Goal: Task Accomplishment & Management: Complete application form

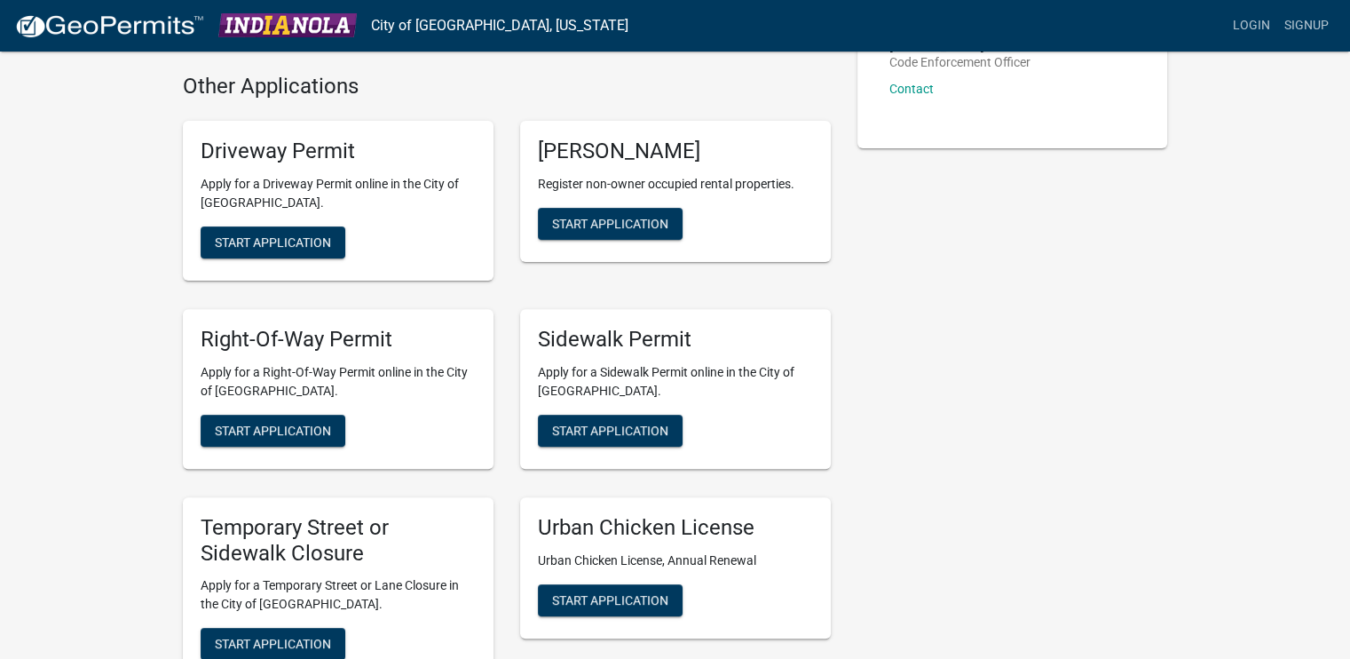
scroll to position [539, 0]
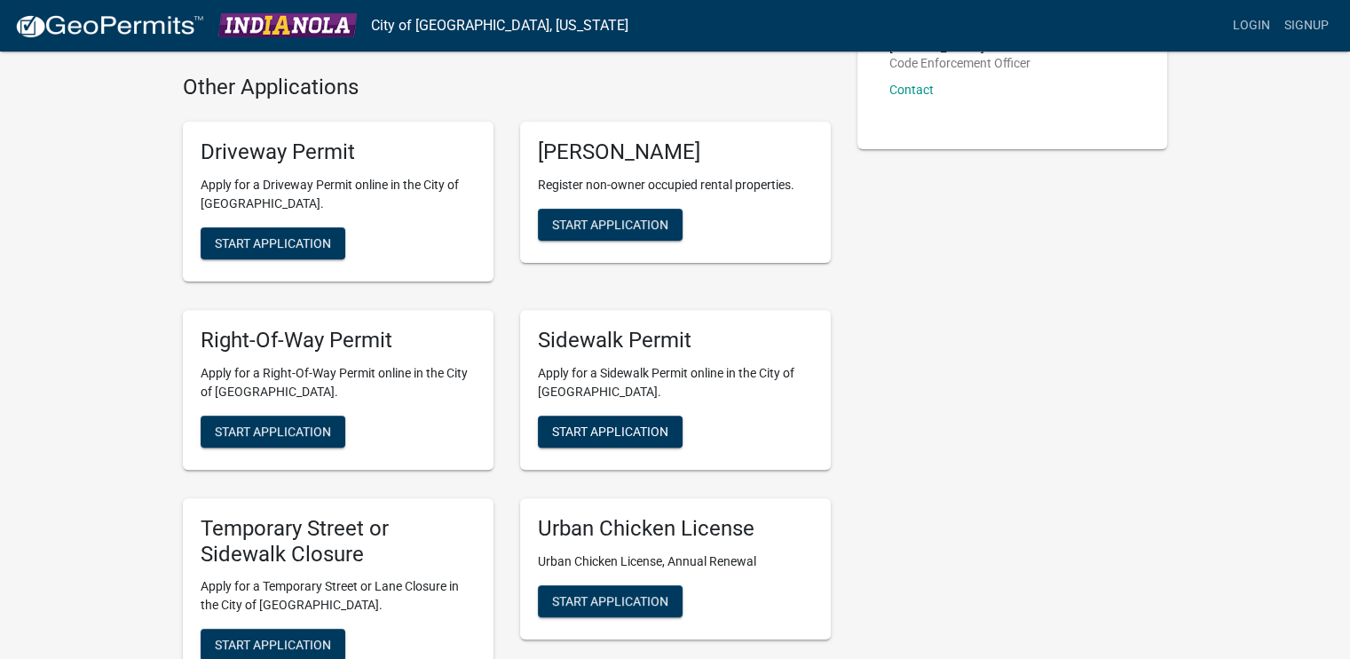
drag, startPoint x: 618, startPoint y: 431, endPoint x: 877, endPoint y: 469, distance: 261.9
click at [997, 486] on div "Contacts Community Development Department General Contact Contact [PERSON_NAME]…" at bounding box center [1012, 198] width 337 height 1219
click at [671, 431] on button "Start Application" at bounding box center [610, 431] width 145 height 32
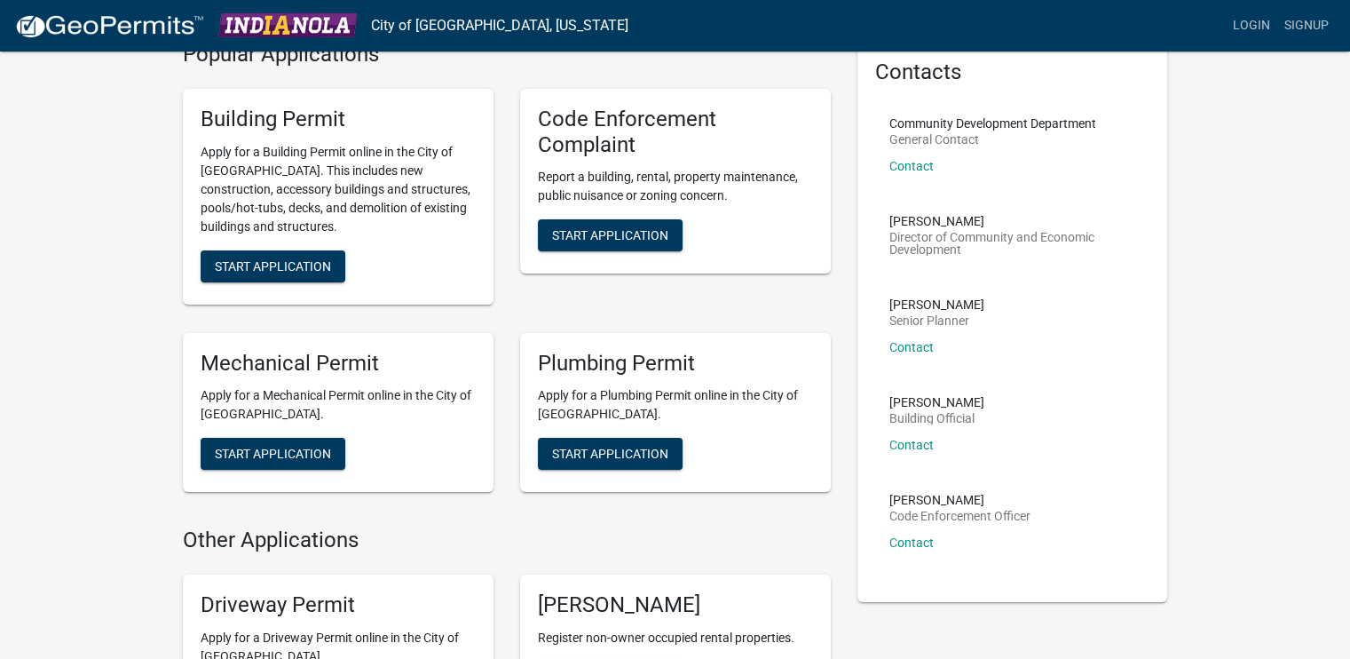
scroll to position [89, 0]
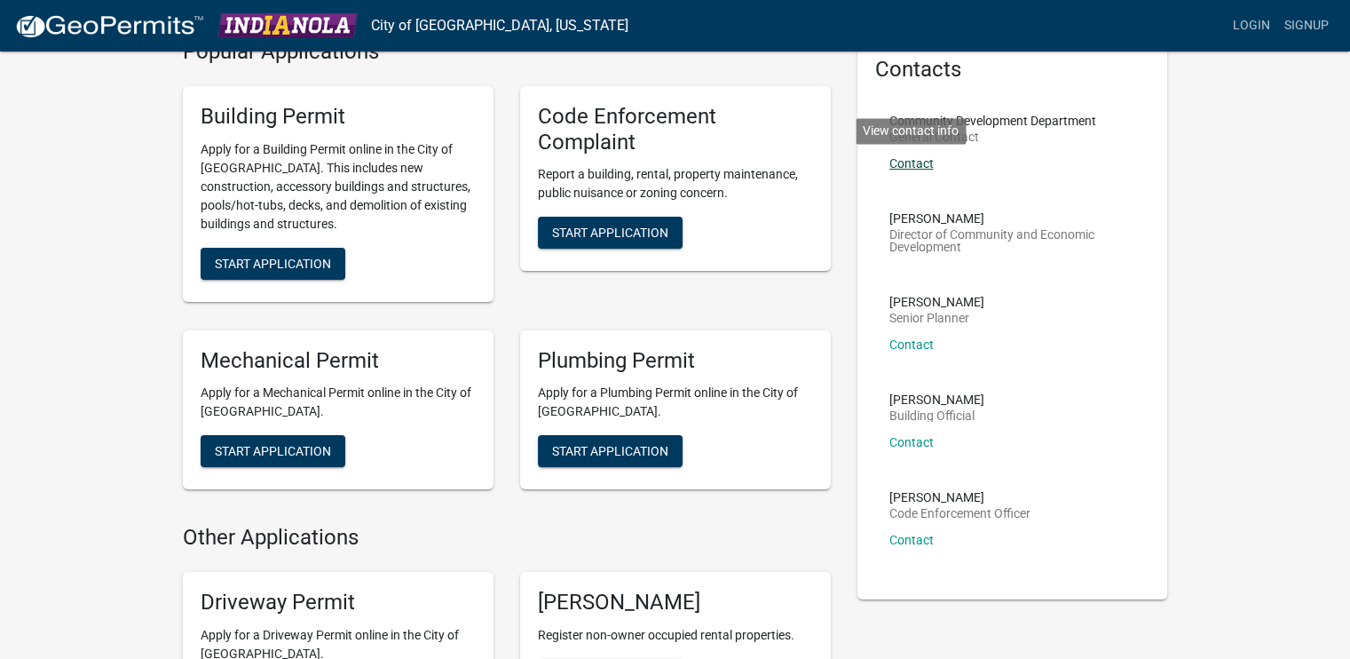
click at [918, 167] on link "Contact" at bounding box center [911, 163] width 44 height 14
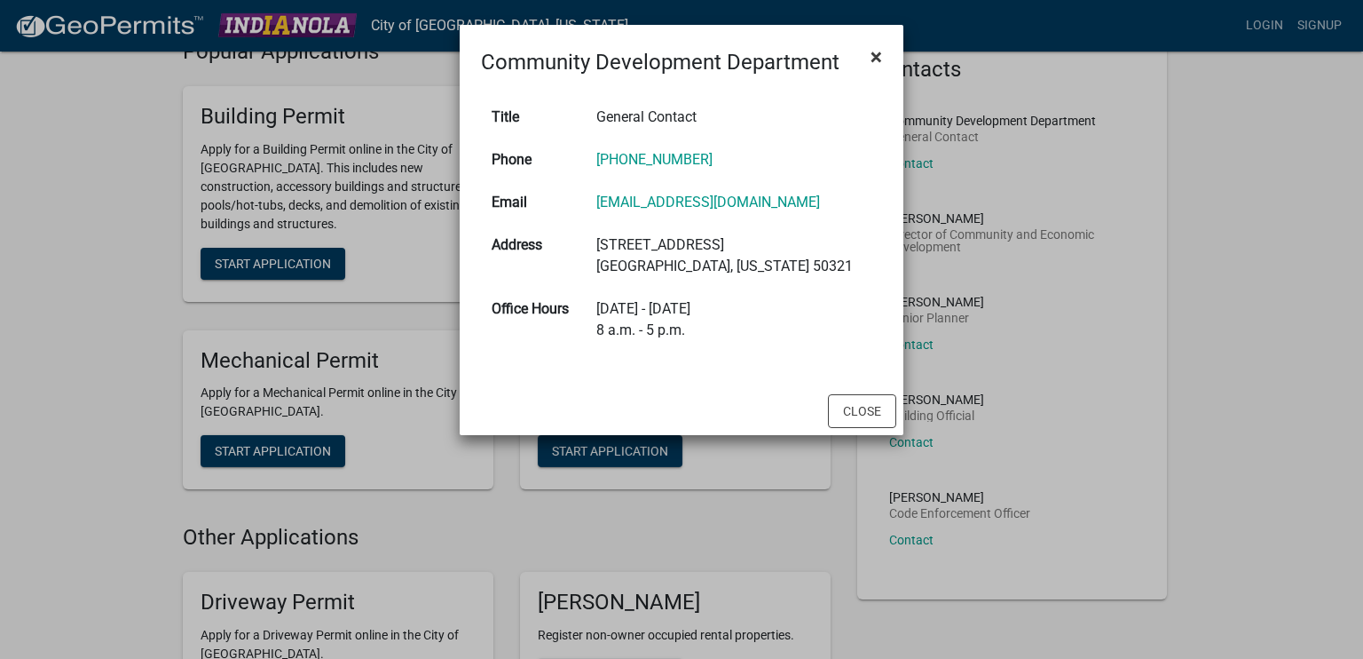
click at [877, 56] on span "×" at bounding box center [877, 56] width 12 height 25
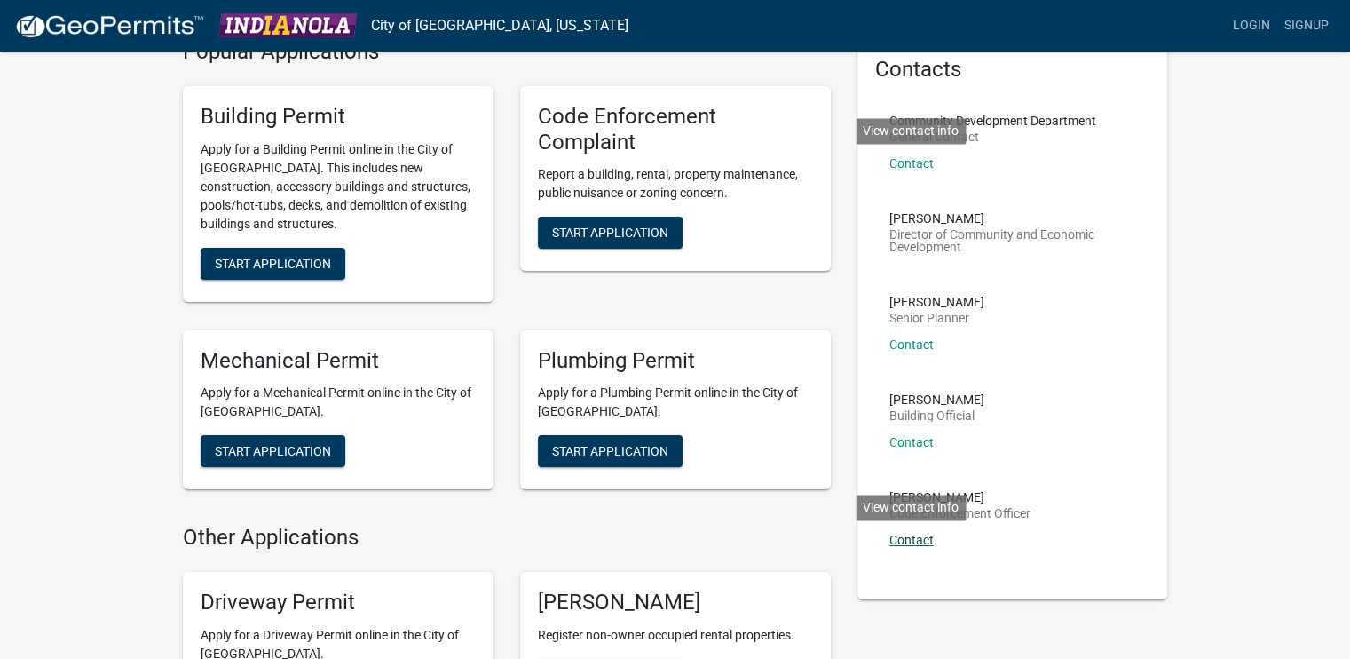
click at [912, 537] on link "Contact" at bounding box center [911, 540] width 44 height 14
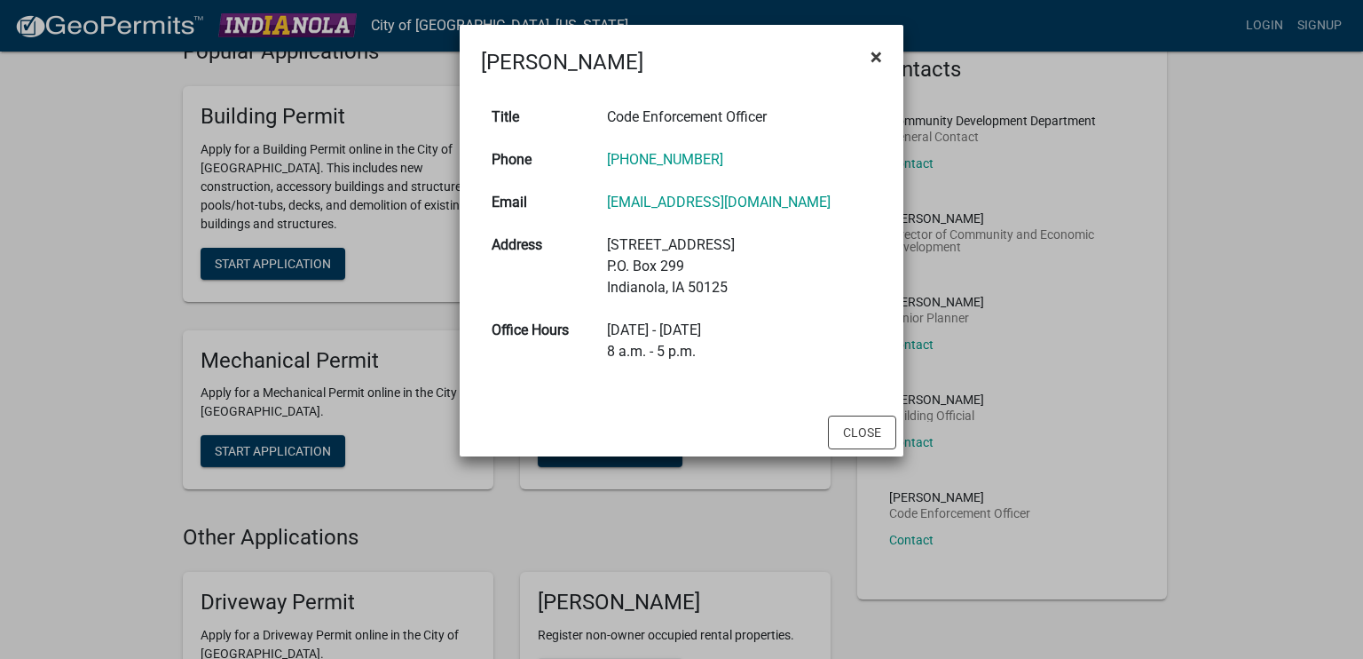
click at [874, 58] on span "×" at bounding box center [877, 56] width 12 height 25
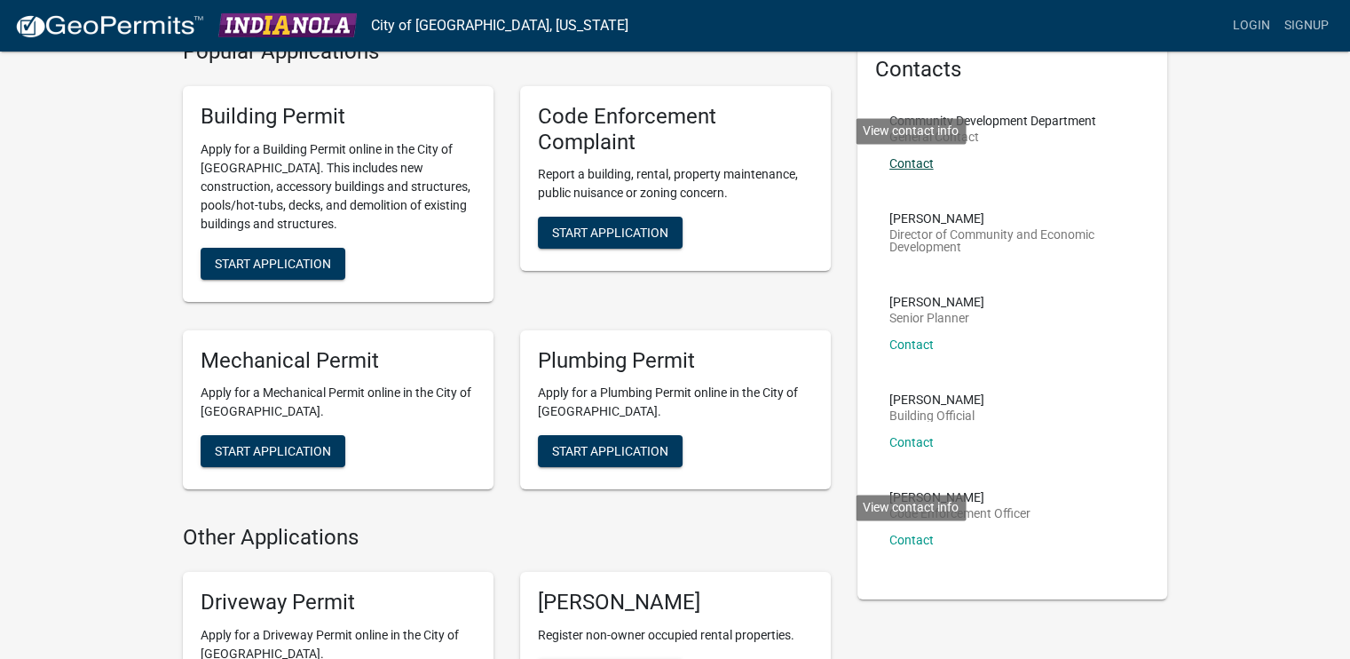
click at [920, 164] on link "Contact" at bounding box center [911, 163] width 44 height 14
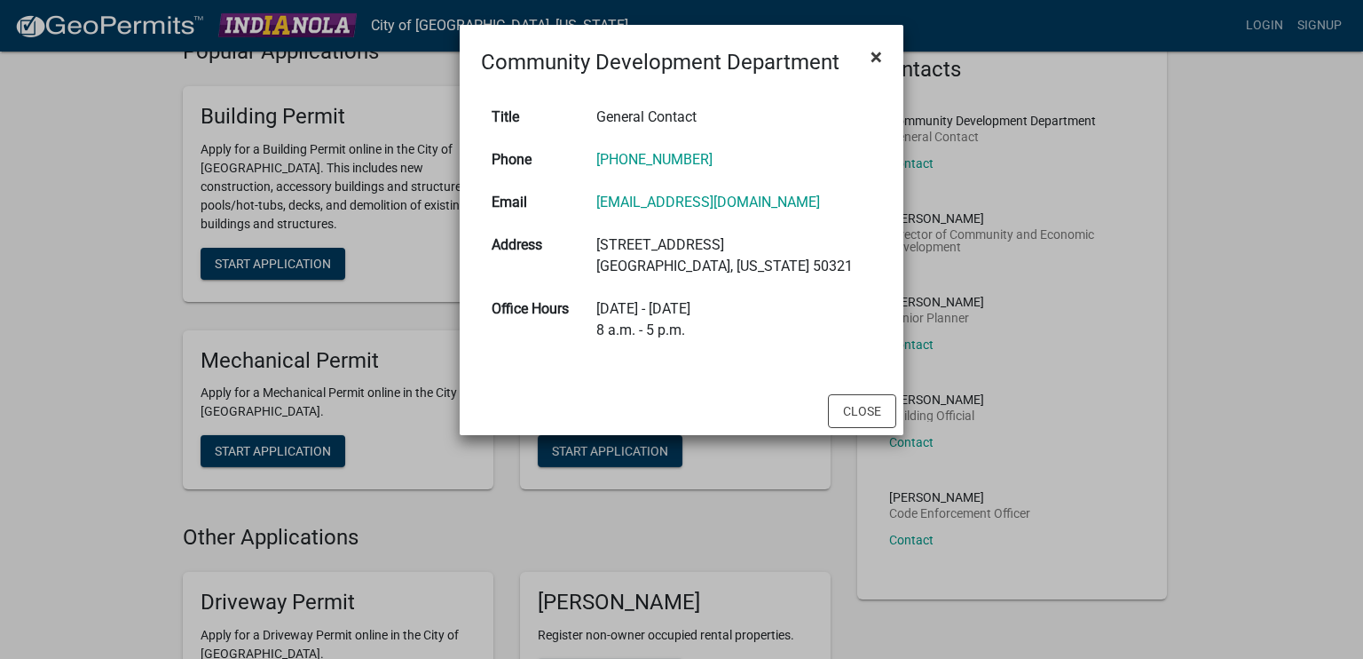
click at [881, 54] on span "×" at bounding box center [877, 56] width 12 height 25
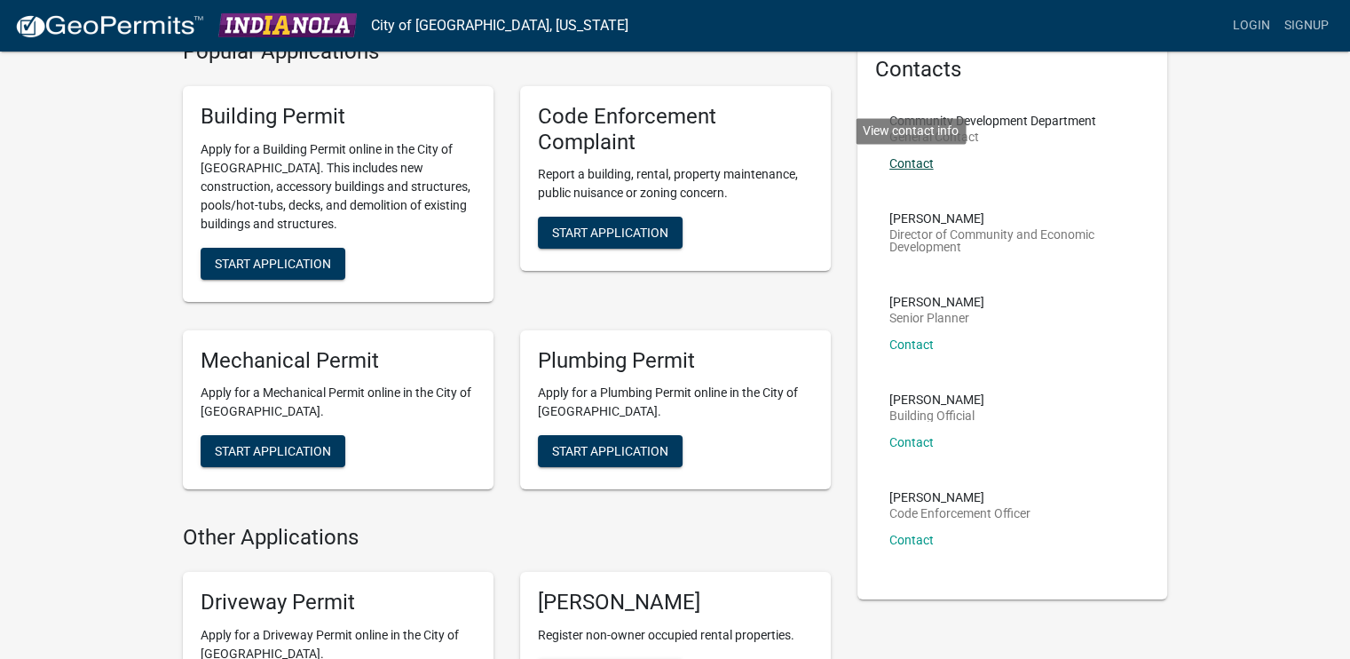
click at [907, 157] on link "Contact" at bounding box center [911, 163] width 44 height 14
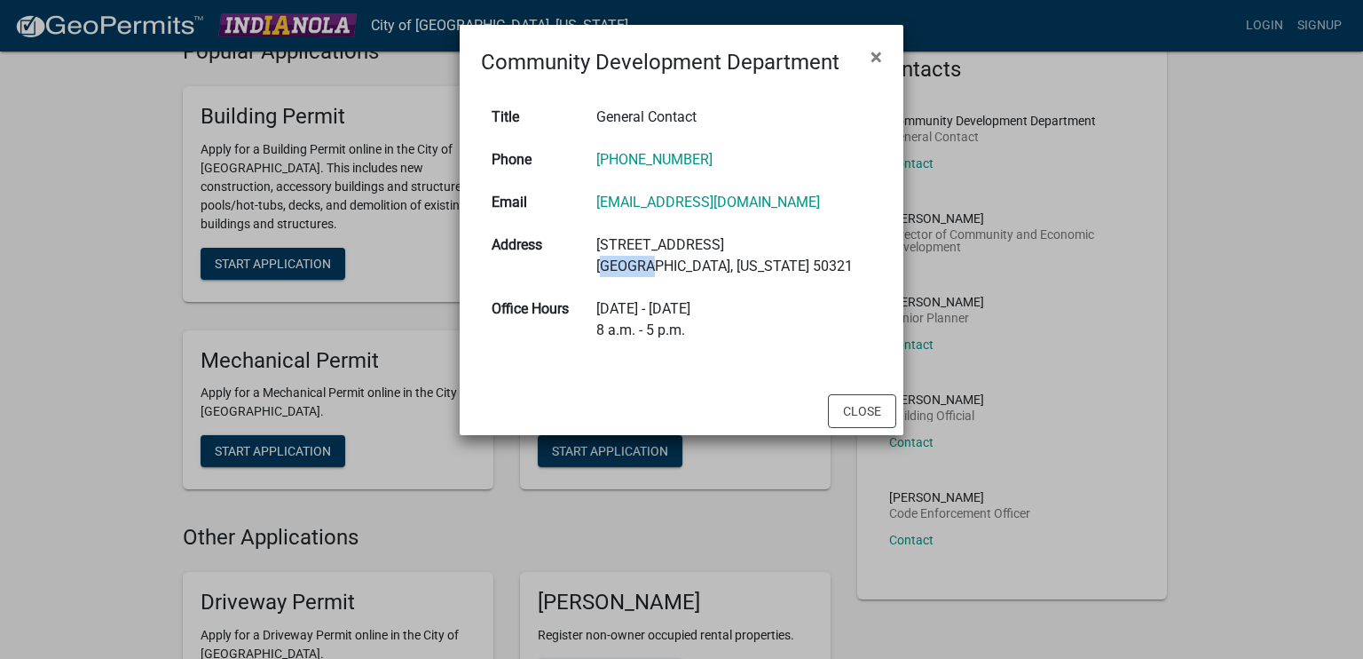
drag, startPoint x: 624, startPoint y: 265, endPoint x: 664, endPoint y: 273, distance: 40.7
click at [664, 273] on td "[STREET_ADDRESS][US_STATE]" at bounding box center [734, 256] width 296 height 64
click at [856, 410] on button "Close" at bounding box center [862, 411] width 68 height 34
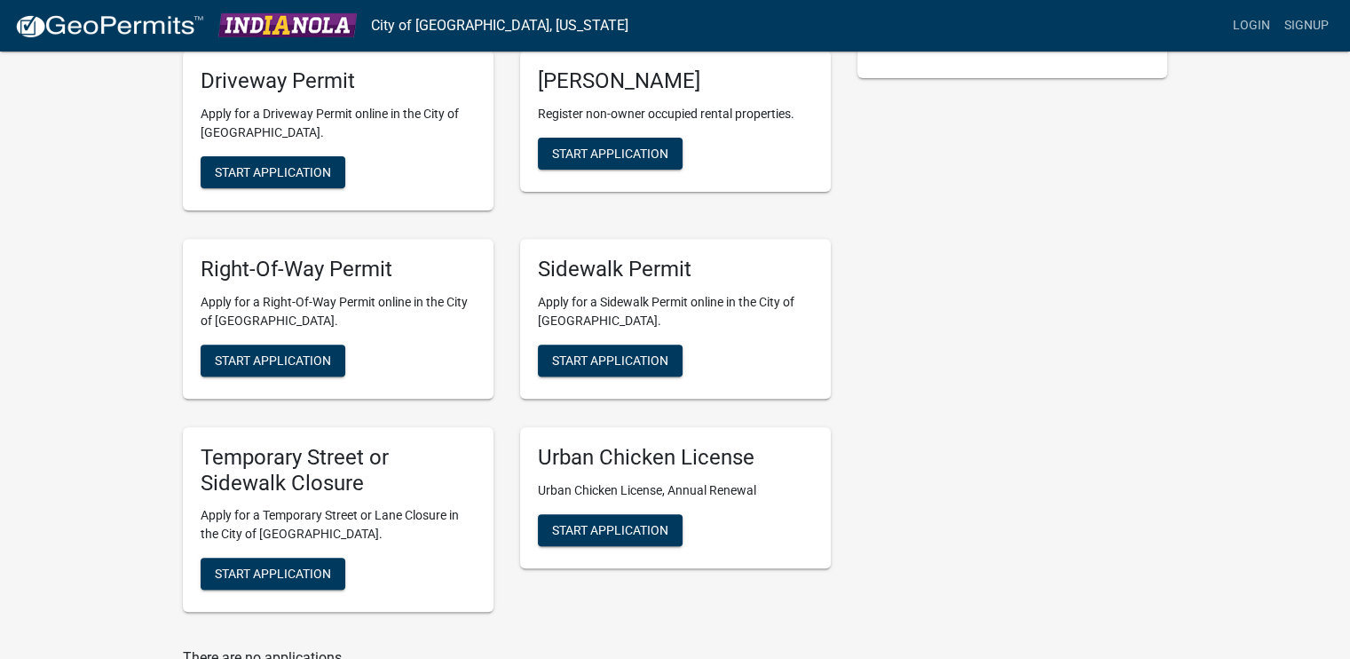
scroll to position [621, 0]
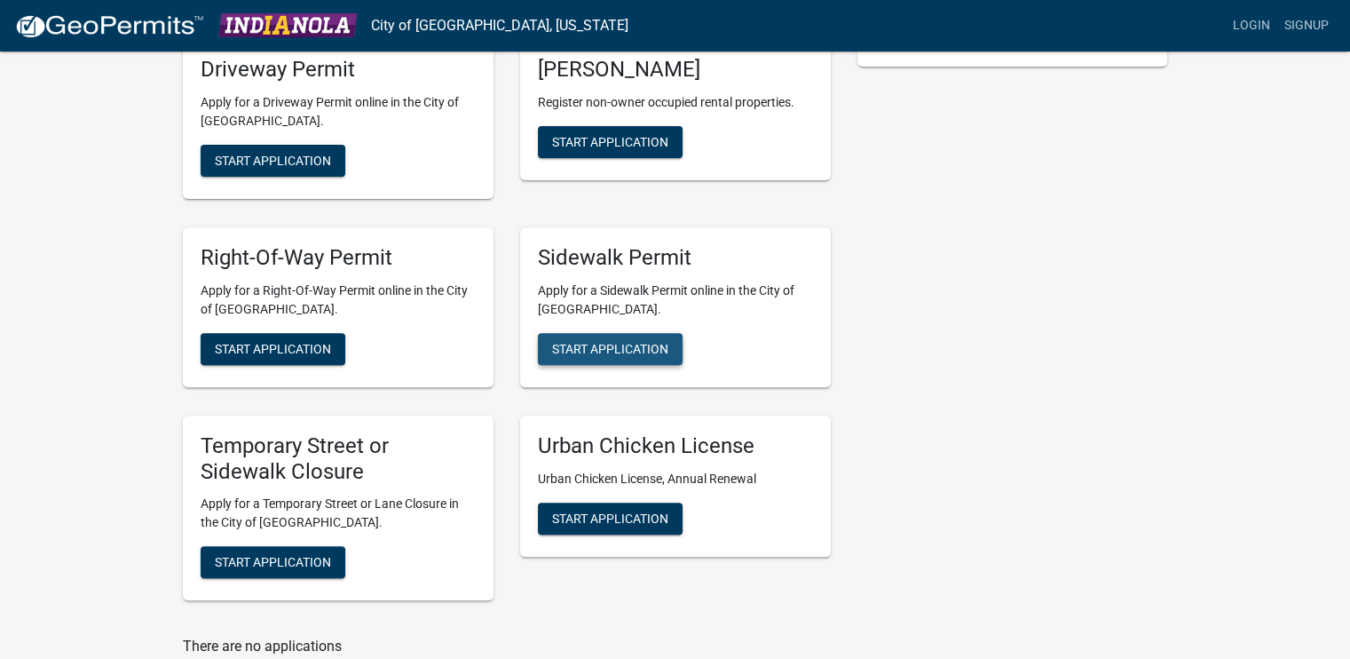
click at [604, 344] on span "Start Application" at bounding box center [610, 348] width 116 height 14
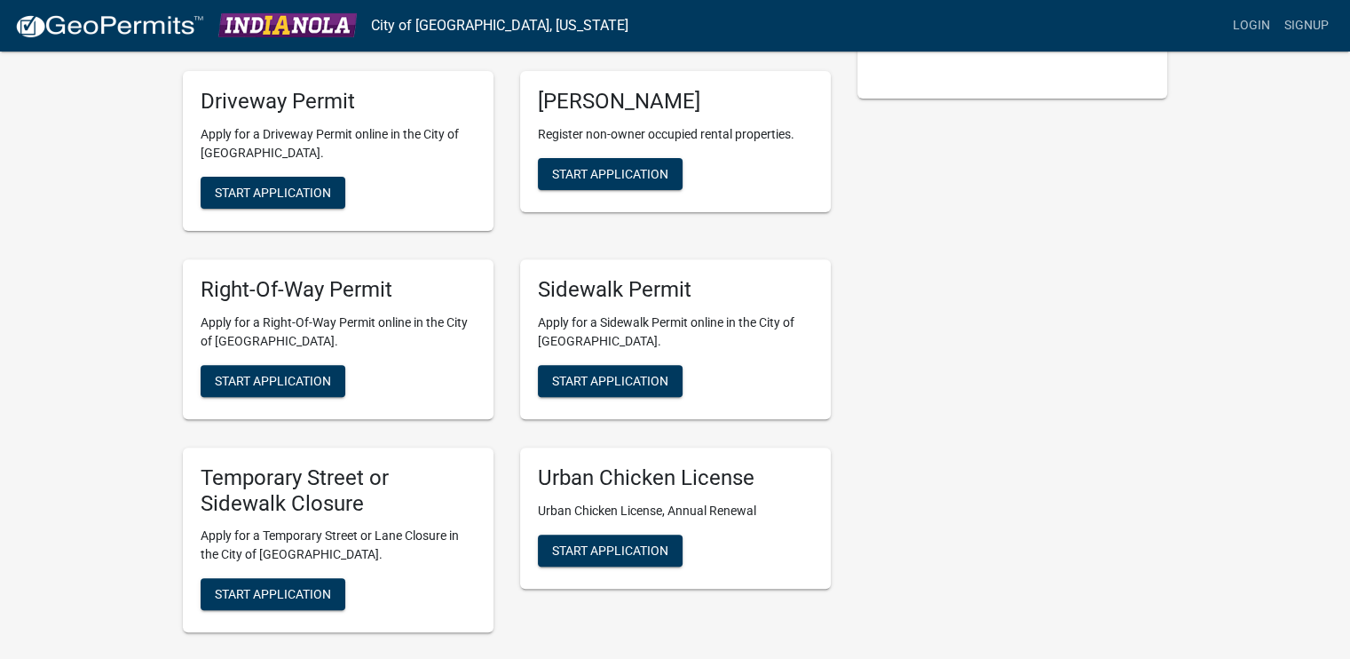
scroll to position [621, 0]
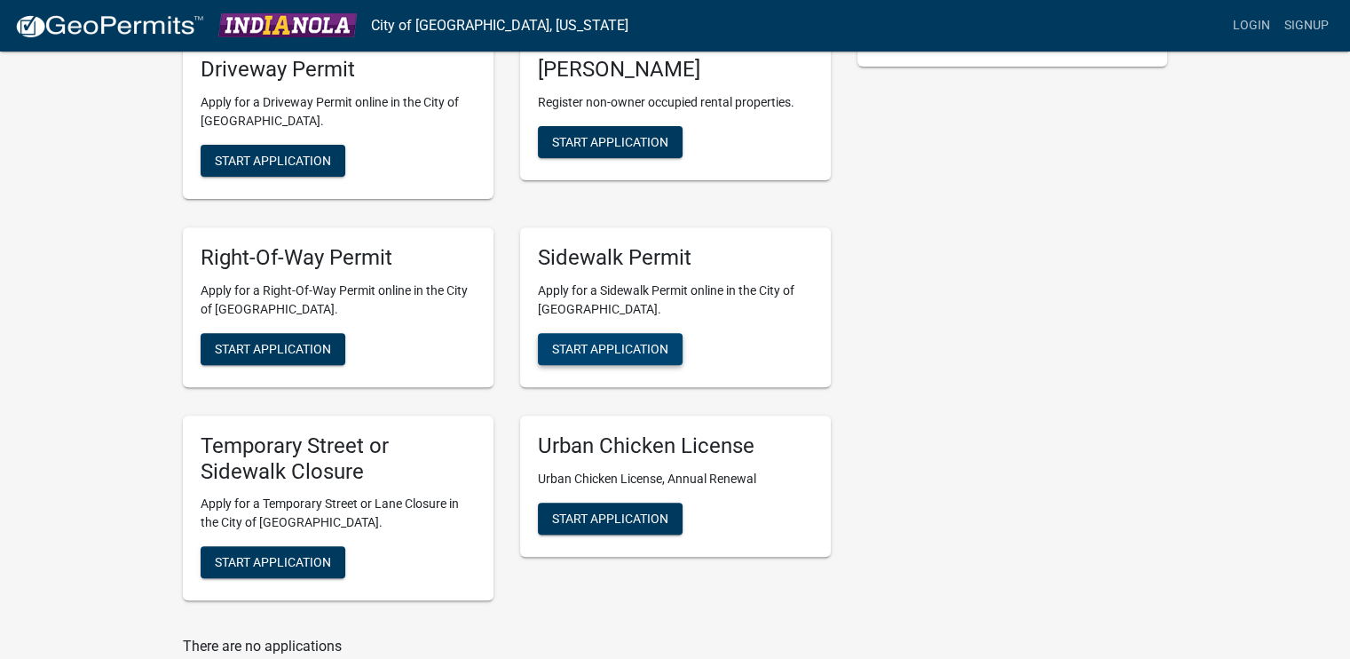
click at [647, 336] on button "Start Application" at bounding box center [610, 349] width 145 height 32
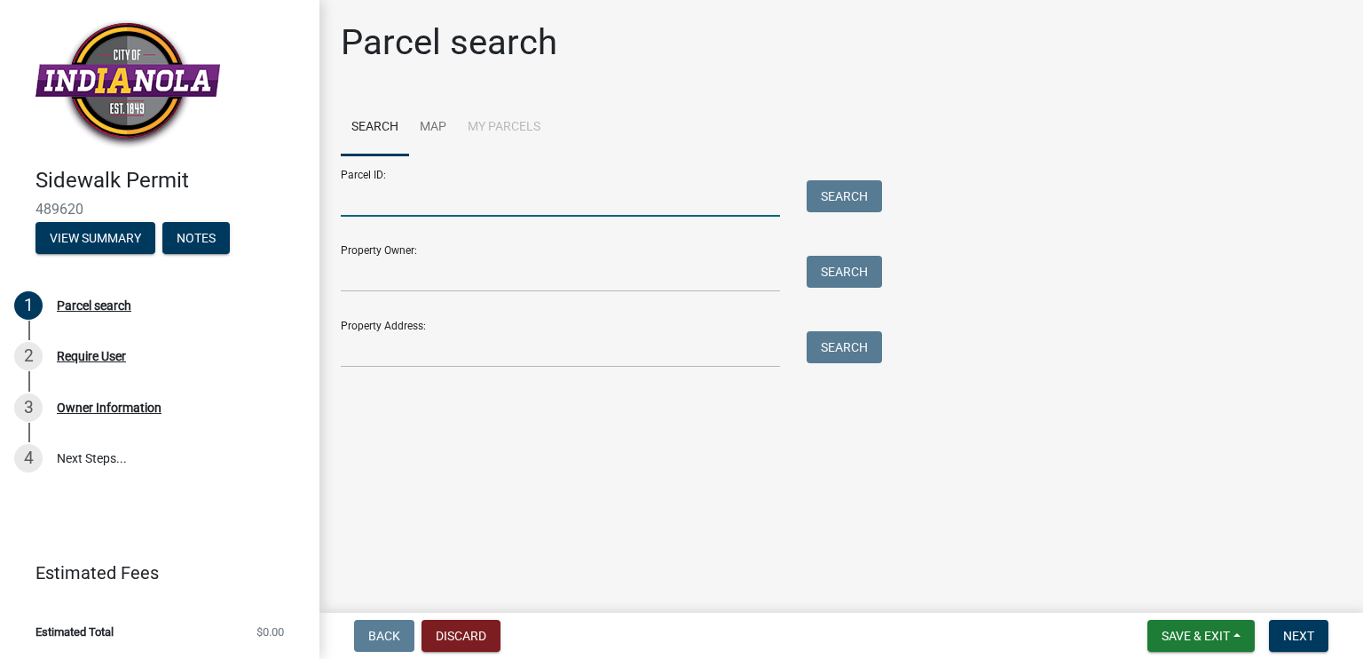
click at [589, 198] on input "Parcel ID:" at bounding box center [560, 198] width 439 height 36
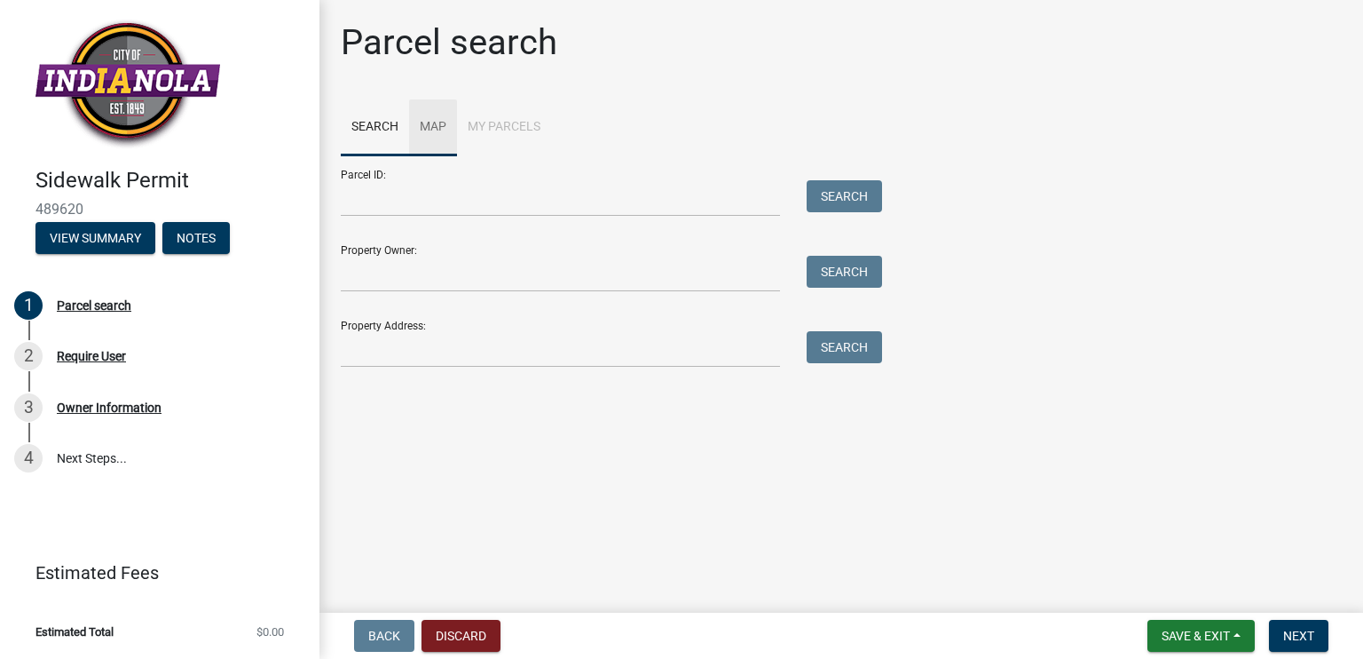
click at [419, 130] on link "Map" at bounding box center [433, 127] width 48 height 57
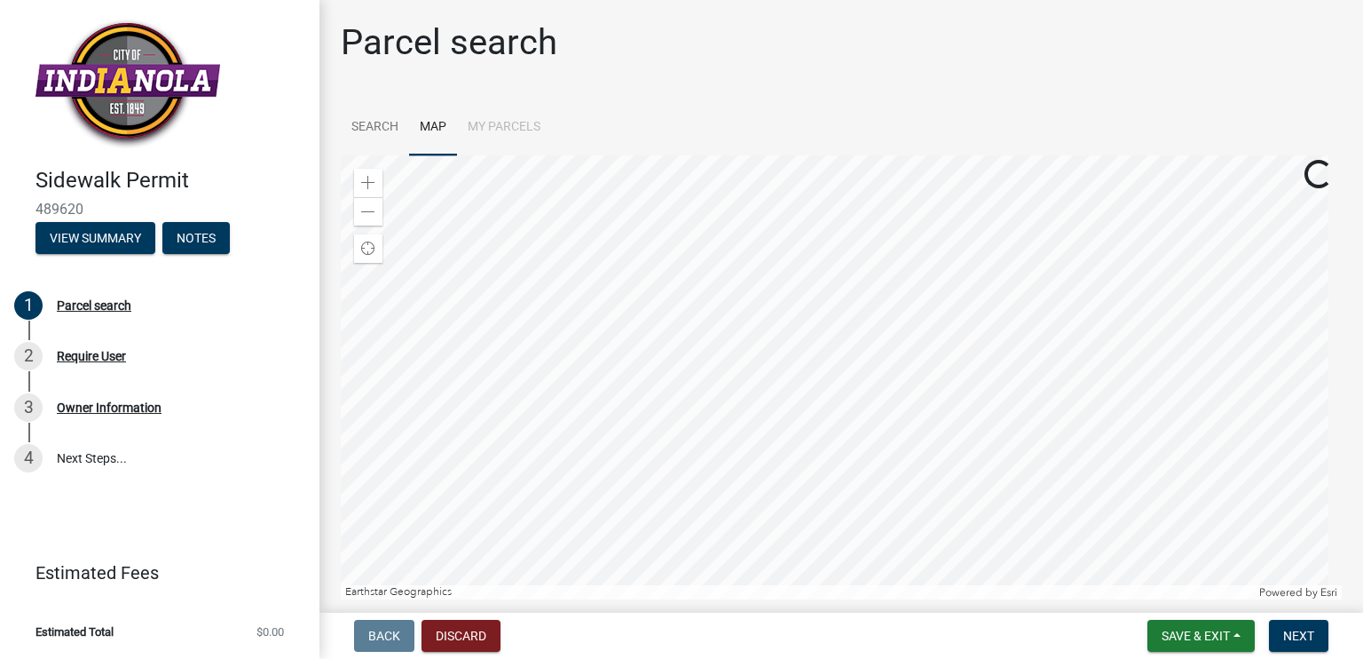
click at [484, 123] on li "My Parcels" at bounding box center [504, 127] width 94 height 57
click at [375, 127] on link "Search" at bounding box center [375, 127] width 68 height 57
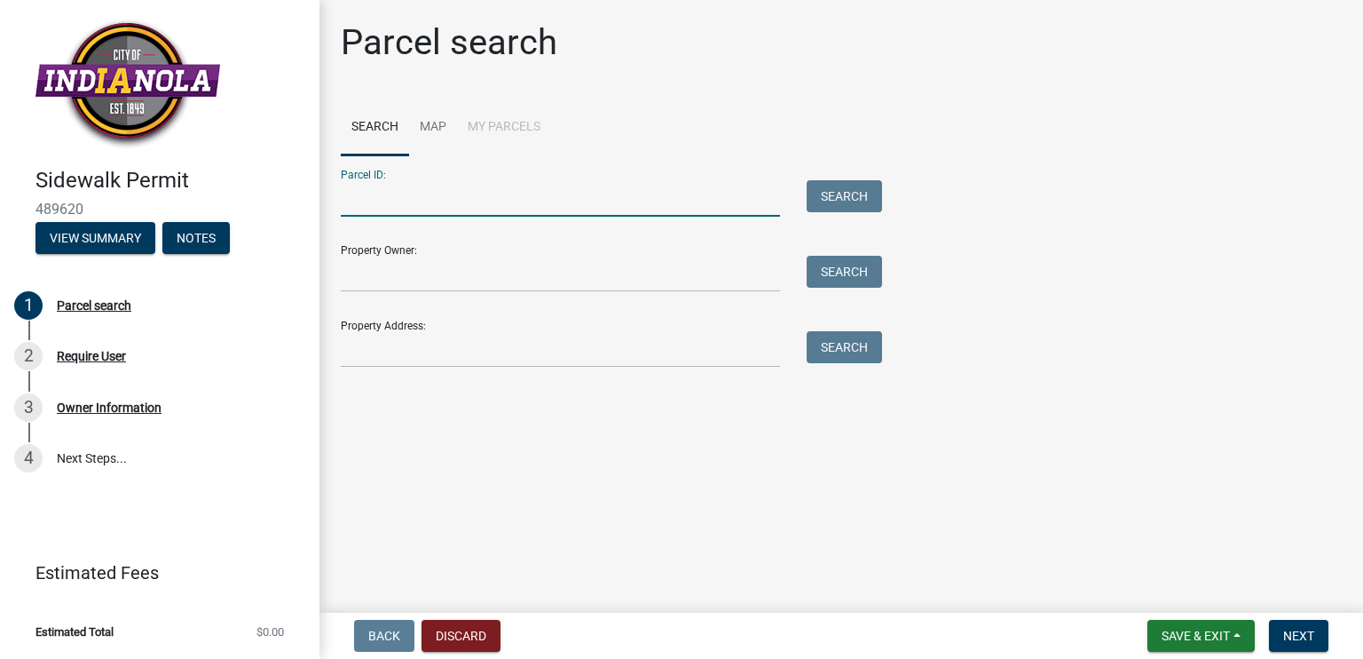
click at [449, 199] on input "Parcel ID:" at bounding box center [560, 198] width 439 height 36
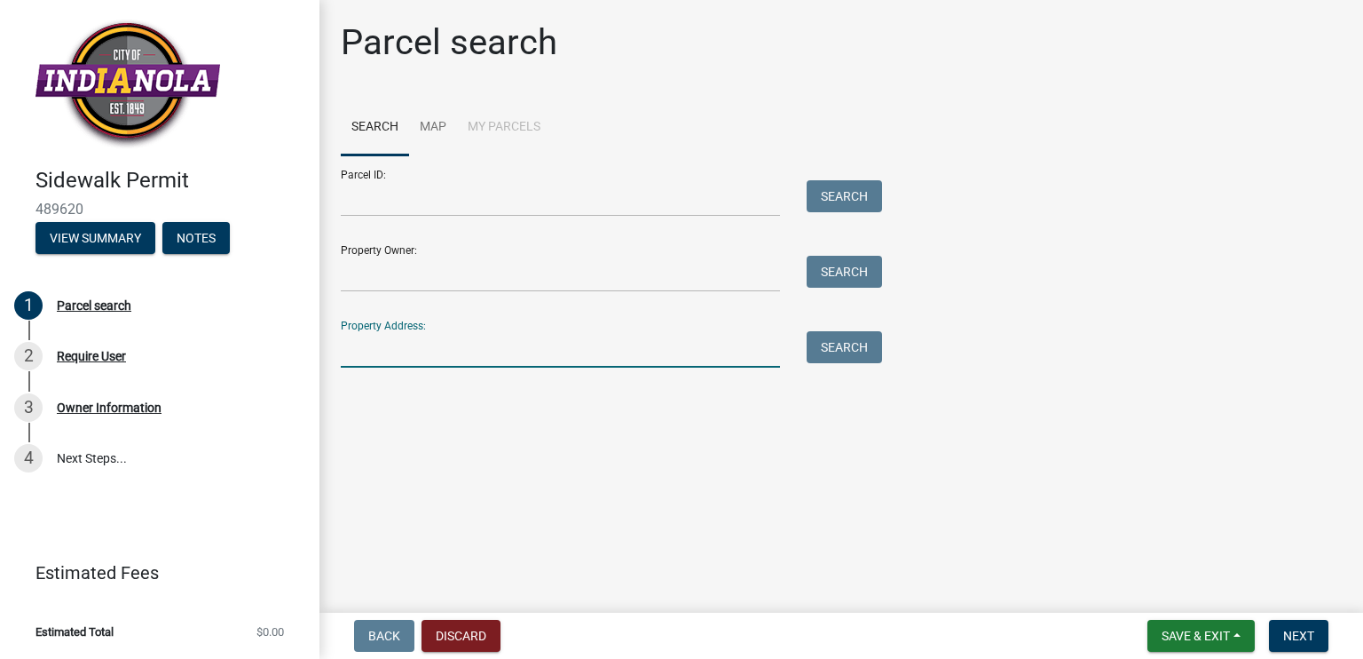
click at [452, 352] on input "Property Address:" at bounding box center [560, 349] width 439 height 36
type input "3"
paste input "[STREET_ADDRESS]"
click at [825, 352] on button "Search" at bounding box center [844, 347] width 75 height 32
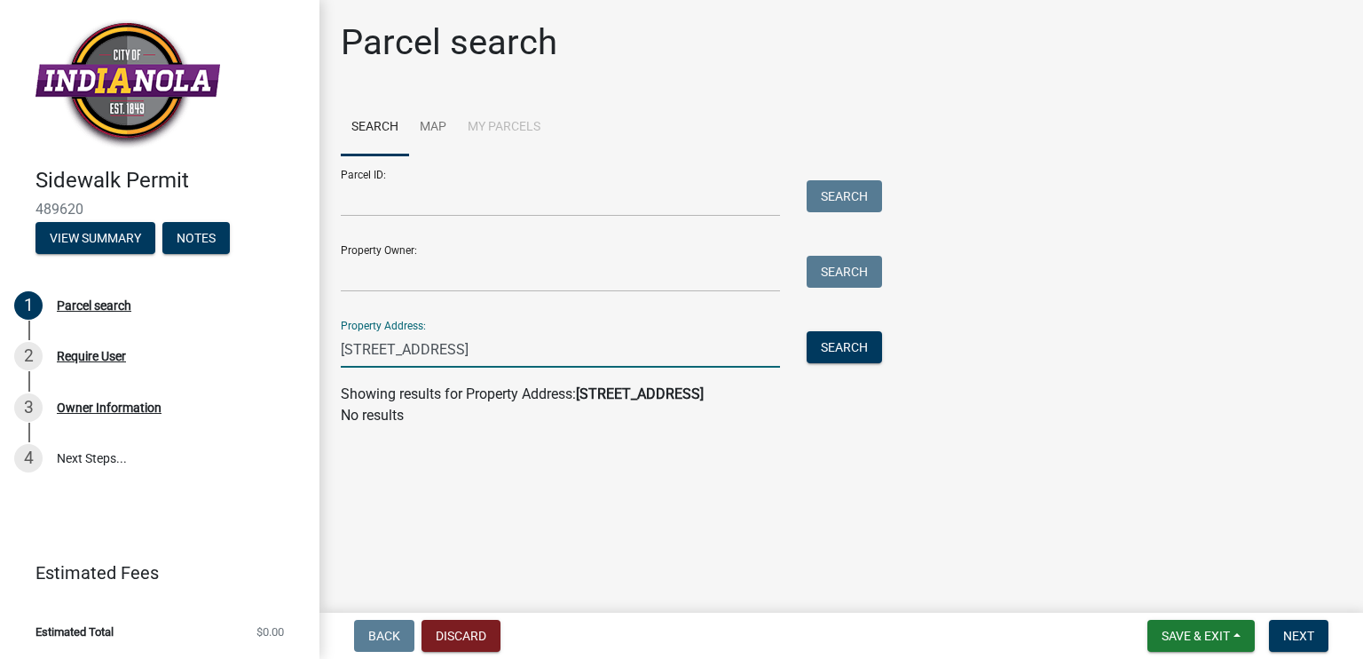
drag, startPoint x: 611, startPoint y: 344, endPoint x: 465, endPoint y: 347, distance: 145.6
click at [465, 347] on input "[STREET_ADDRESS]" at bounding box center [560, 349] width 439 height 36
type input "[STREET_ADDRESS]"
click at [847, 351] on button "Search" at bounding box center [844, 347] width 75 height 32
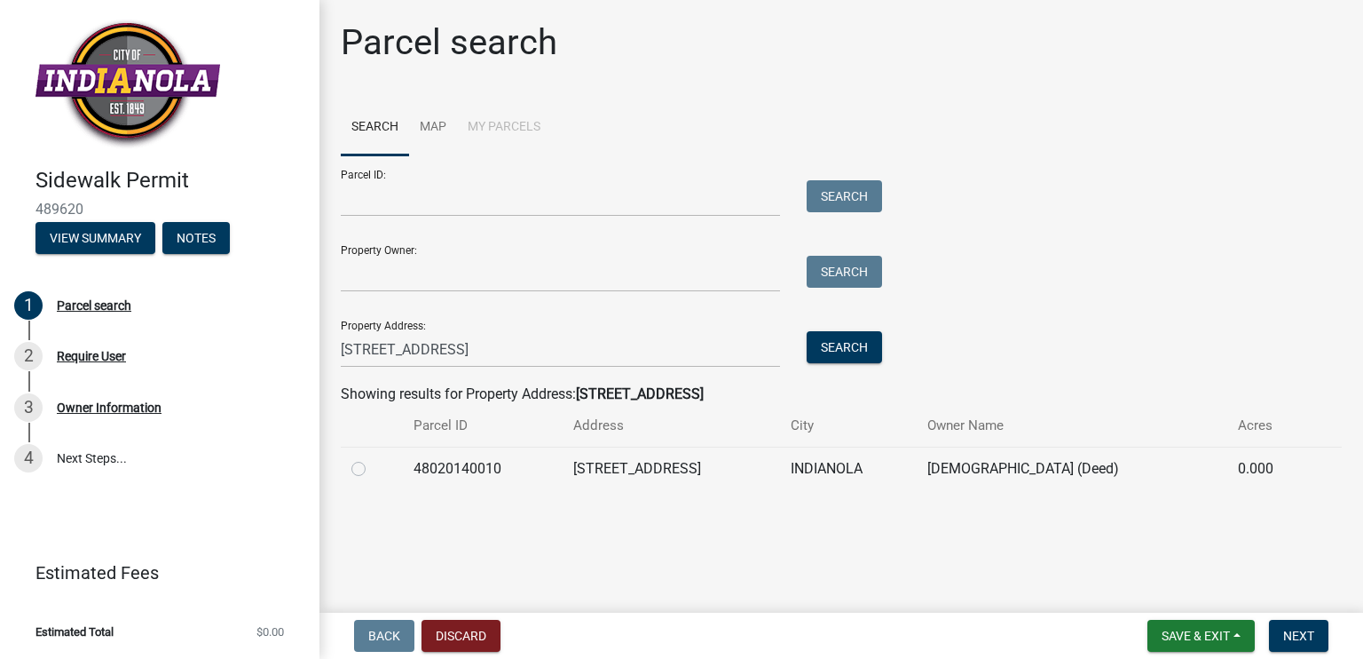
click at [373, 458] on label at bounding box center [373, 458] width 0 height 0
click at [373, 469] on input "radio" at bounding box center [379, 464] width 12 height 12
radio input "true"
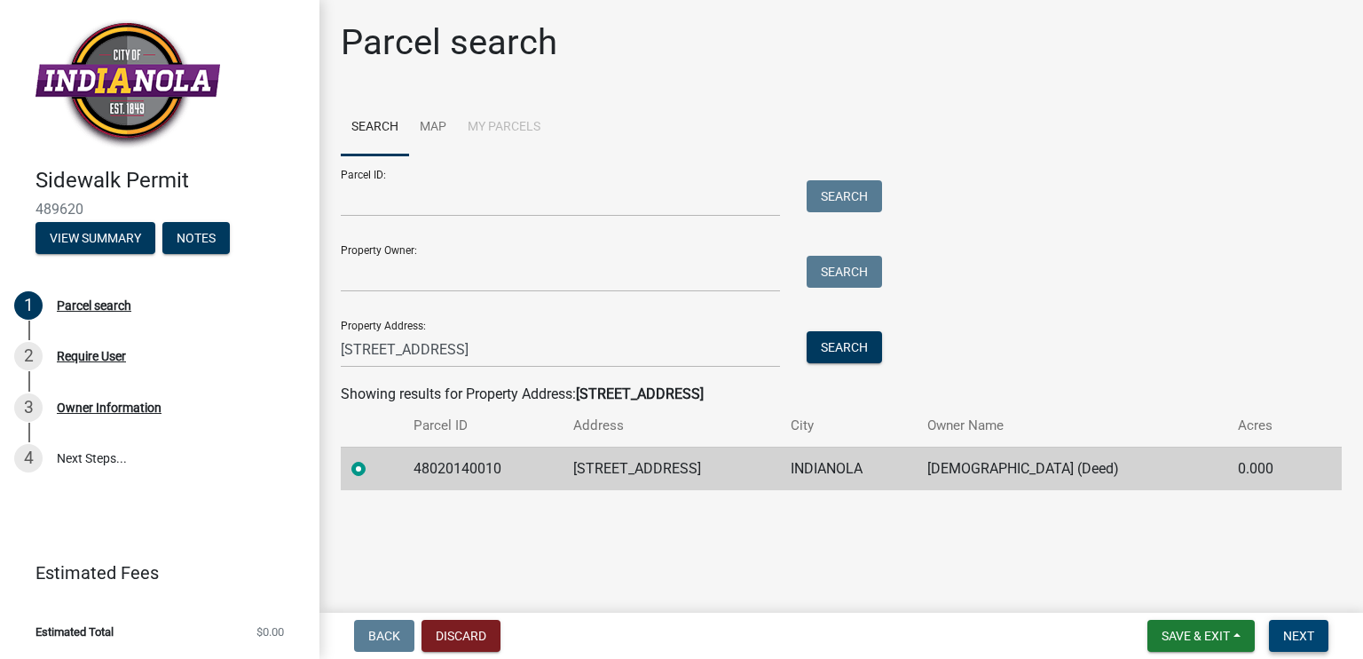
click at [1298, 638] on span "Next" at bounding box center [1299, 635] width 31 height 14
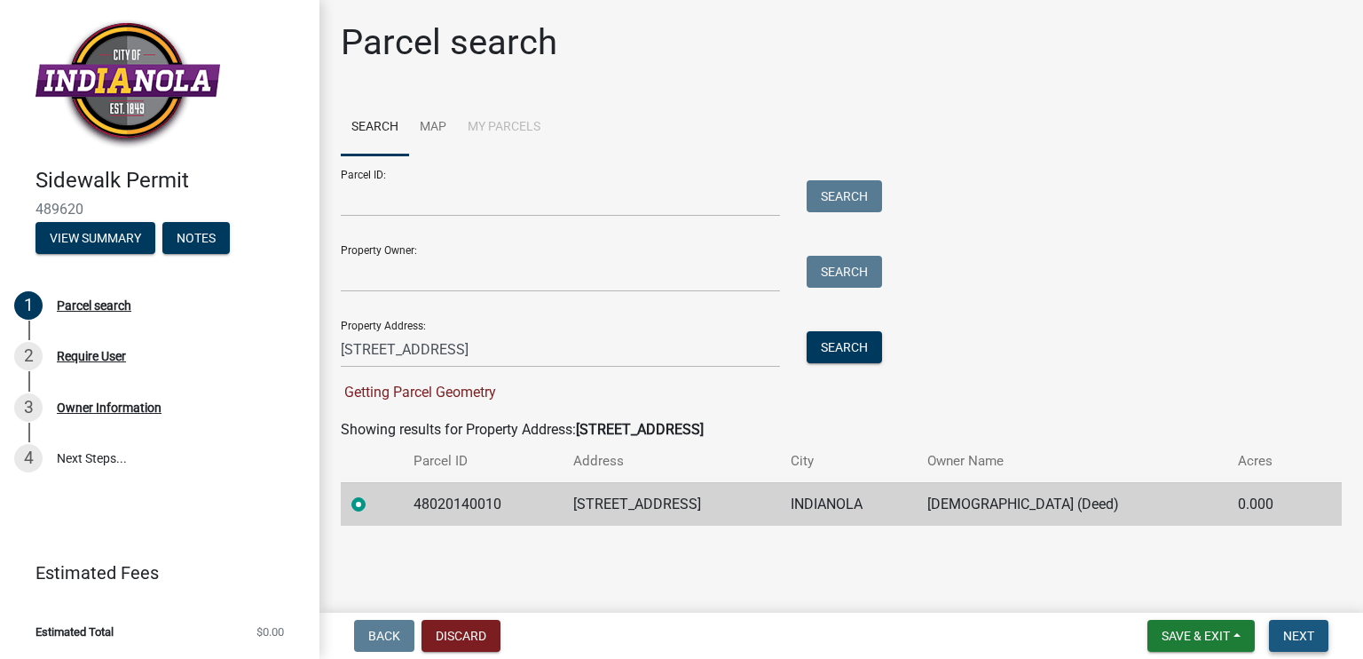
click at [1286, 632] on span "Next" at bounding box center [1299, 635] width 31 height 14
click at [1309, 629] on span "Next" at bounding box center [1299, 635] width 31 height 14
click at [418, 502] on td "48020140010" at bounding box center [483, 503] width 160 height 43
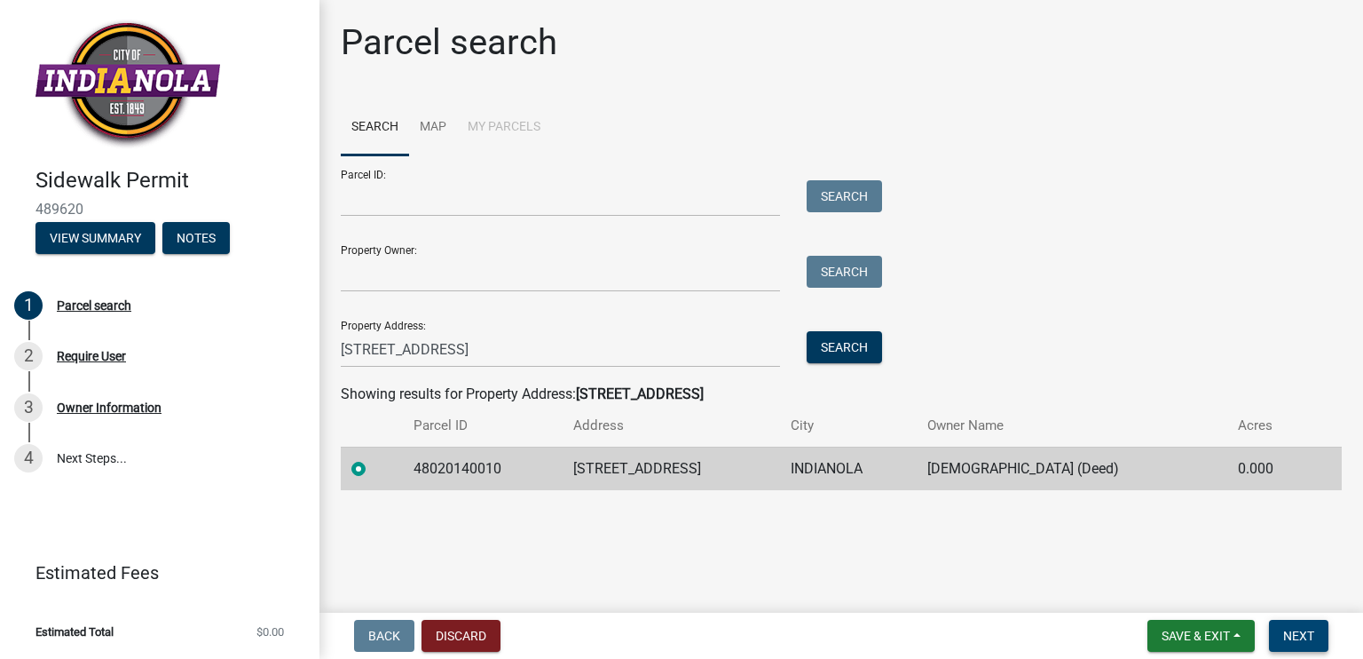
click at [1296, 629] on span "Next" at bounding box center [1299, 635] width 31 height 14
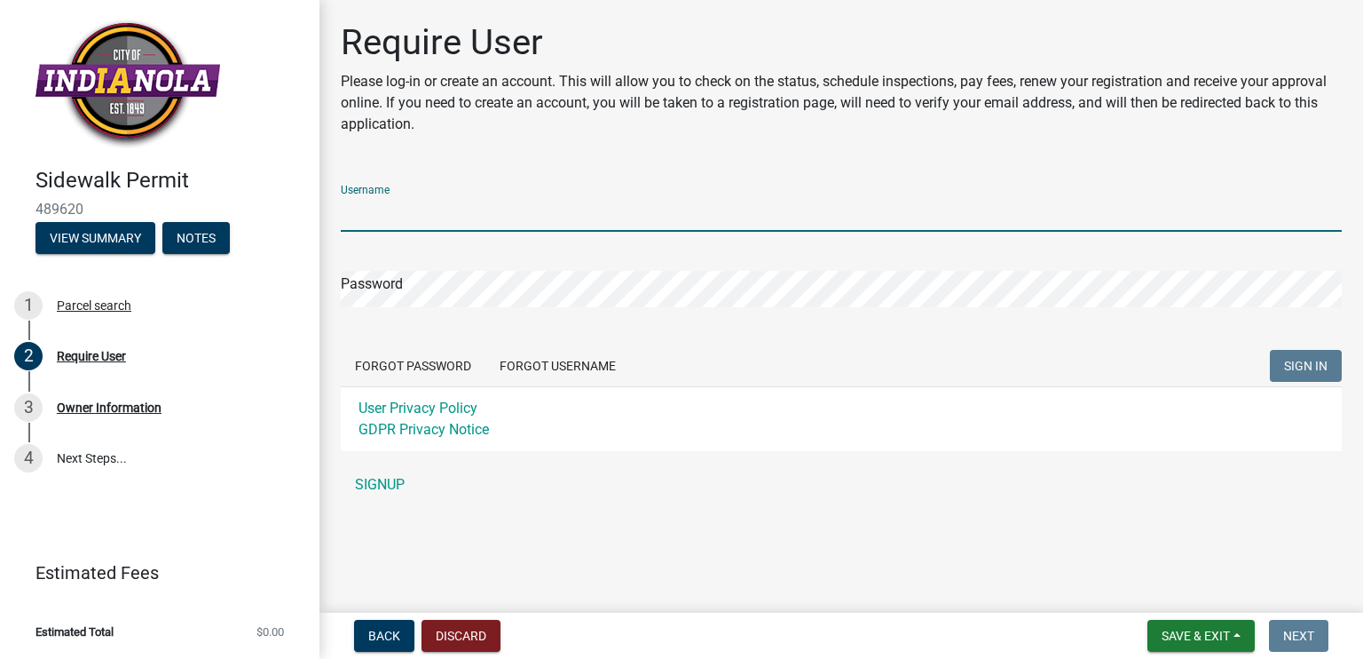
click at [483, 217] on input "Username" at bounding box center [841, 213] width 1001 height 36
click at [399, 481] on div "Username Password Forgot Password Forgot Username SIGN IN User Privacy Policy G…" at bounding box center [841, 336] width 1001 height 332
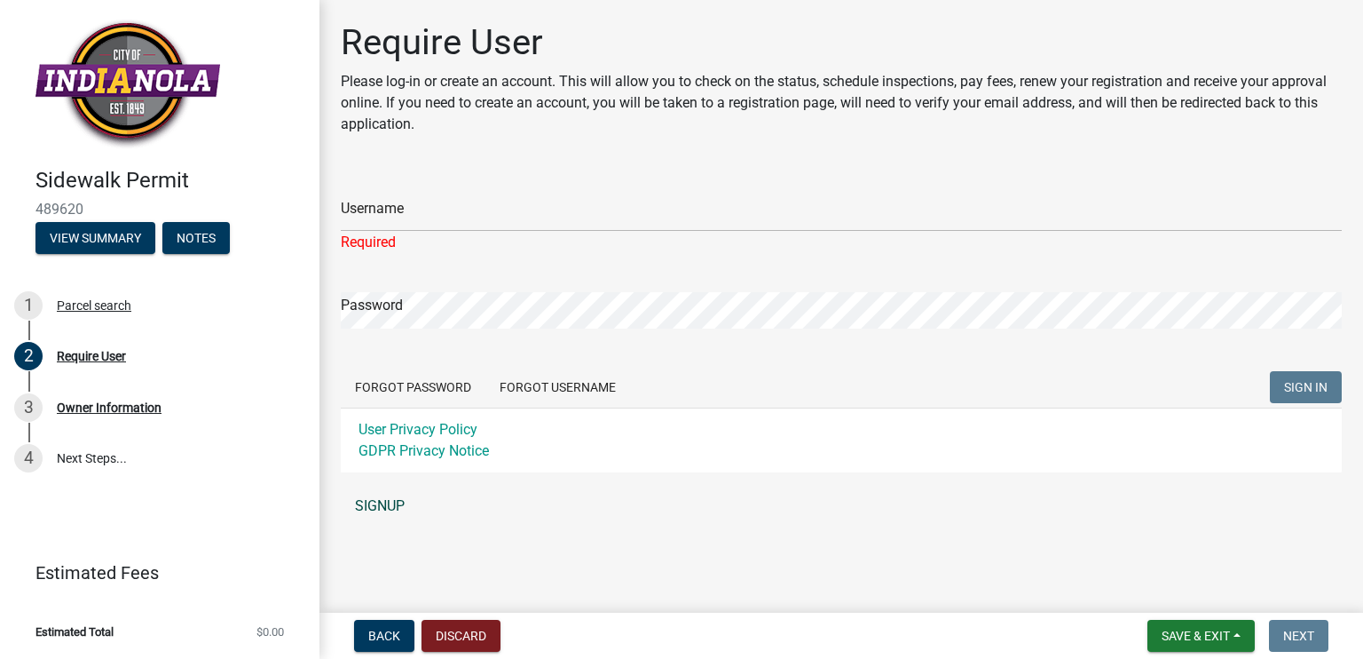
click at [377, 509] on link "SIGNUP" at bounding box center [841, 506] width 1001 height 36
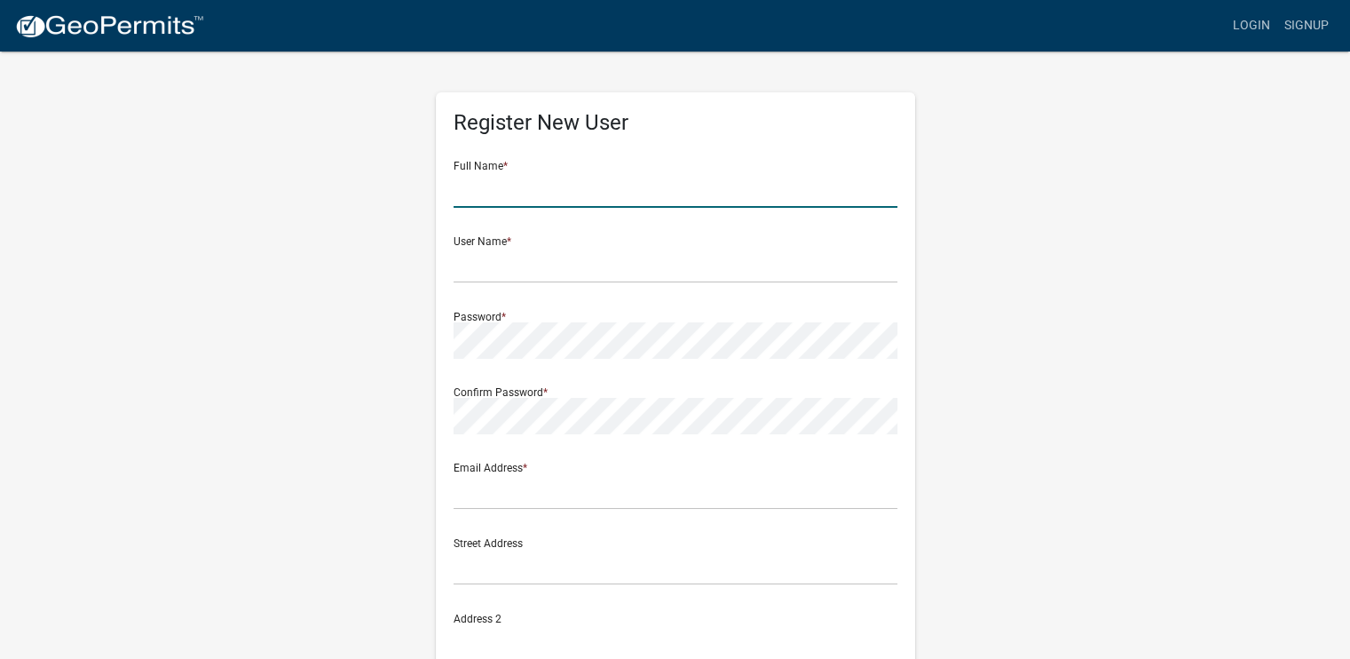
click at [518, 201] on input "text" at bounding box center [676, 189] width 444 height 36
type input "Jonah Waltz"
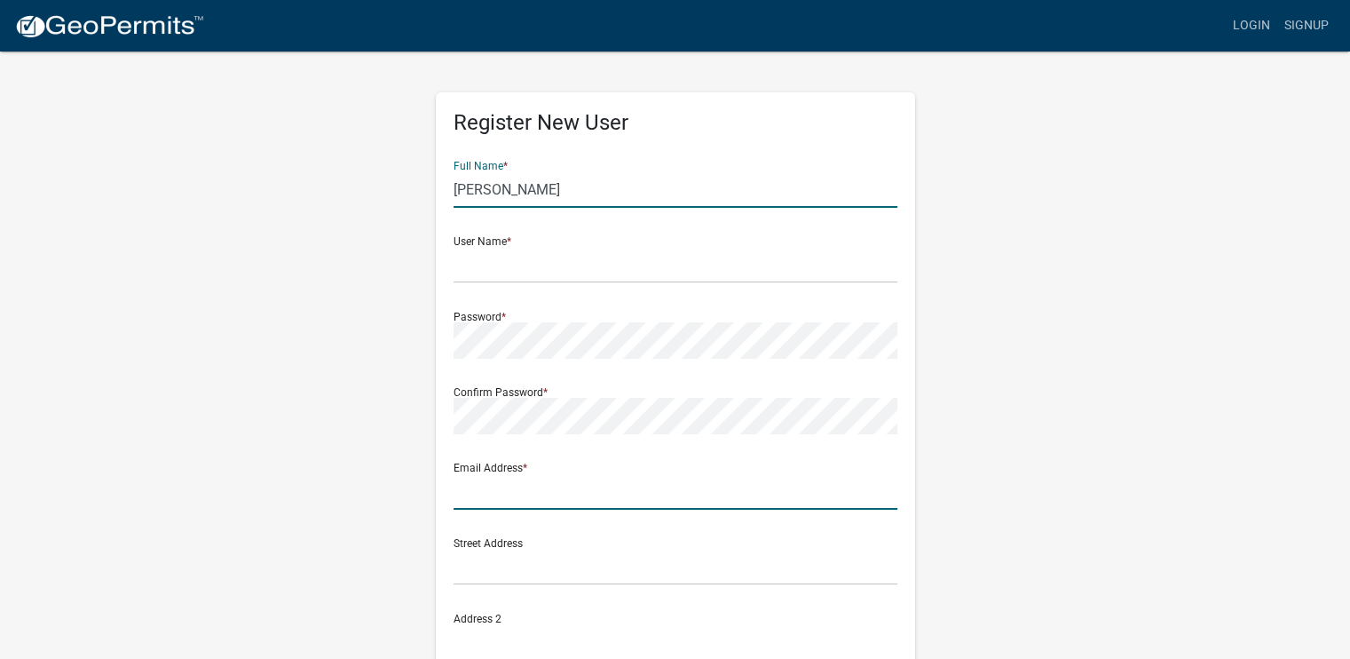
type input "jonah@cuttingedgeiowa.com"
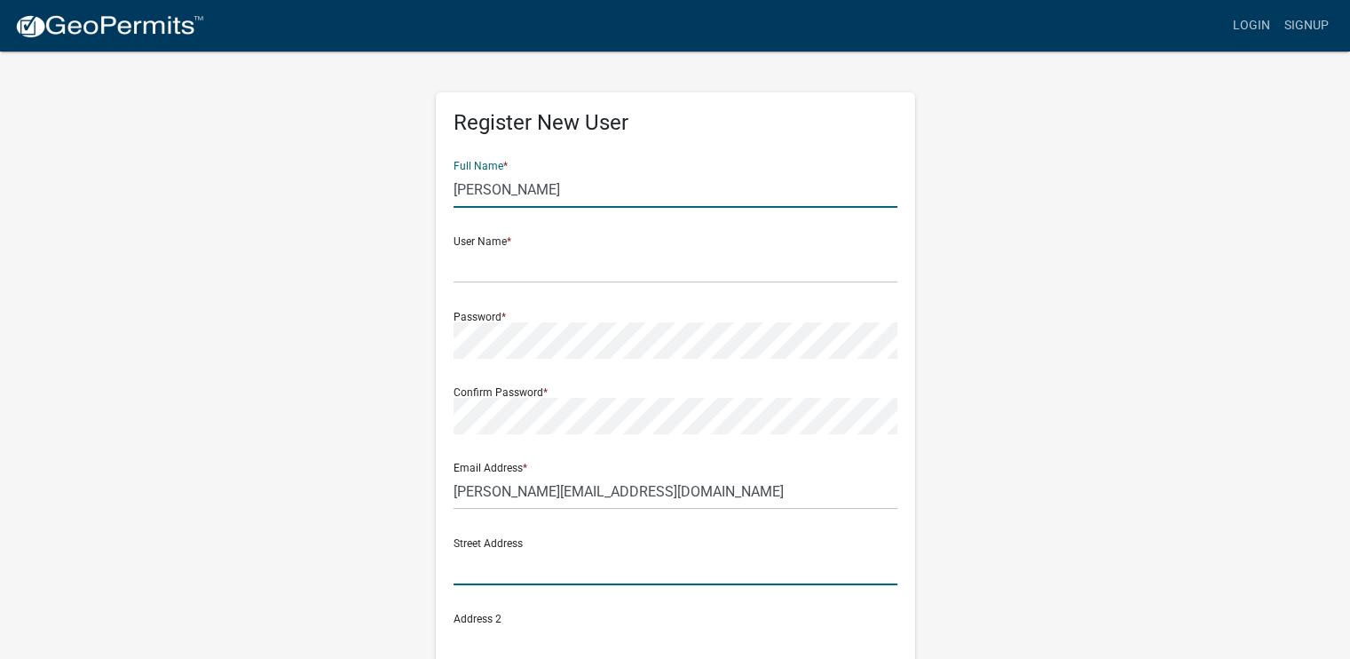
type input "325 Linn Street"
type input "Boone"
type input "IA"
type input "50036"
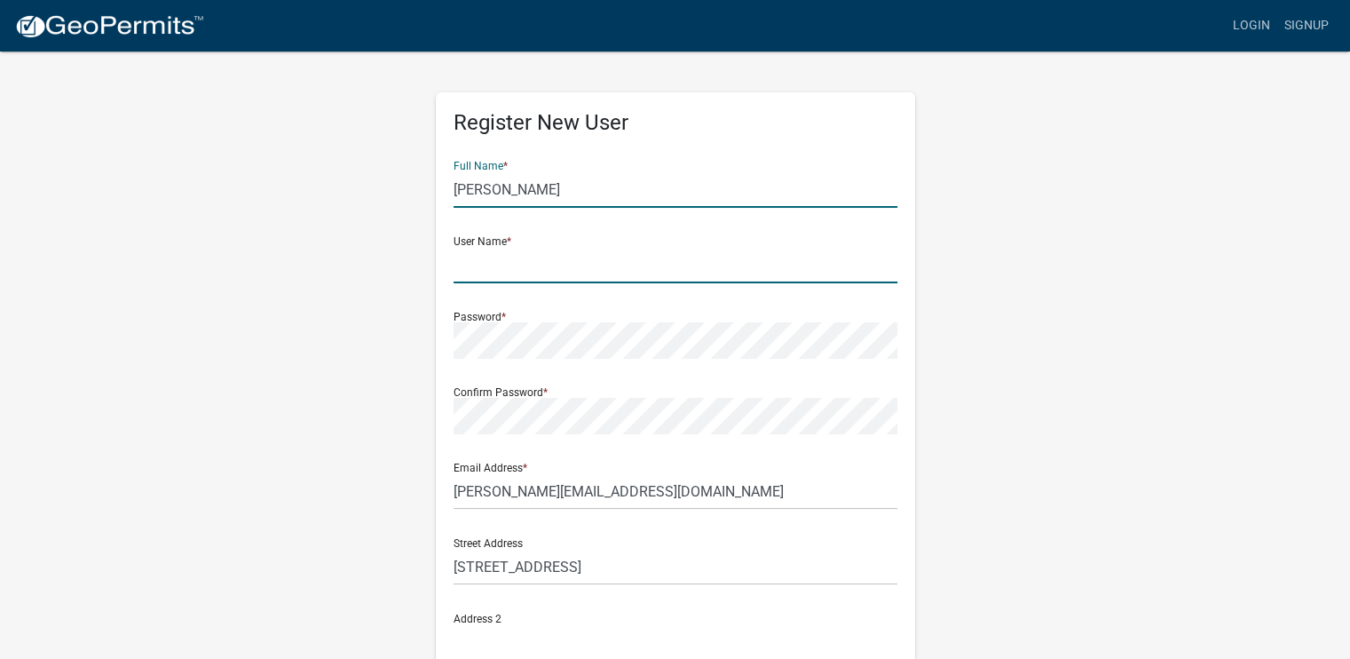
click at [502, 266] on input "text" at bounding box center [676, 265] width 444 height 36
type input "j"
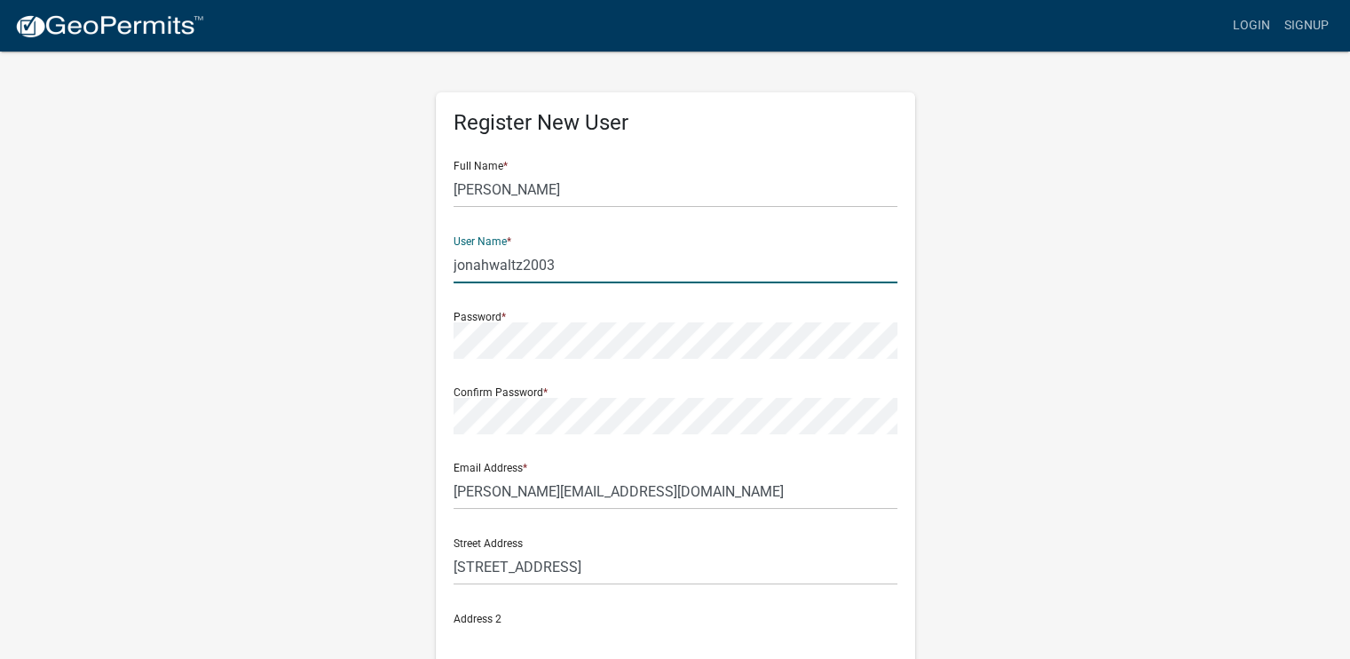
type input "jonahwaltz2003"
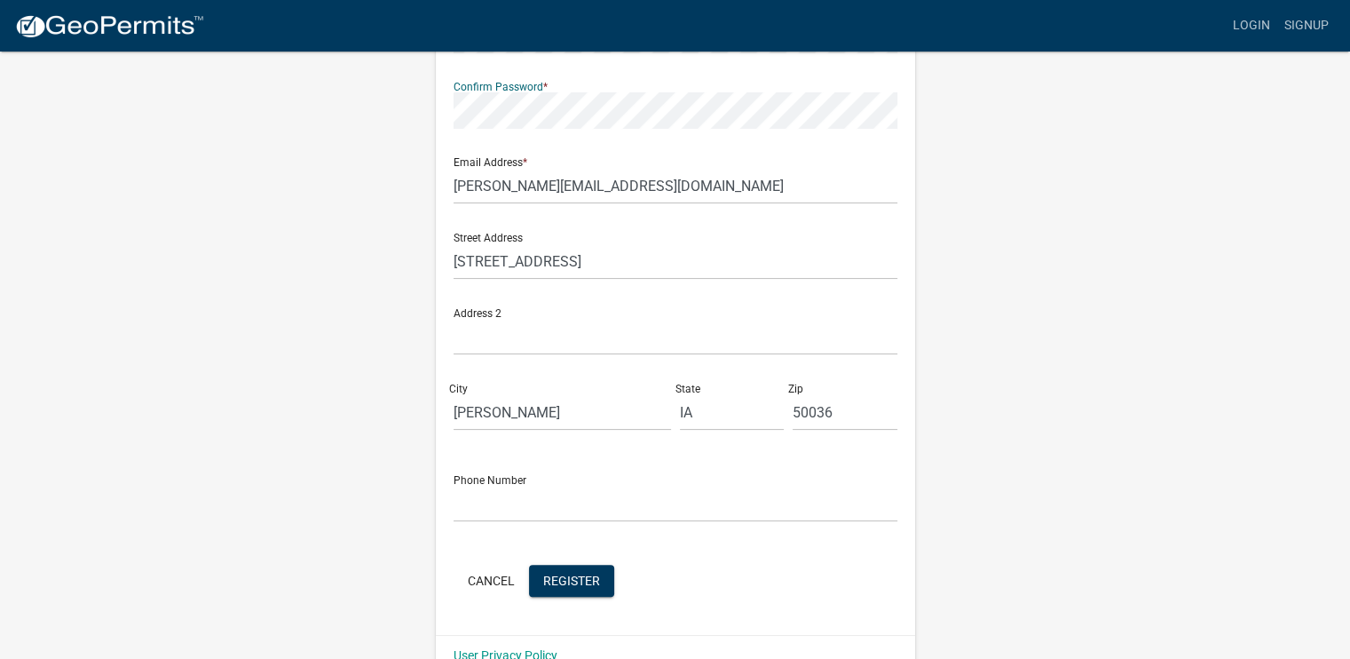
scroll to position [340, 0]
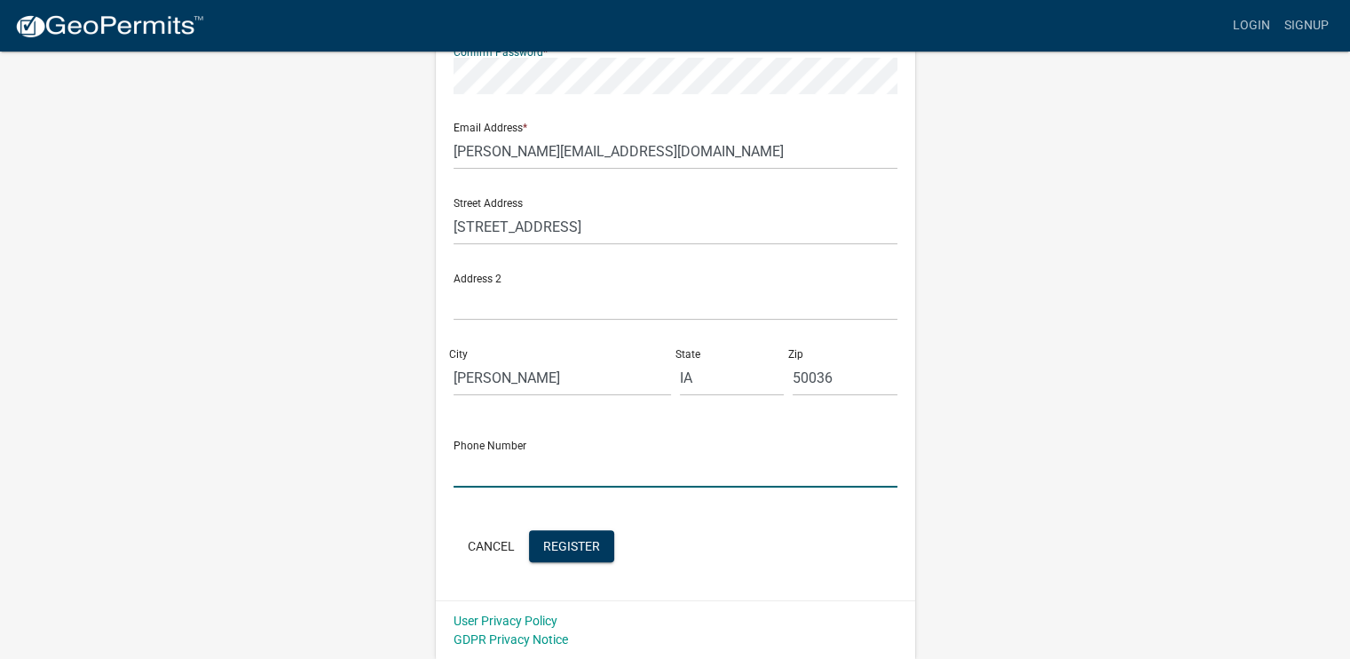
click at [541, 478] on input "text" at bounding box center [676, 469] width 444 height 36
type input "5152981908"
click at [785, 525] on form "Full Name * Jonah Waltz User Name * jonahwaltz2003 Password * Confirm Password …" at bounding box center [676, 186] width 444 height 760
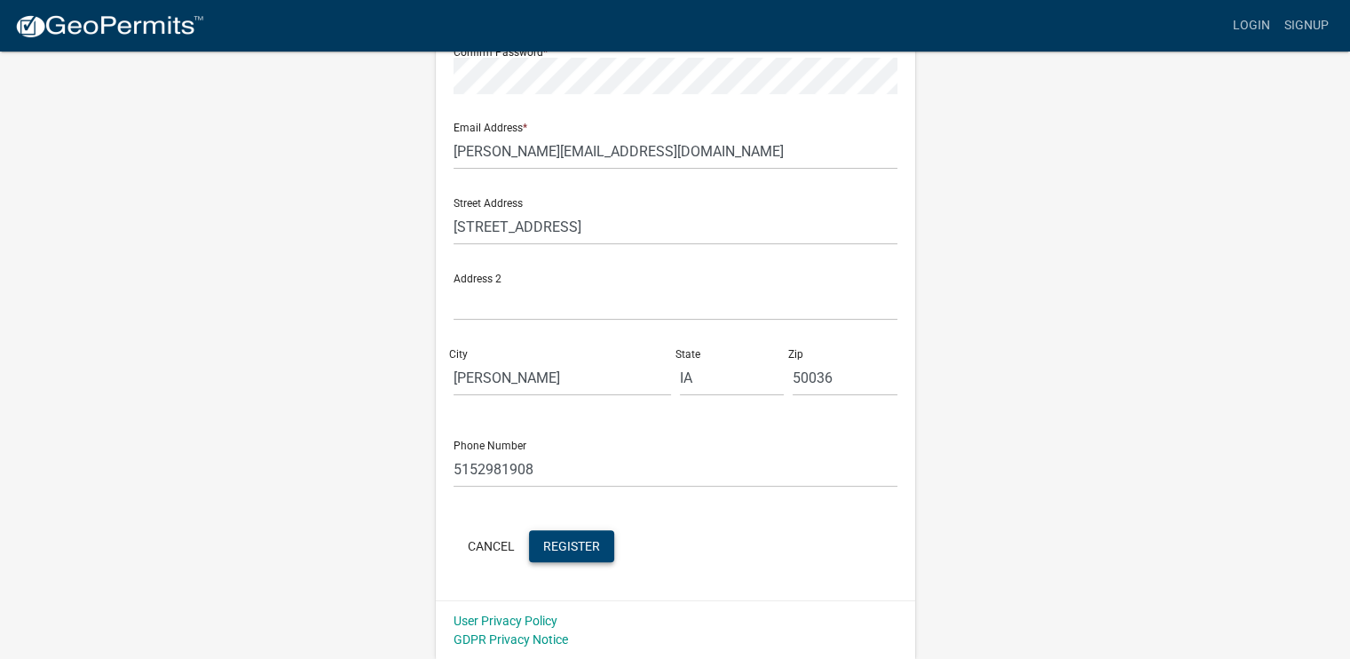
click at [591, 533] on button "Register" at bounding box center [571, 546] width 85 height 32
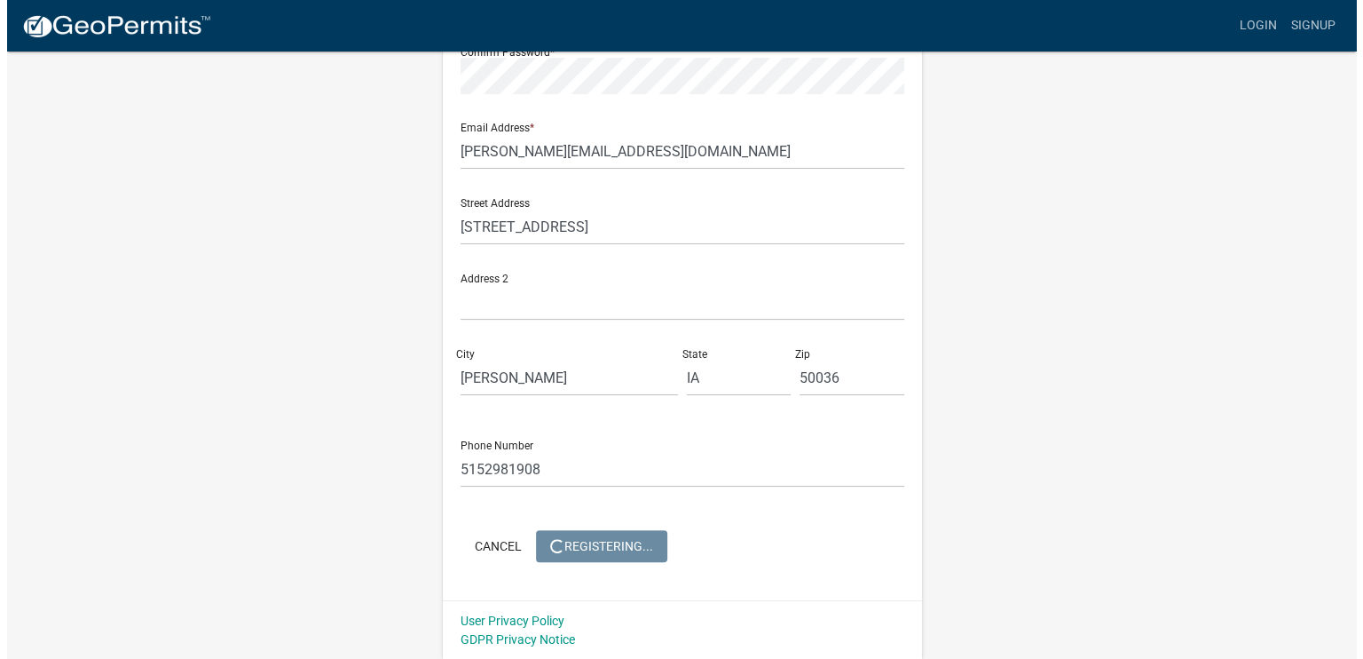
scroll to position [0, 0]
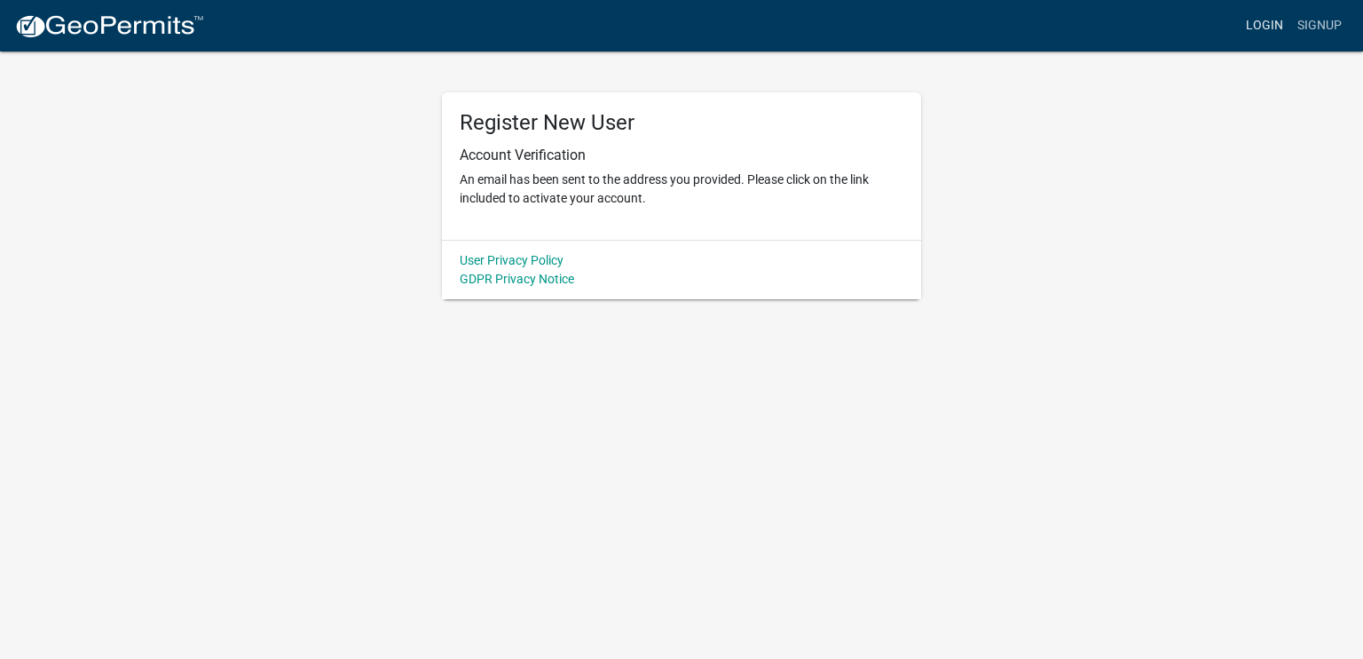
click at [1267, 28] on link "Login" at bounding box center [1264, 26] width 51 height 34
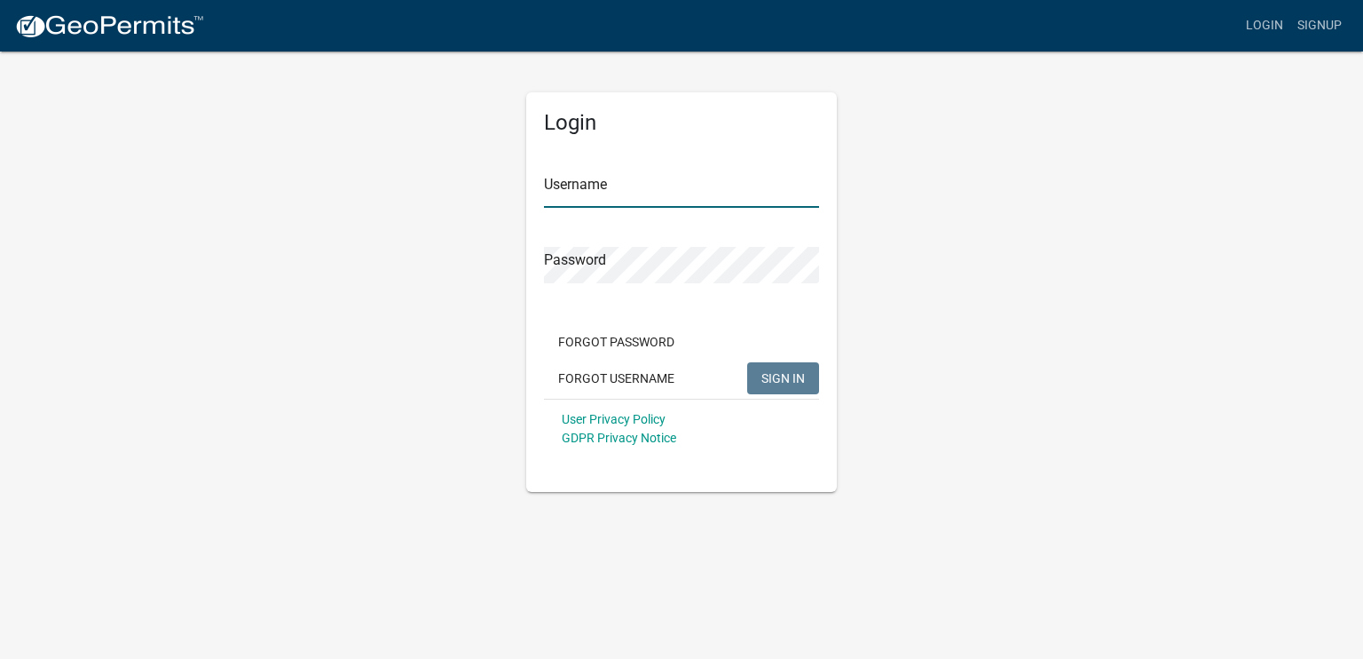
type input "jonahwaltz2003"
click at [781, 372] on span "SIGN IN" at bounding box center [783, 377] width 43 height 14
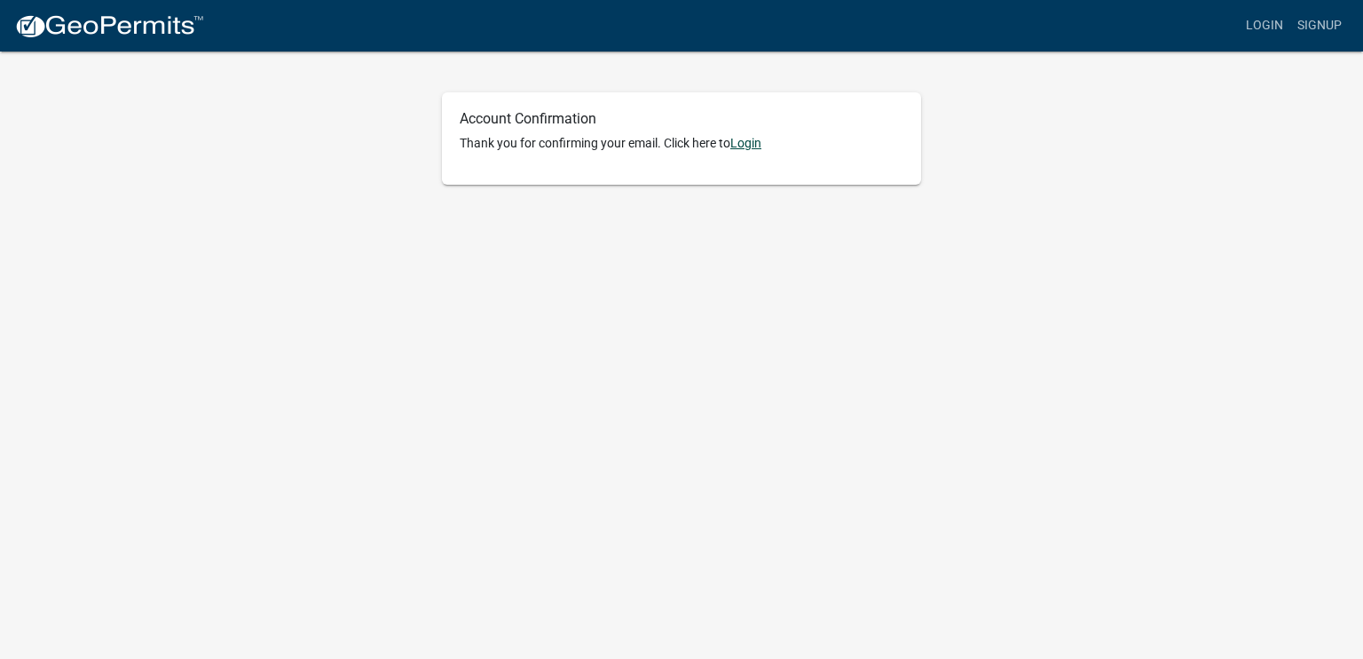
click at [753, 145] on link "Login" at bounding box center [746, 143] width 31 height 14
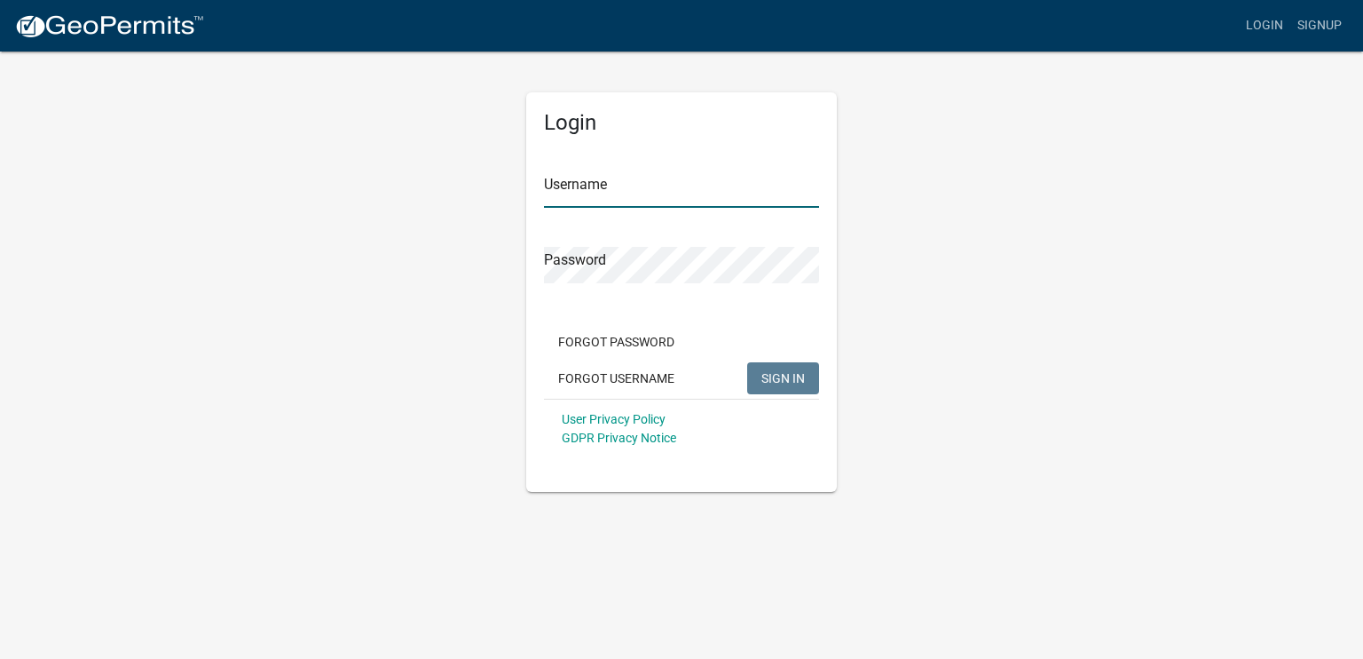
type input "jonahwaltz2003"
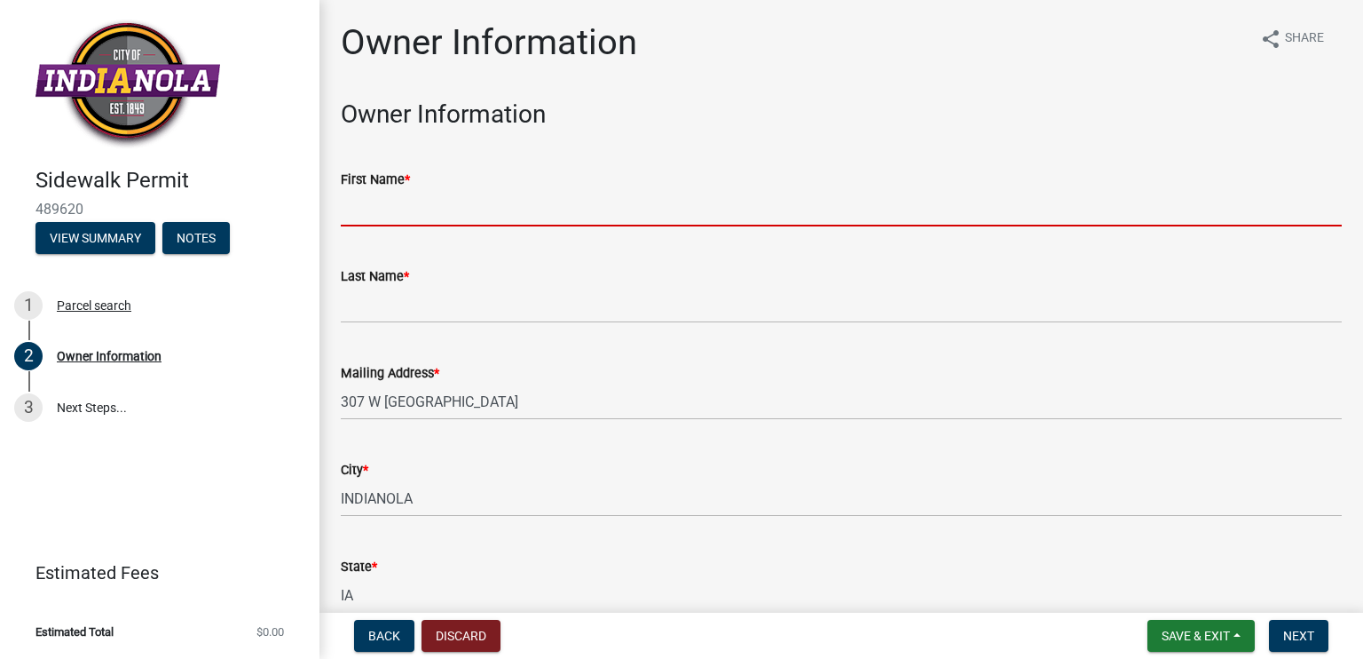
click at [419, 211] on input "First Name *" at bounding box center [841, 208] width 1001 height 36
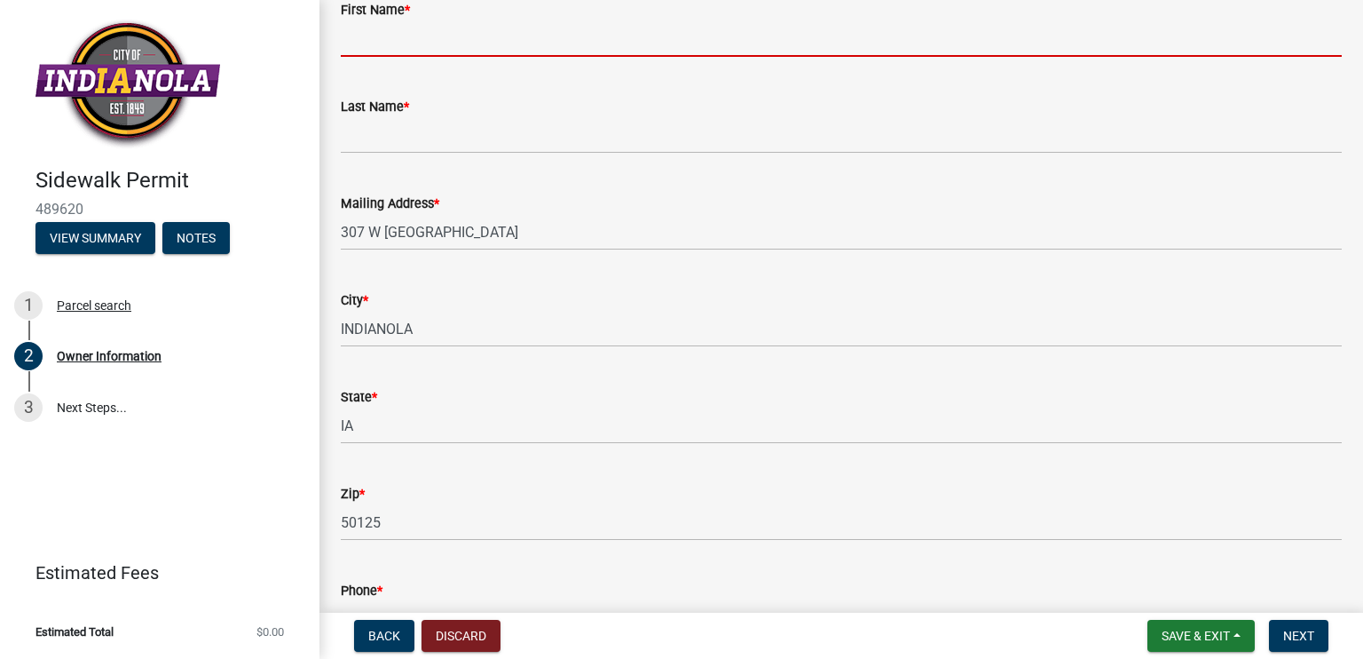
scroll to position [178, 0]
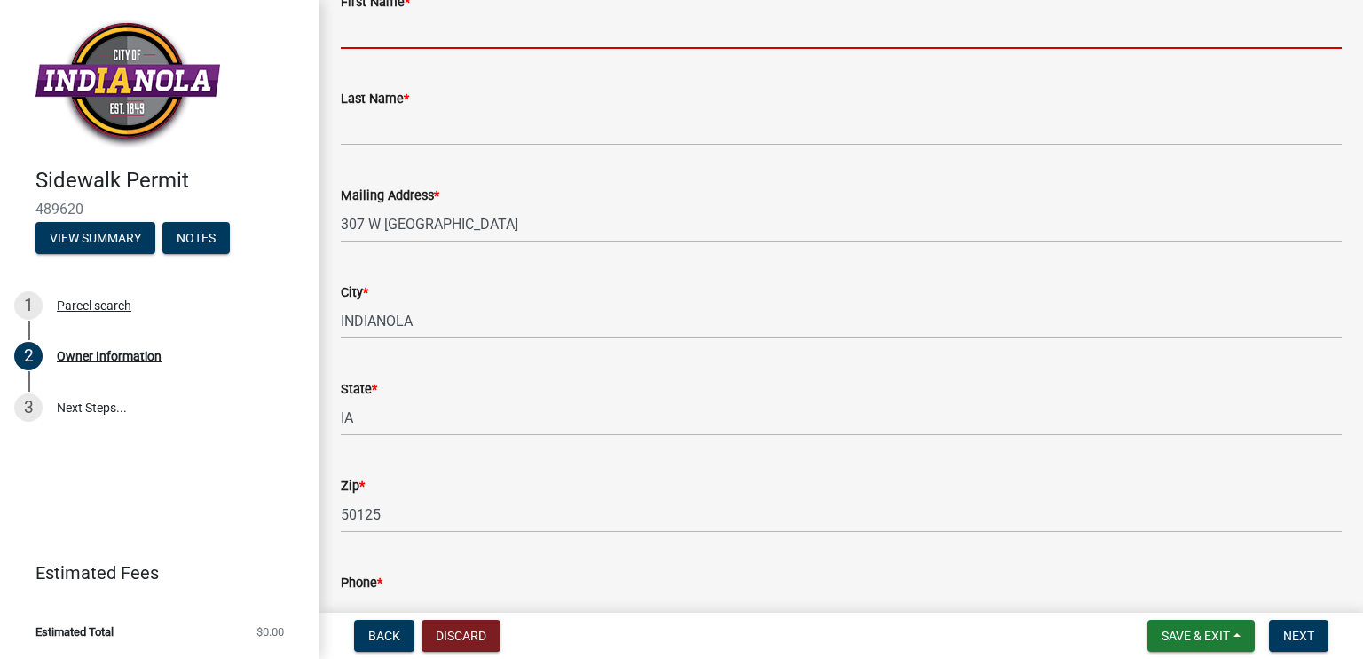
click at [750, 265] on wm-data-entity-input-list "Owner Information First Name * Last Name * Mailing Address * 307 W ASHLAND City…" at bounding box center [841, 399] width 1001 height 955
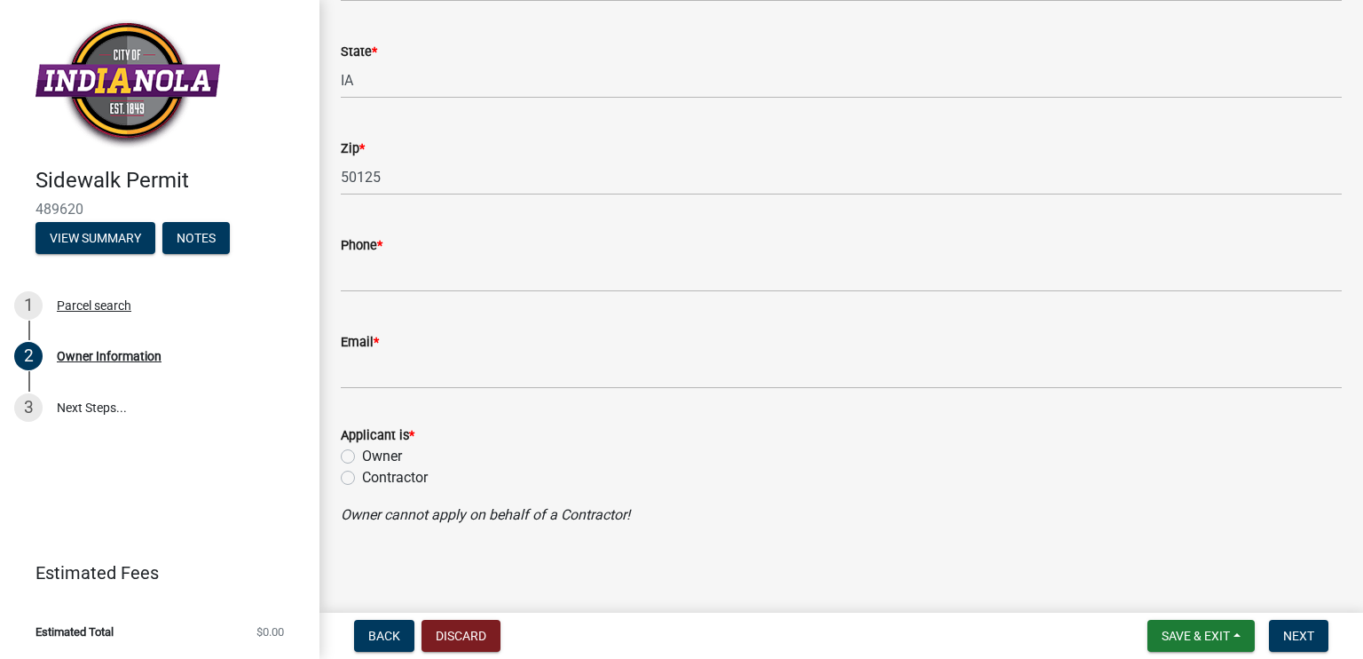
scroll to position [539, 0]
click at [362, 476] on label "Contractor" at bounding box center [395, 474] width 66 height 21
click at [362, 476] on input "Contractor" at bounding box center [368, 470] width 12 height 12
radio input "true"
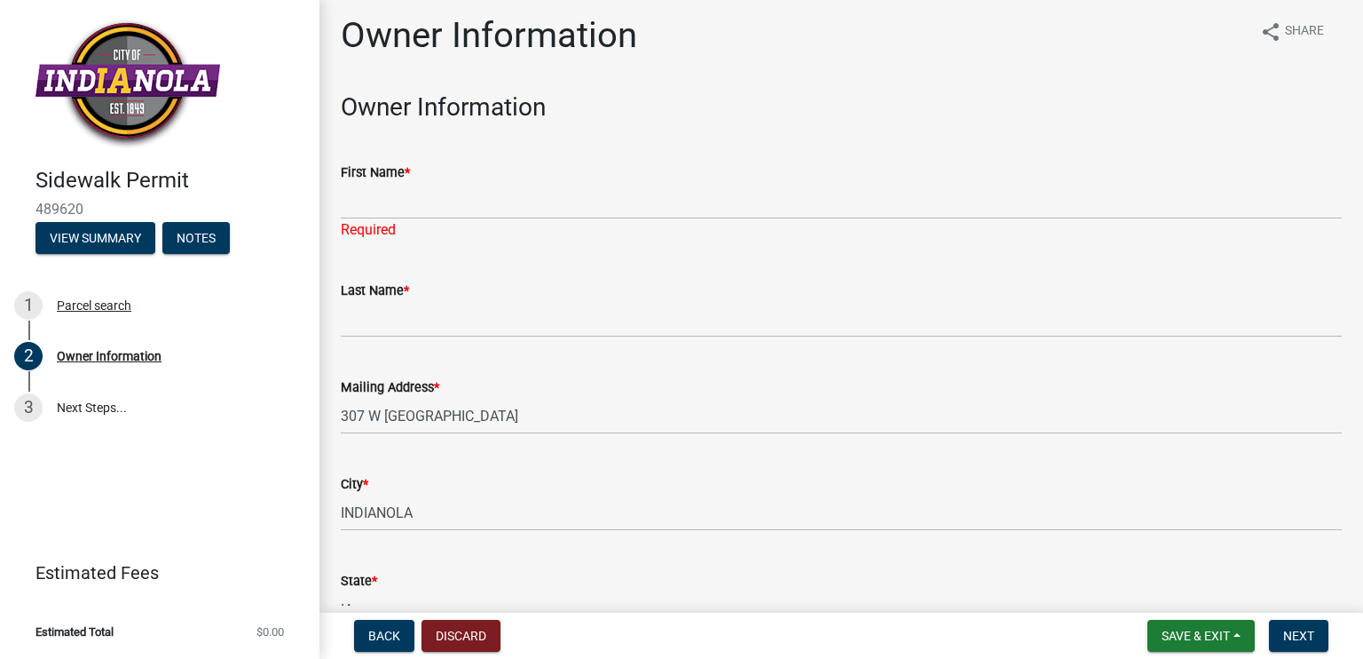
scroll to position [0, 0]
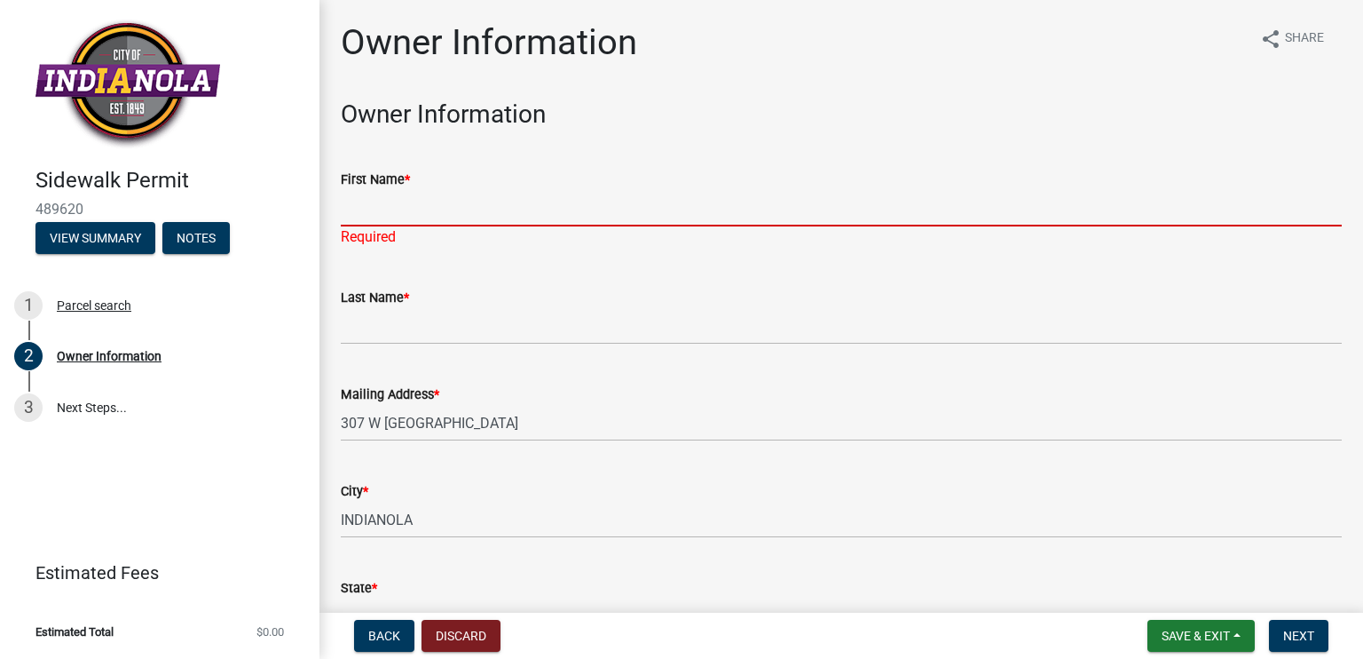
click at [387, 207] on input "First Name *" at bounding box center [841, 208] width 1001 height 36
click at [472, 214] on input "First Name *" at bounding box center [841, 208] width 1001 height 36
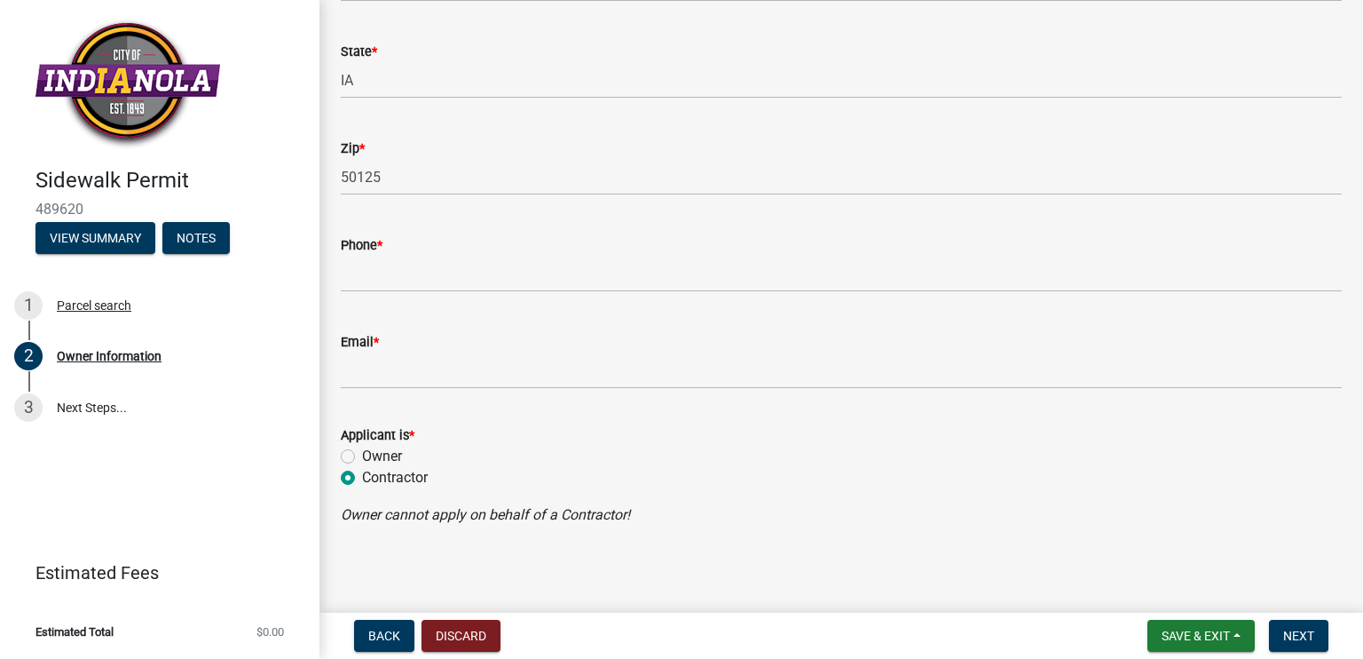
scroll to position [539, 0]
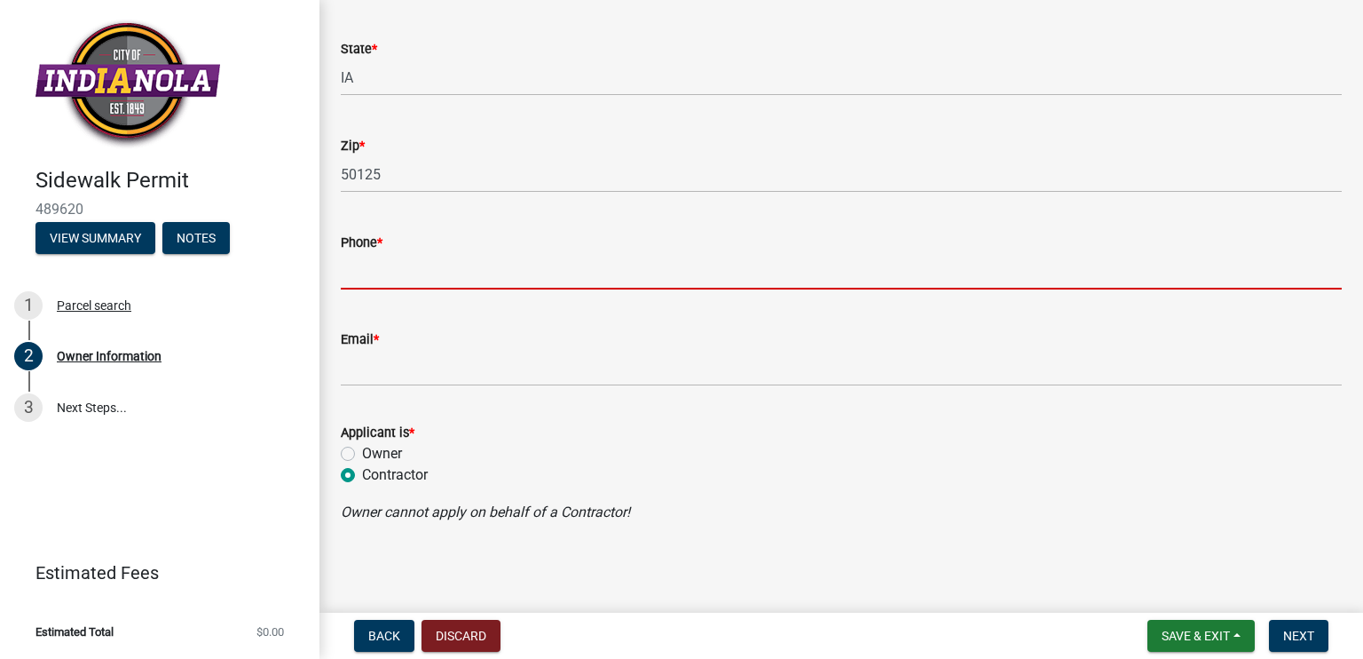
click at [382, 273] on input "Phone *" at bounding box center [841, 271] width 1001 height 36
paste input "515-961-5317"
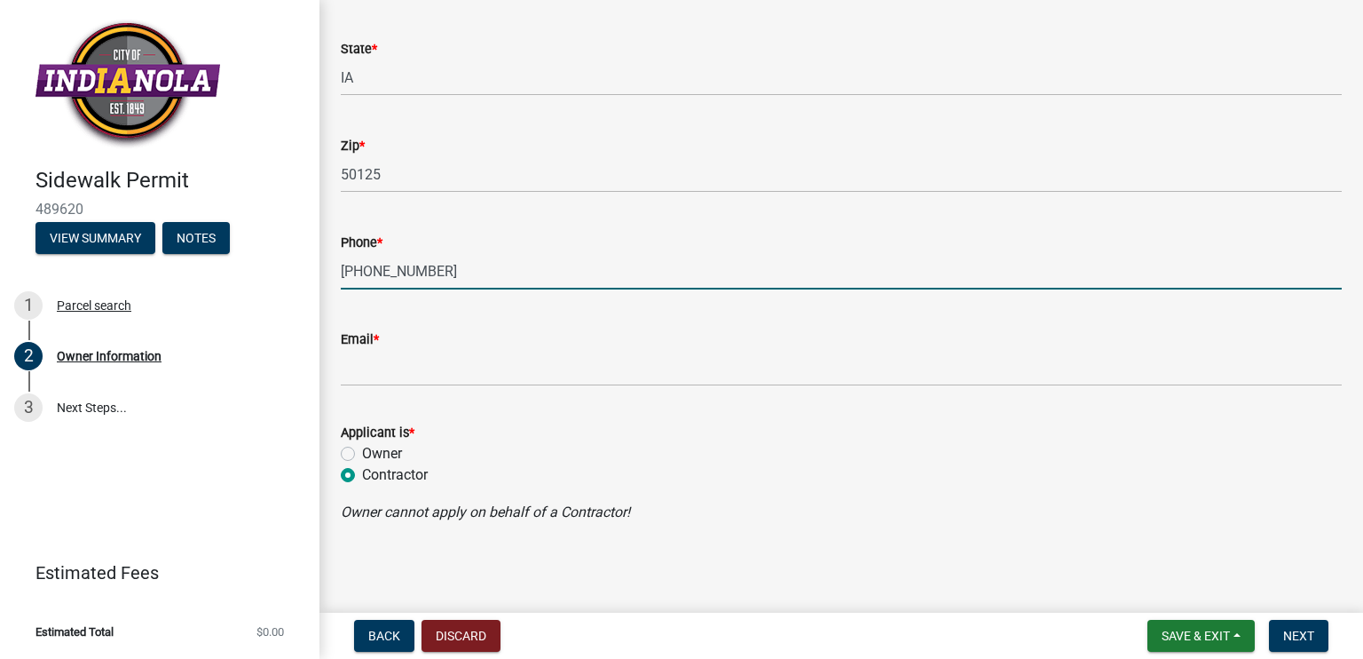
type input "515-961-5317"
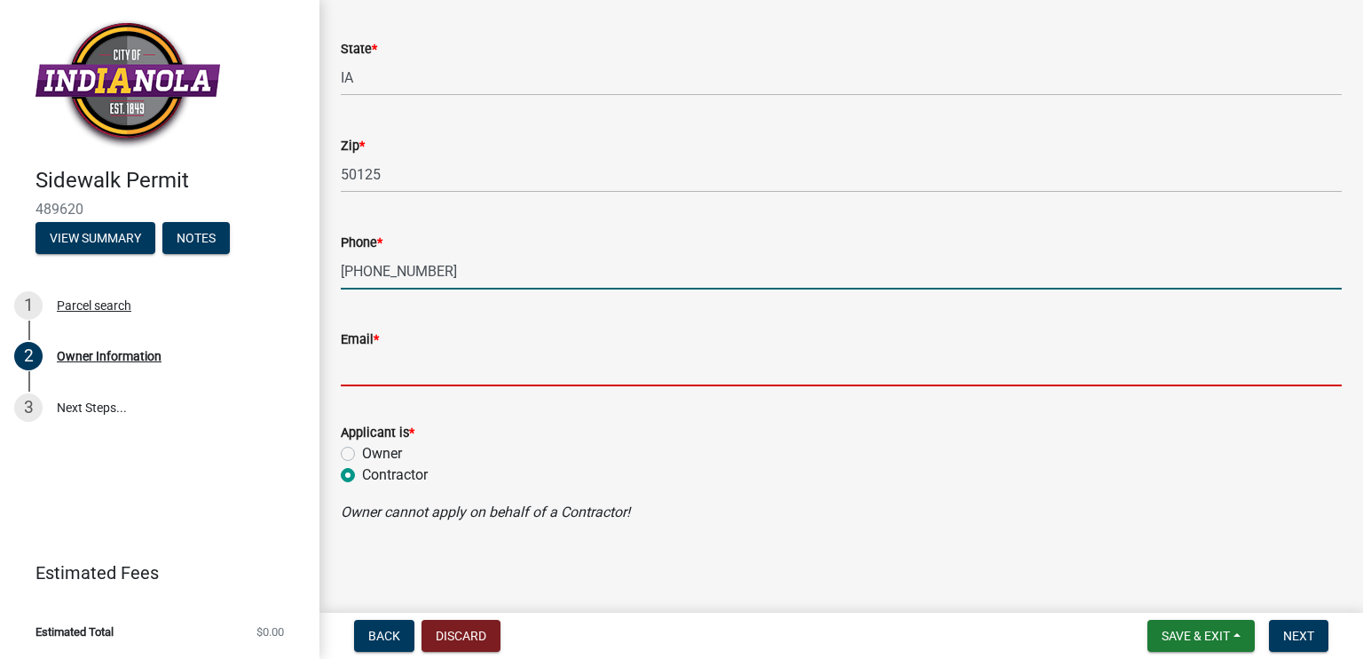
click at [430, 368] on input "Email *" at bounding box center [841, 368] width 1001 height 36
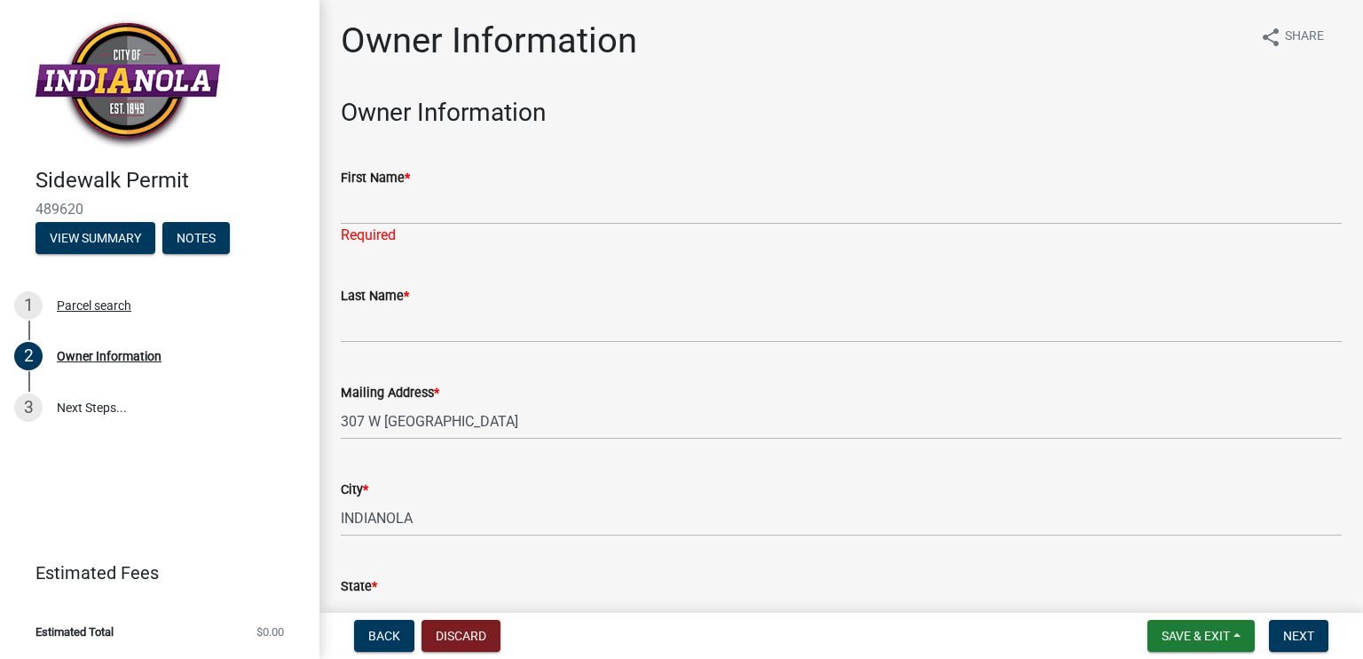
scroll to position [0, 0]
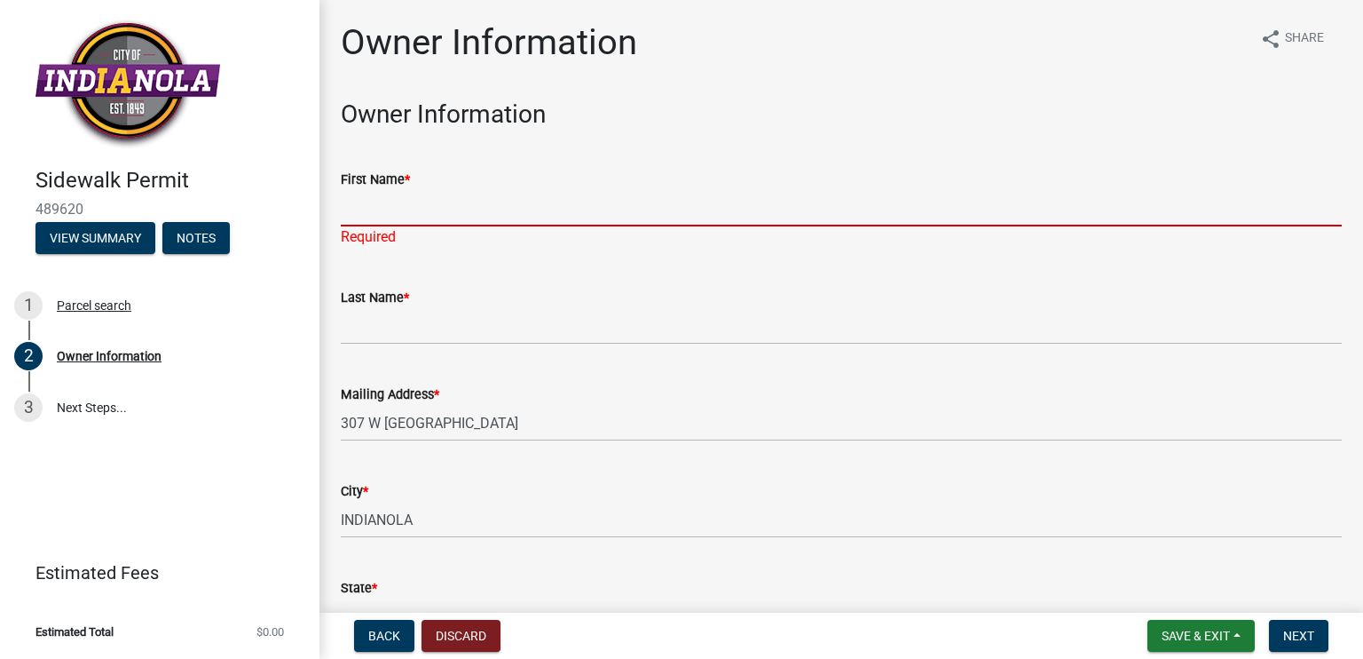
click at [430, 216] on input "First Name *" at bounding box center [841, 208] width 1001 height 36
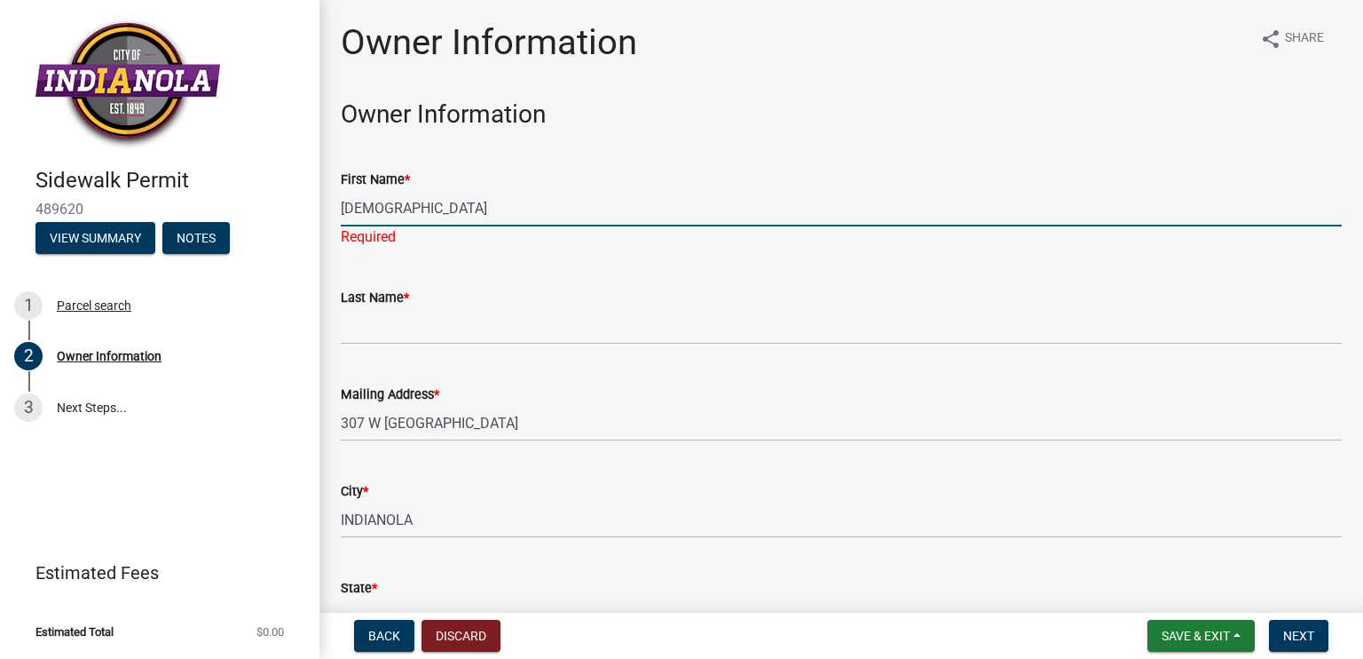
type input "First United Methodist"
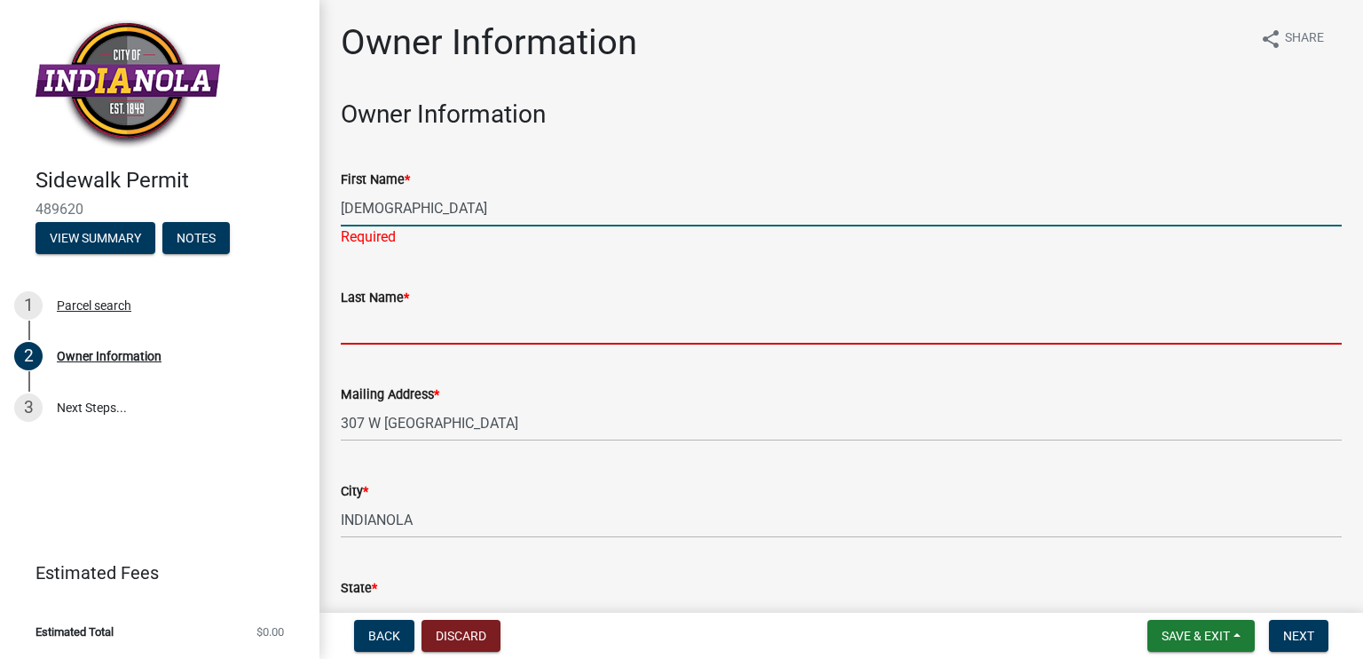
click at [400, 336] on wm-data-entity-input-list "Owner Information First Name * First United Methodist Required Last Name * Mail…" at bounding box center [841, 598] width 1001 height 998
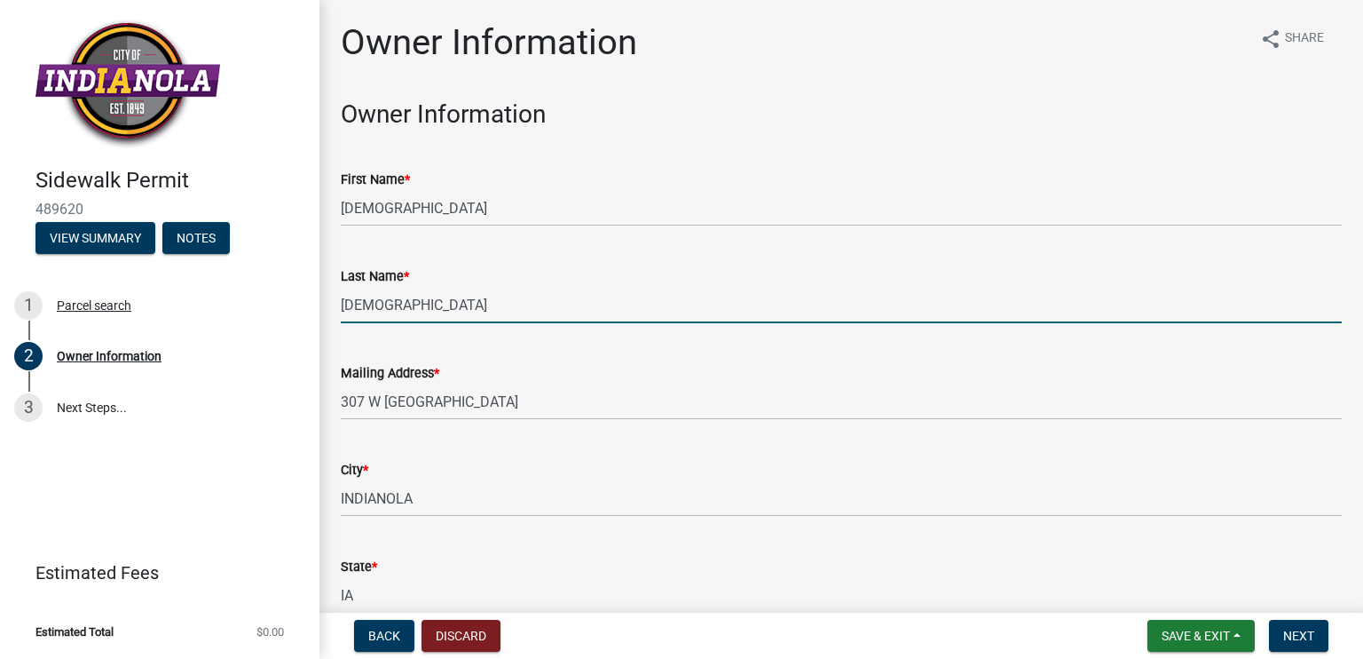
type input "Church"
click at [409, 345] on div "Mailing Address * 307 W ASHLAND" at bounding box center [841, 378] width 1001 height 83
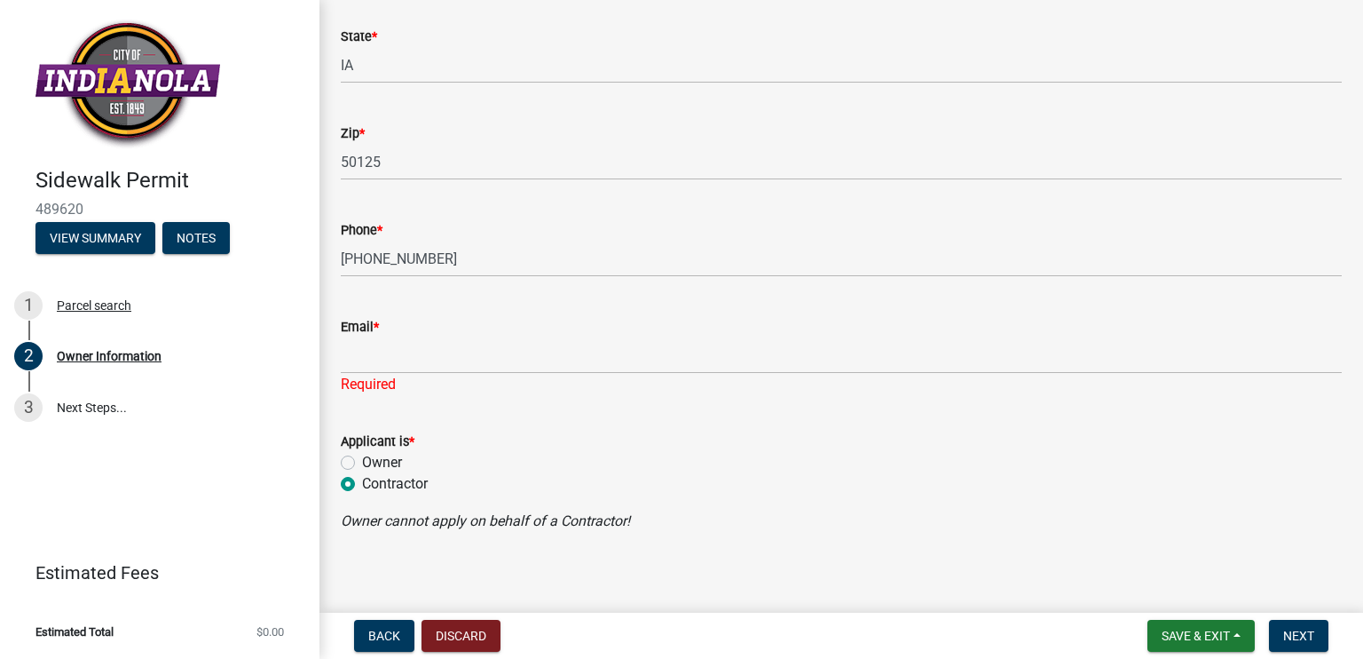
scroll to position [533, 0]
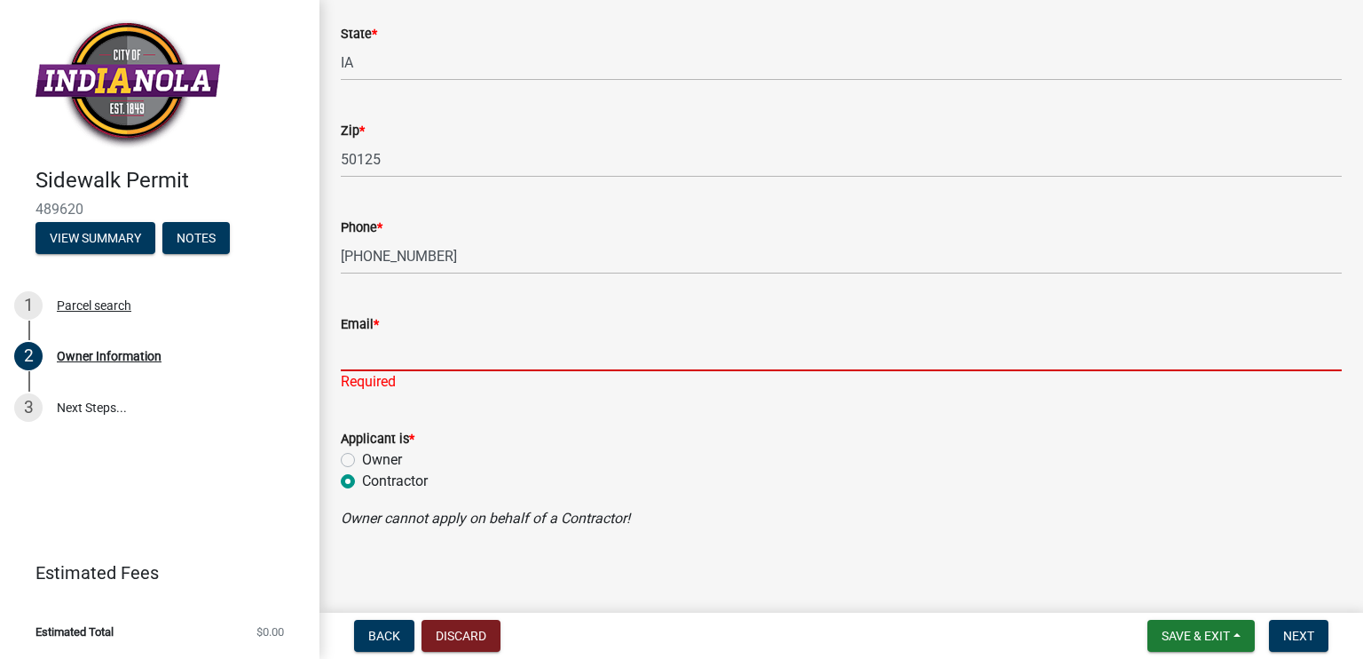
click at [429, 356] on input "Email *" at bounding box center [841, 353] width 1001 height 36
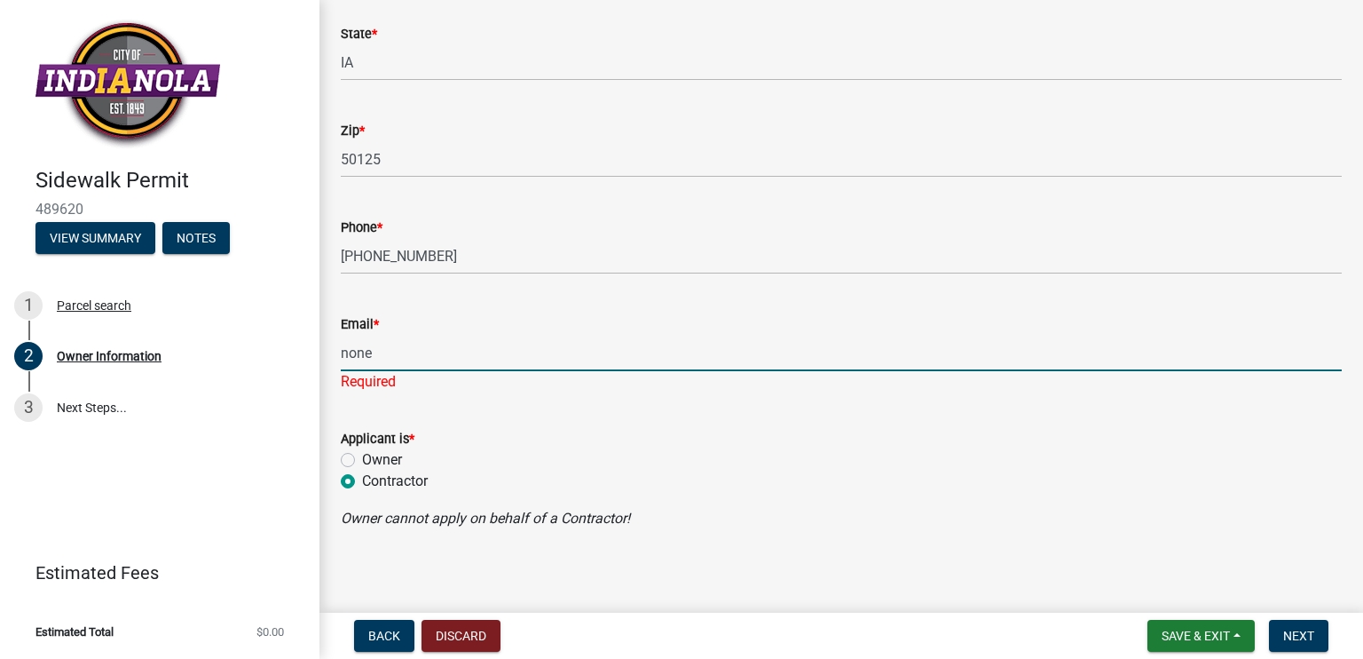
type input "none"
click at [528, 457] on div "Owner" at bounding box center [841, 459] width 1001 height 21
drag, startPoint x: 469, startPoint y: 338, endPoint x: 338, endPoint y: 333, distance: 130.6
click at [338, 333] on div "Email * none Invalid email address" at bounding box center [842, 340] width 1028 height 104
type input "[PERSON_NAME][EMAIL_ADDRESS][DOMAIN_NAME]"
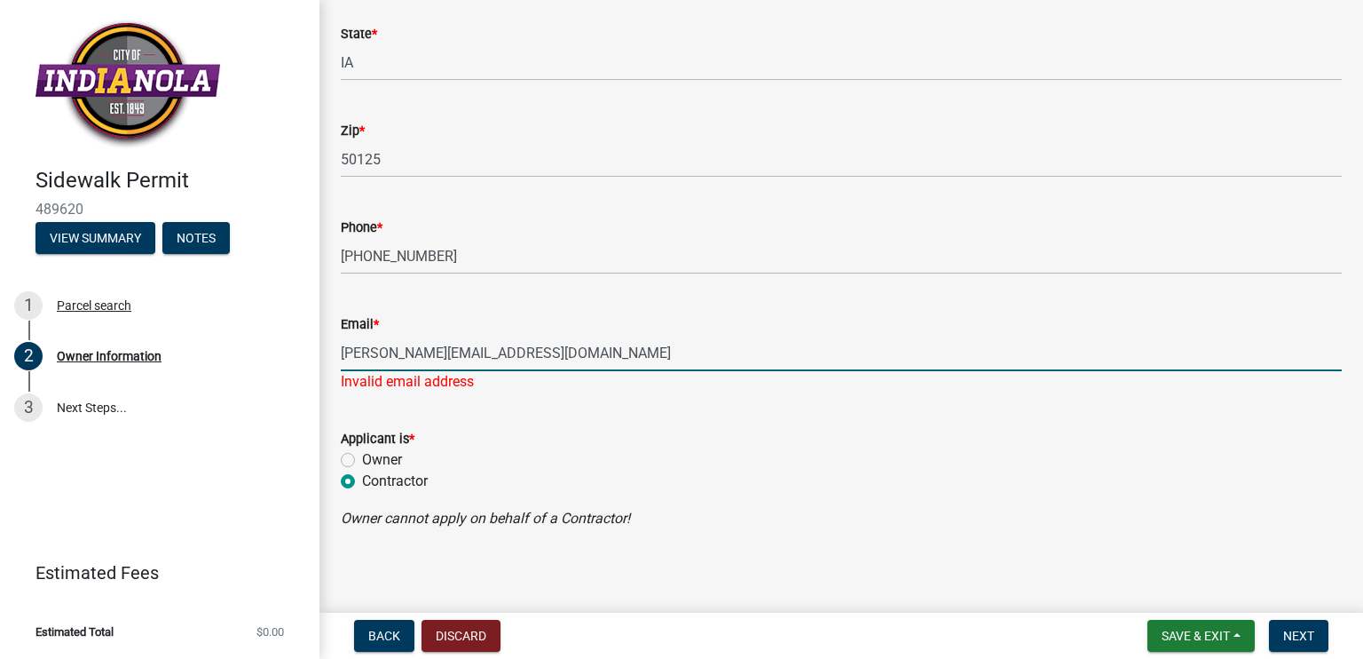
click at [582, 400] on wm-data-entity-input-list "Owner Information First Name * First United Methodist Last Name * Church Mailin…" at bounding box center [841, 55] width 1001 height 976
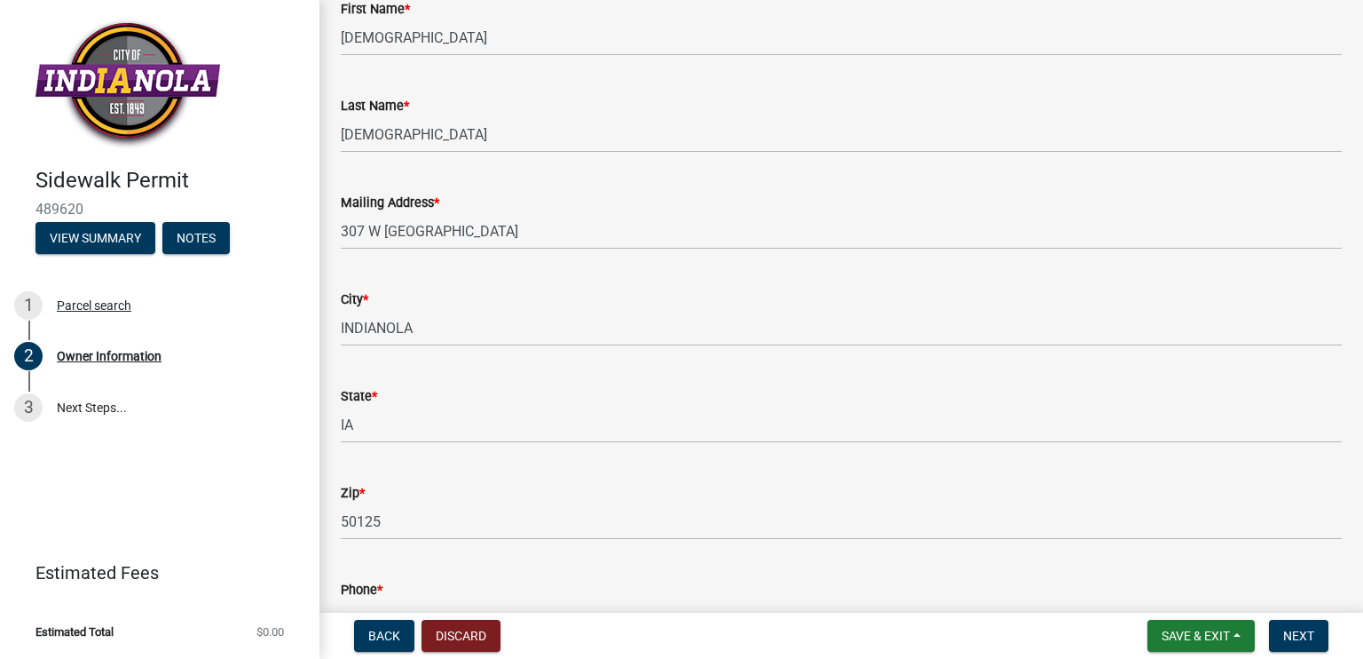
scroll to position [0, 0]
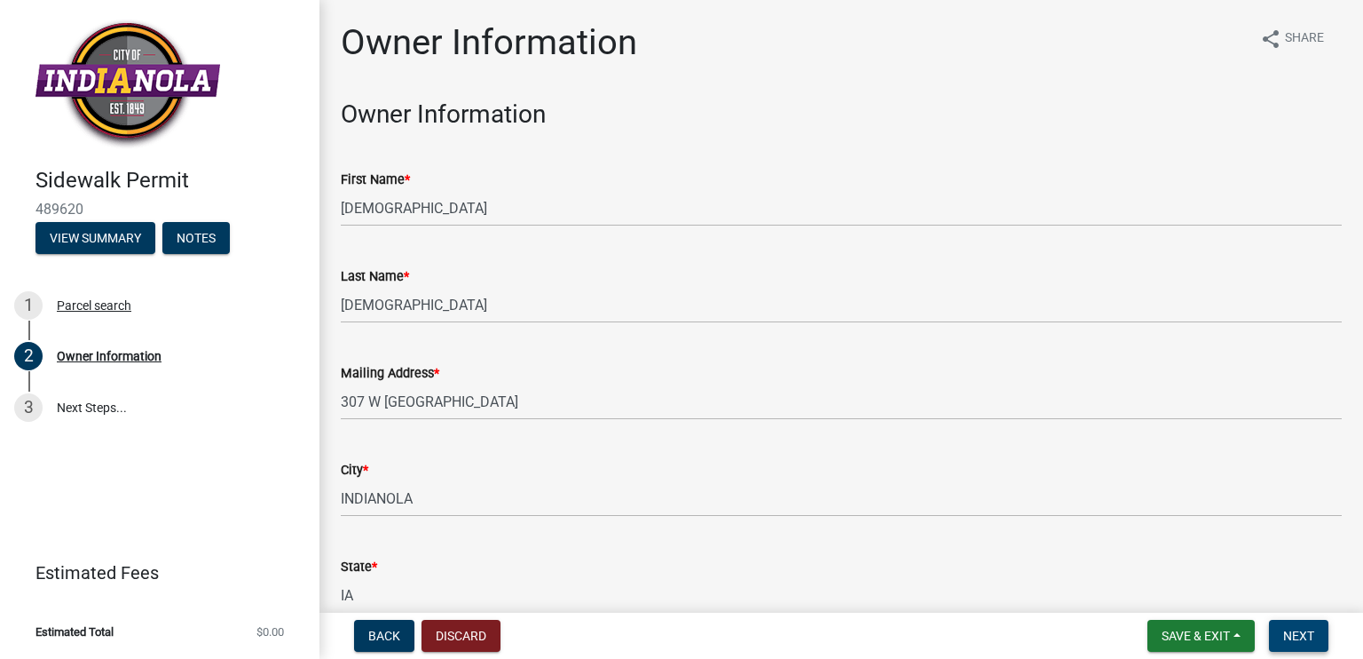
click at [1280, 631] on button "Next" at bounding box center [1298, 636] width 59 height 32
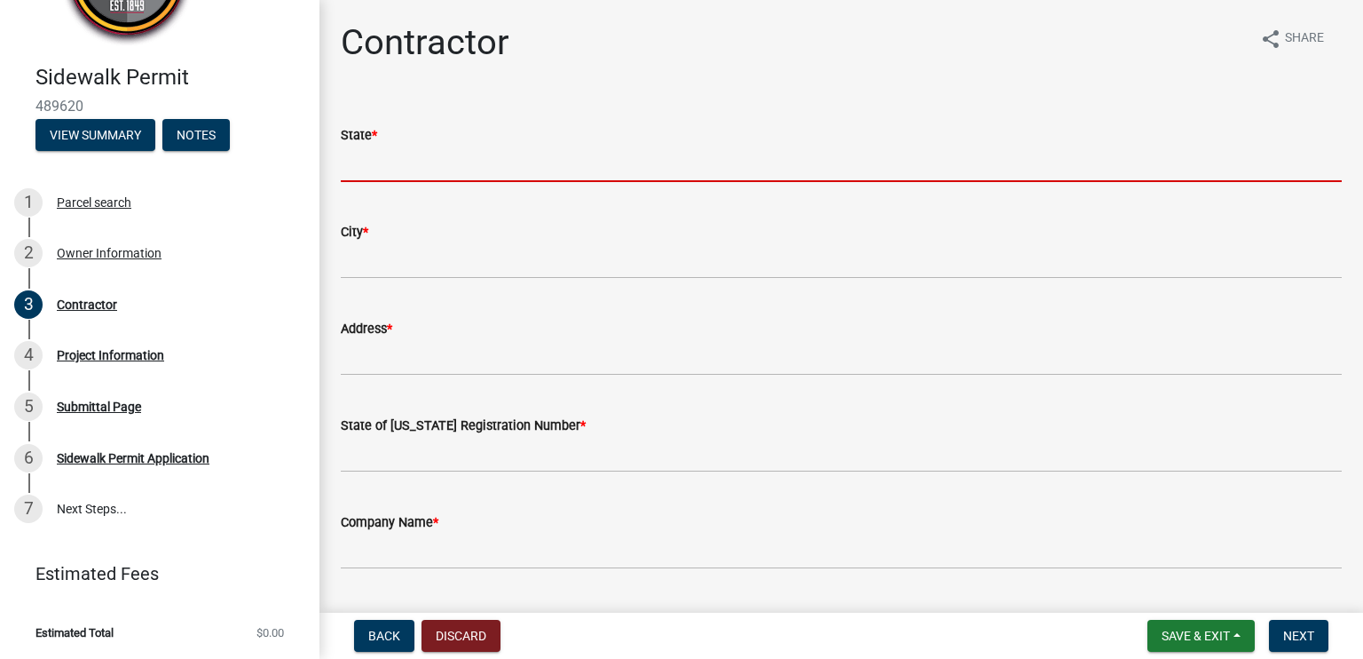
click at [391, 159] on input "State *" at bounding box center [841, 164] width 1001 height 36
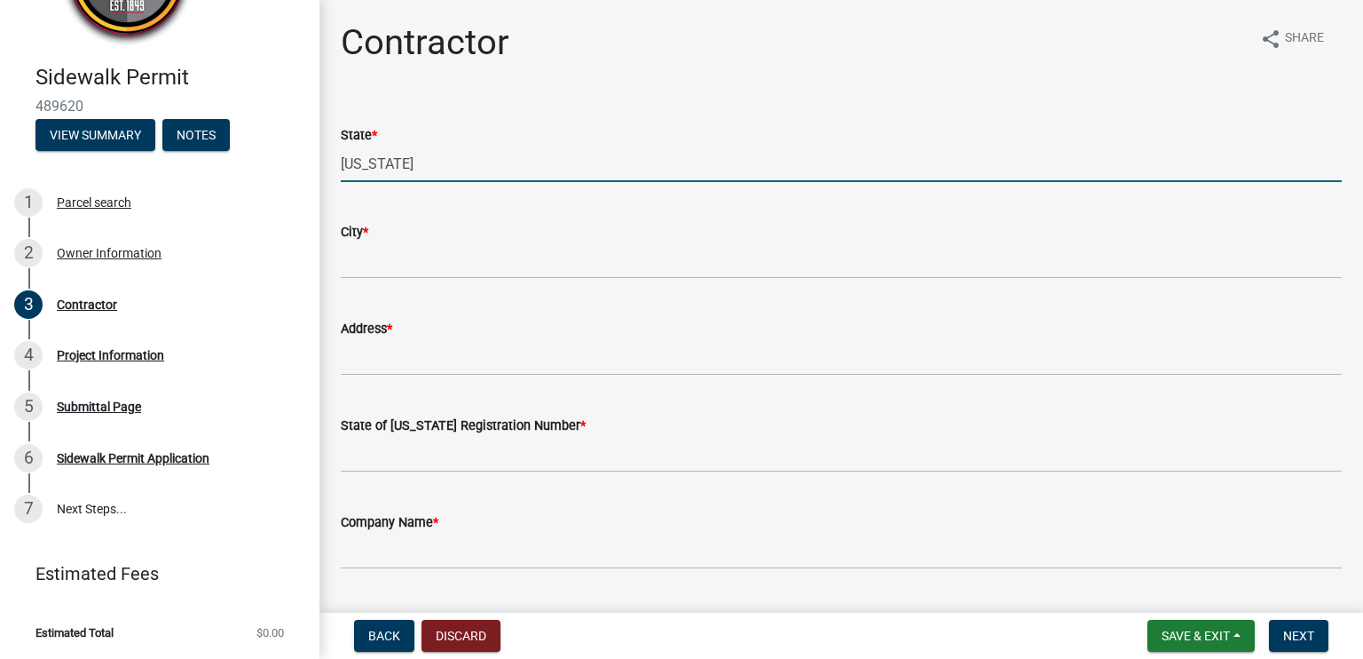
type input "[US_STATE]"
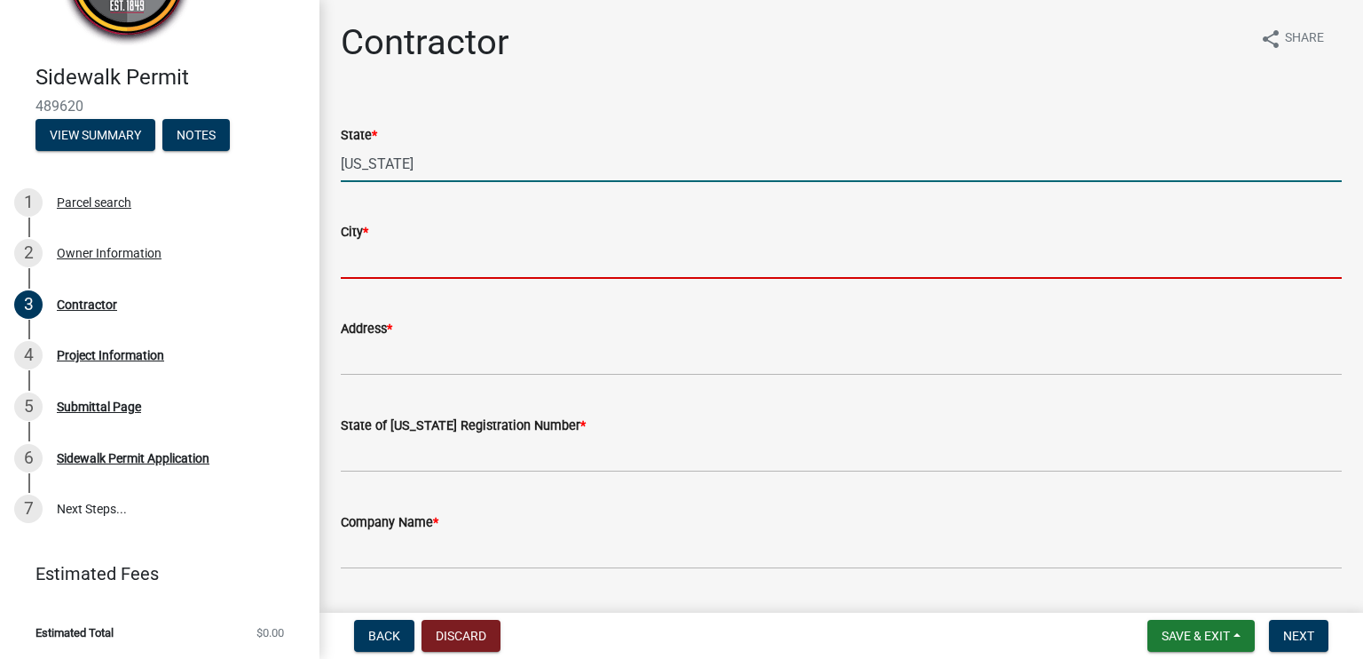
click at [525, 253] on input "City *" at bounding box center [841, 260] width 1001 height 36
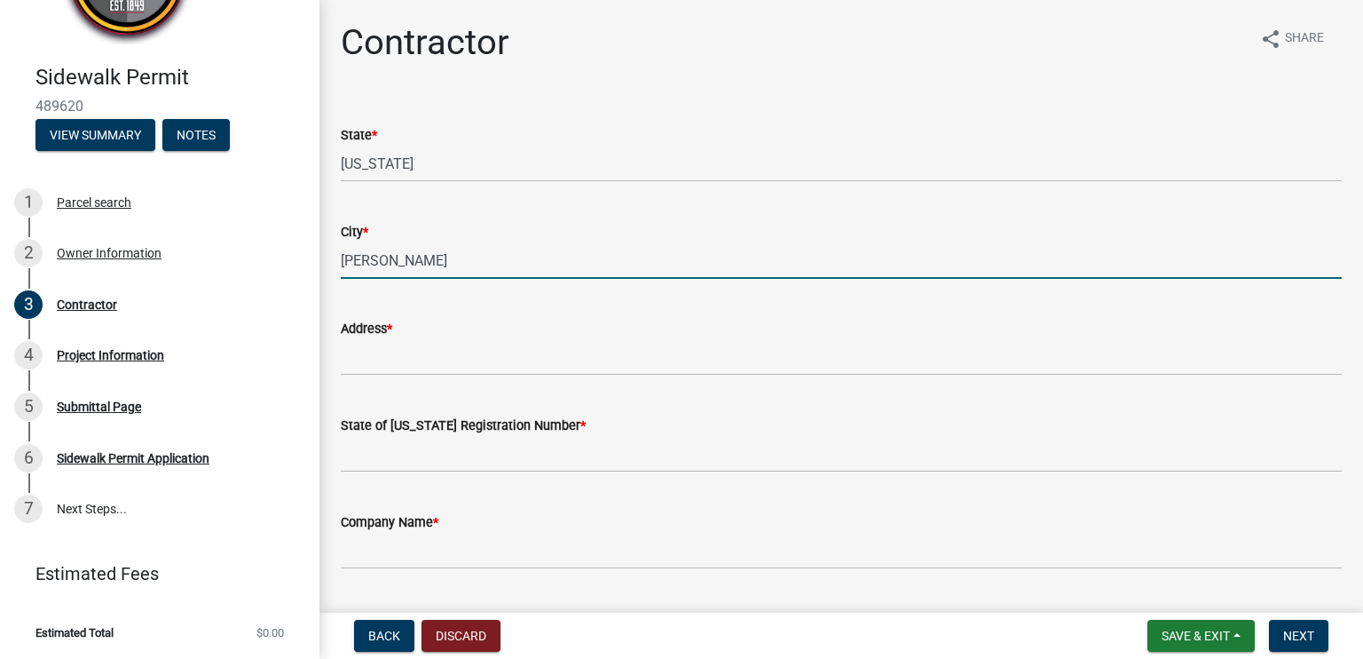
type input "[PERSON_NAME]"
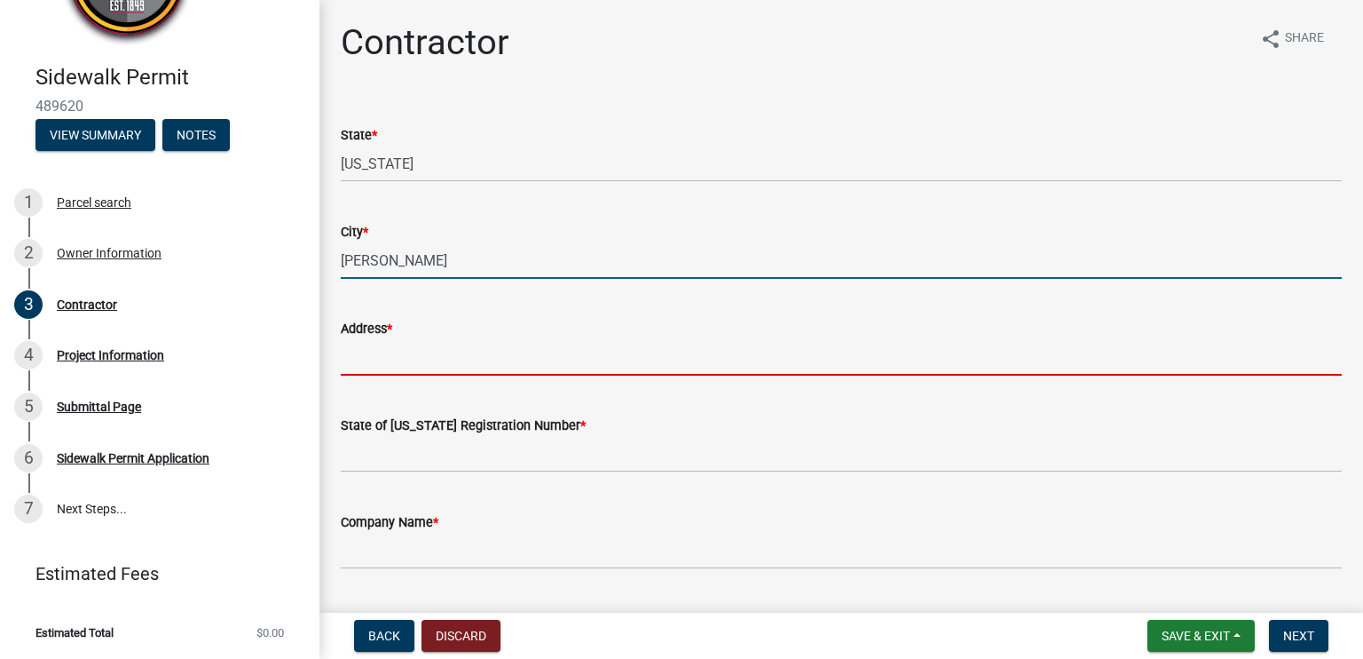
click at [370, 361] on input "Address *" at bounding box center [841, 357] width 1001 height 36
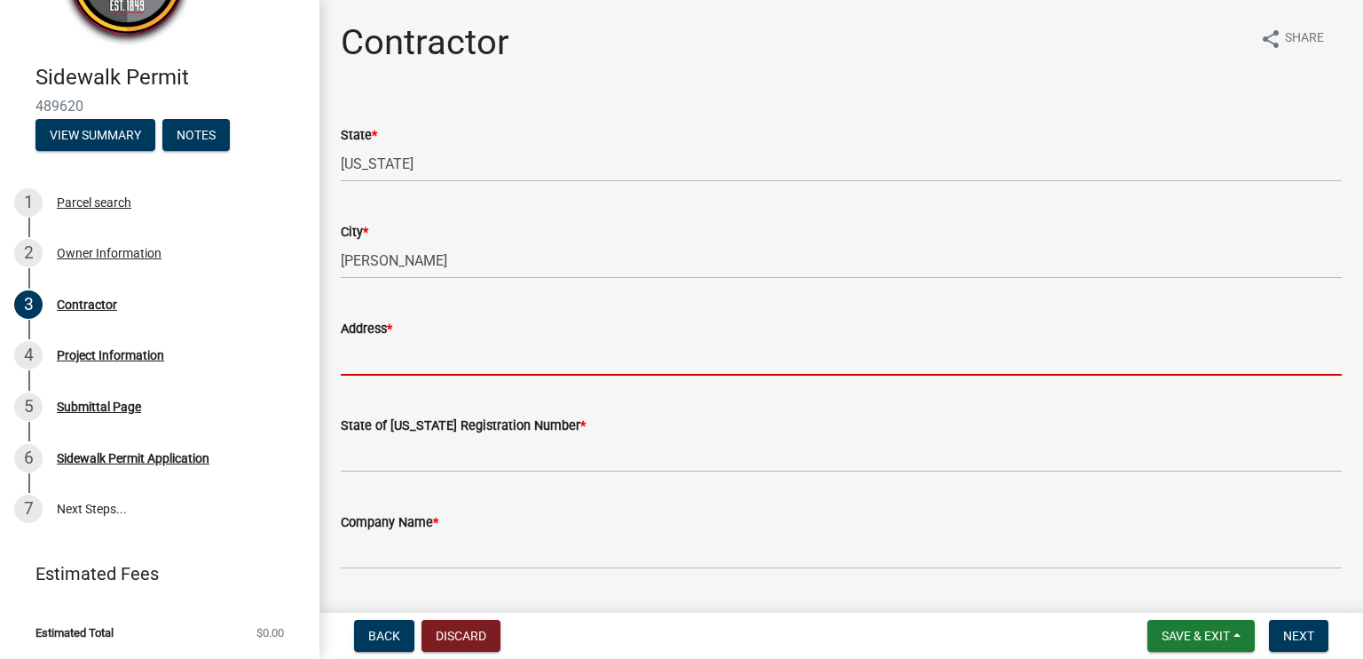
type input "[STREET_ADDRESS]"
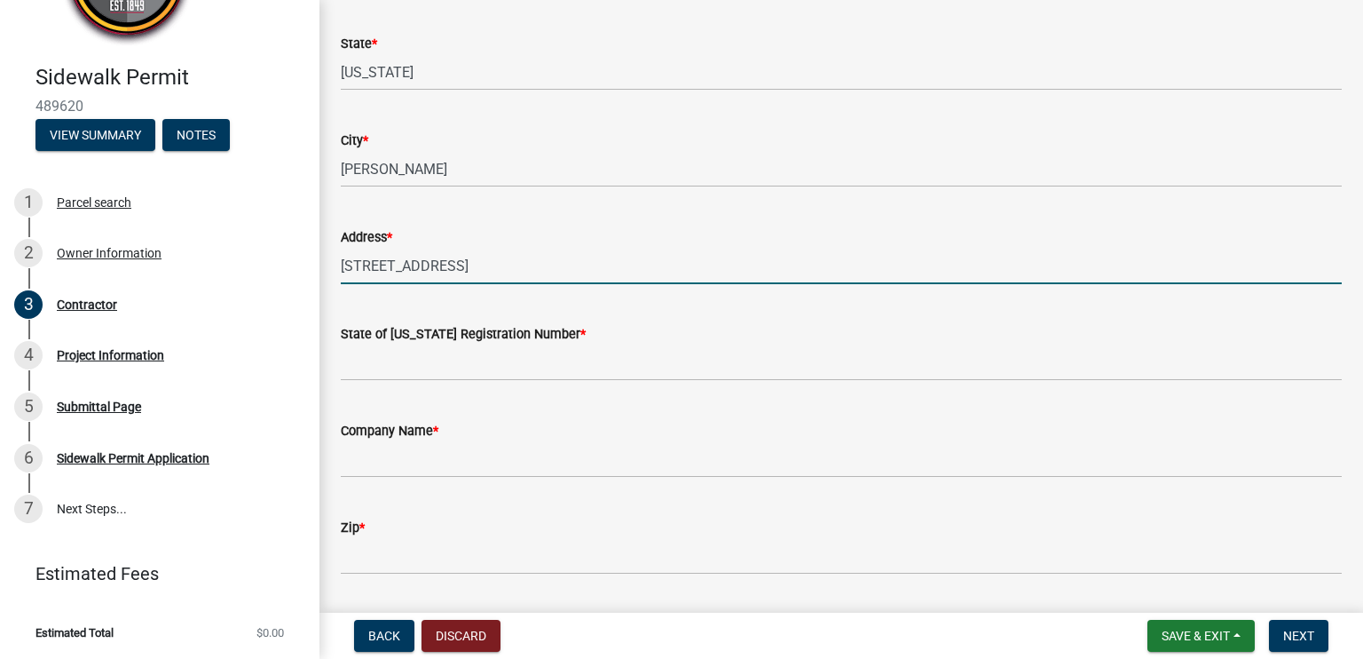
scroll to position [92, 0]
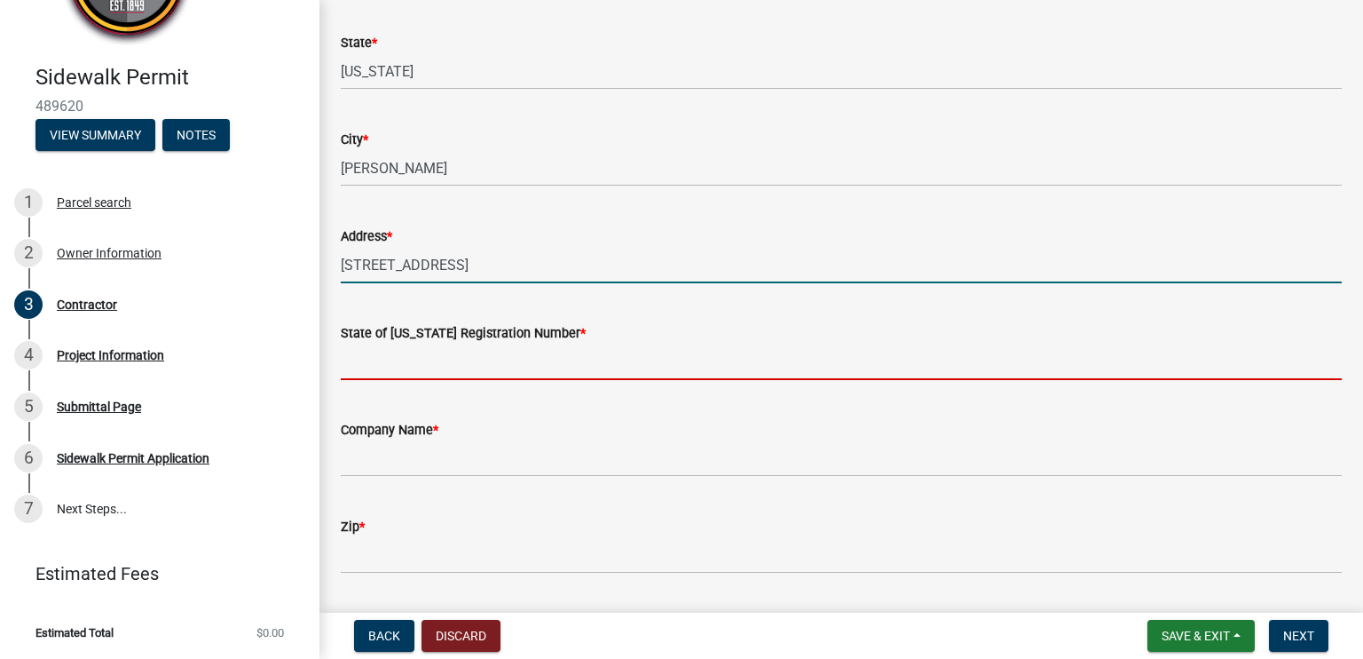
click at [417, 368] on input "State of Iowa Registration Number *" at bounding box center [841, 362] width 1001 height 36
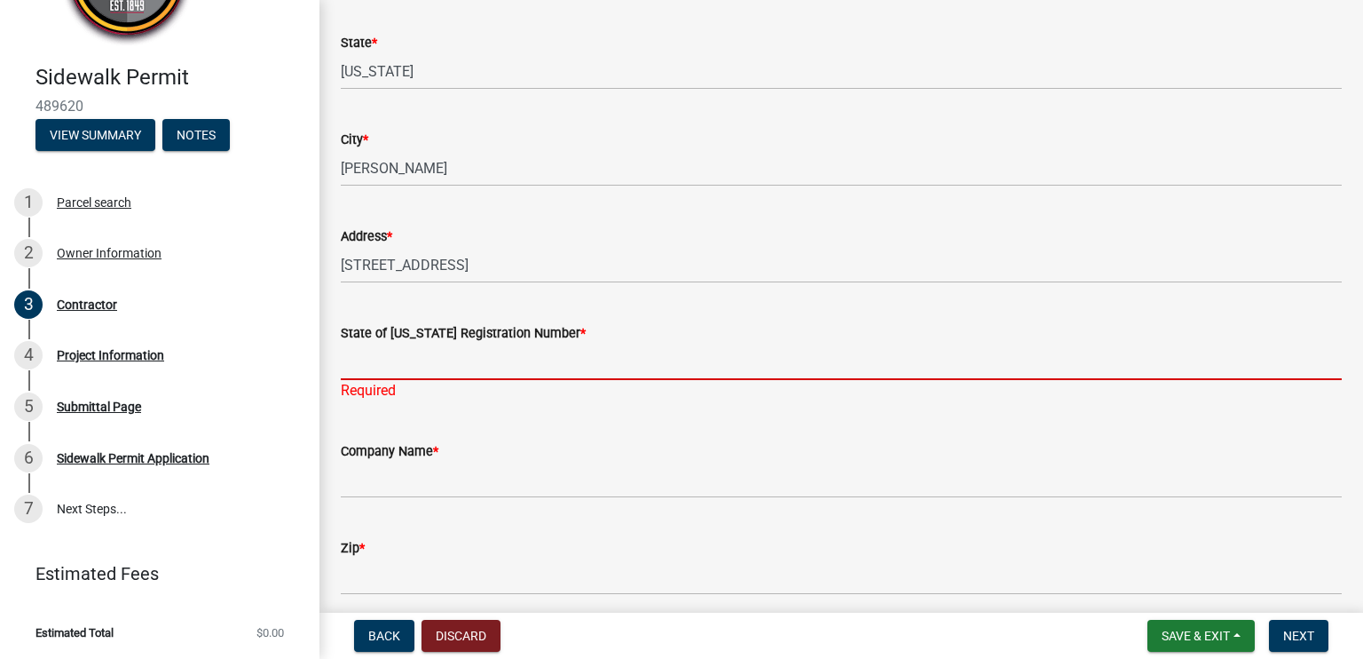
paste input "92-0890690"
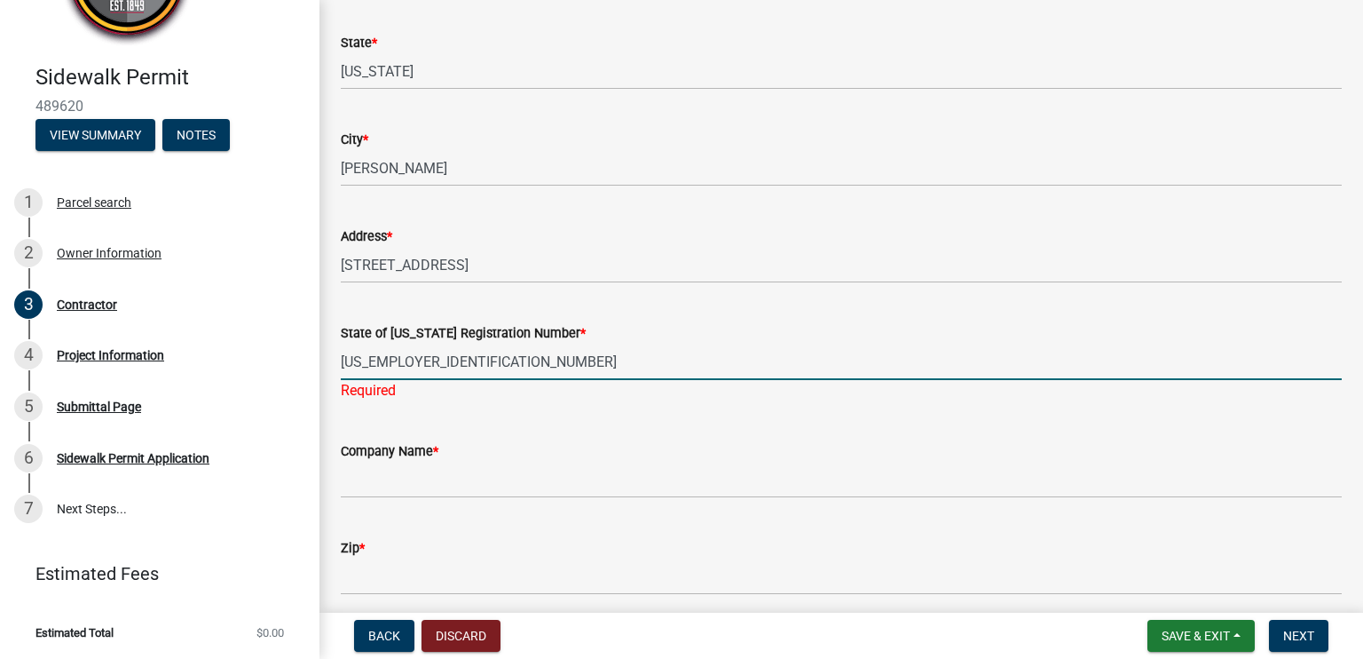
type input "92-0890690"
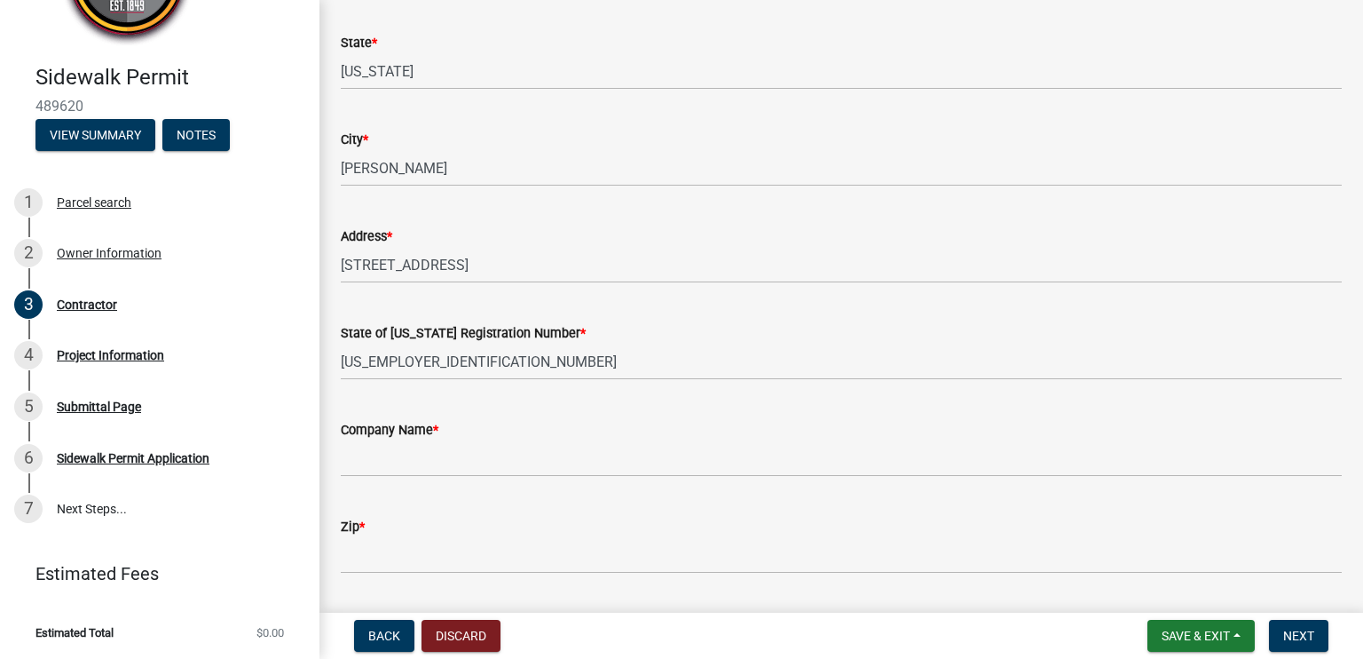
click at [407, 430] on div "Company Name *" at bounding box center [841, 435] width 1001 height 83
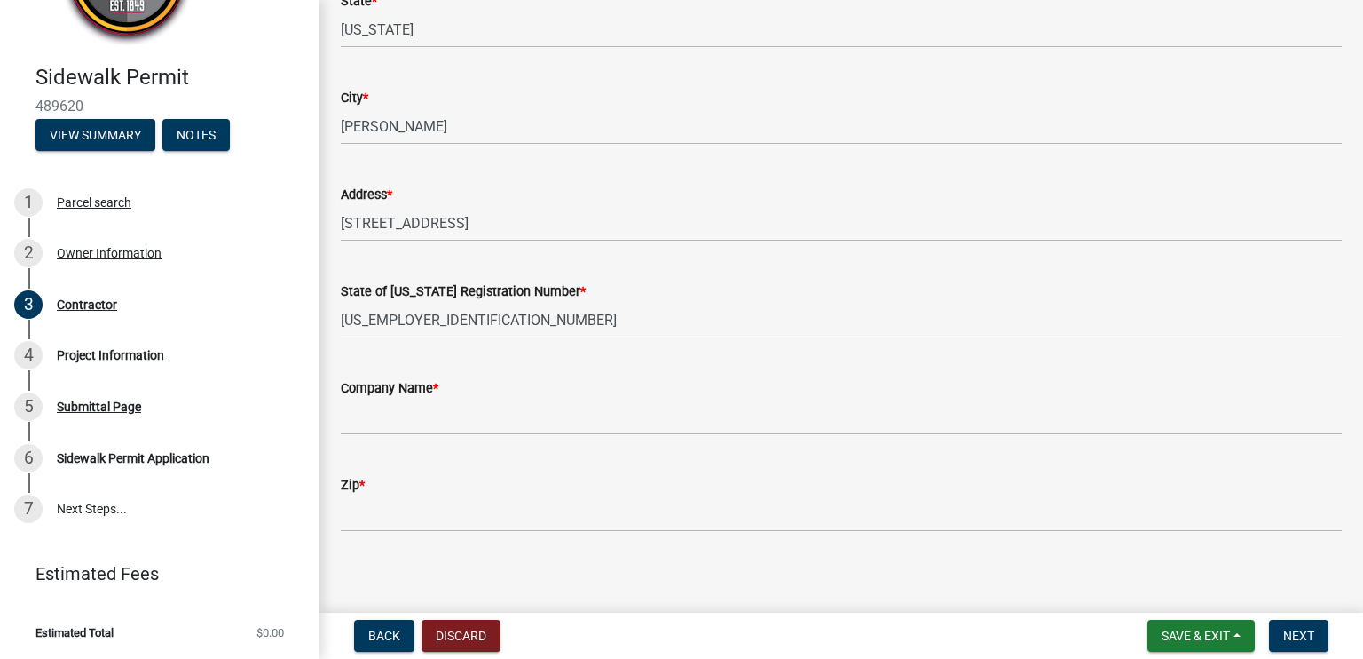
scroll to position [135, 0]
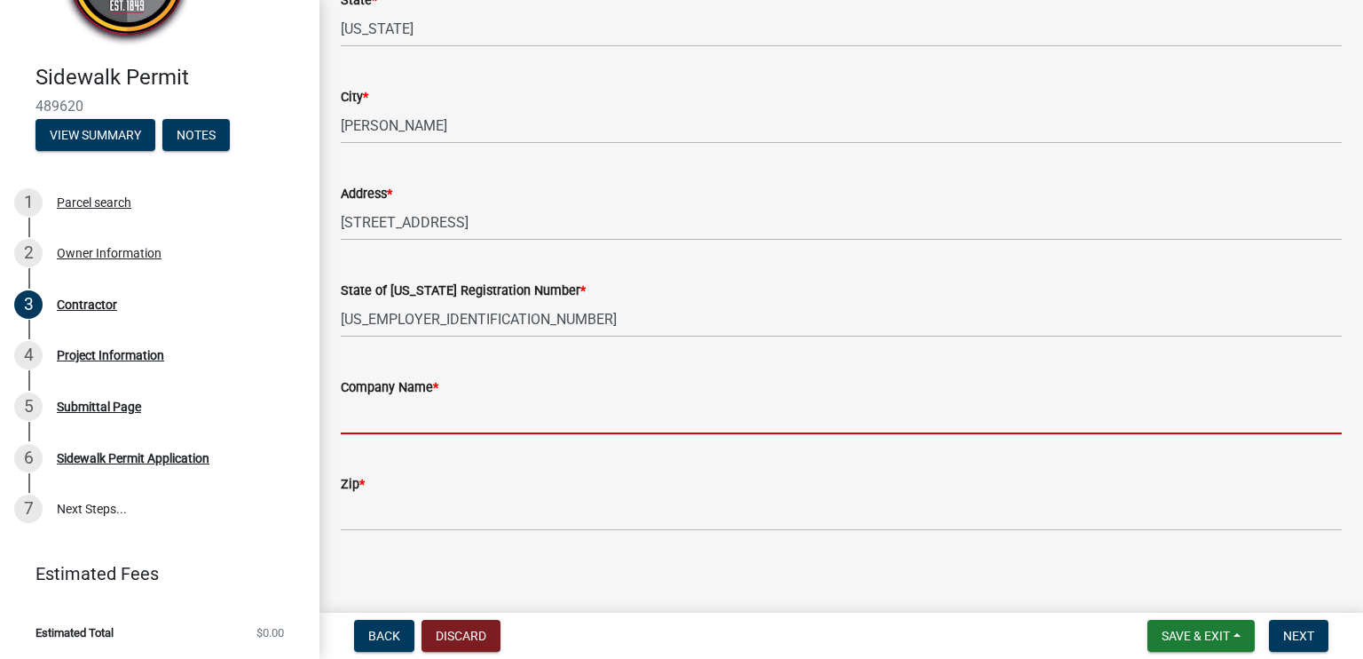
click at [398, 423] on input "Company Name *" at bounding box center [841, 416] width 1001 height 36
type input "CUTTING EDGE CONCRETE LLC"
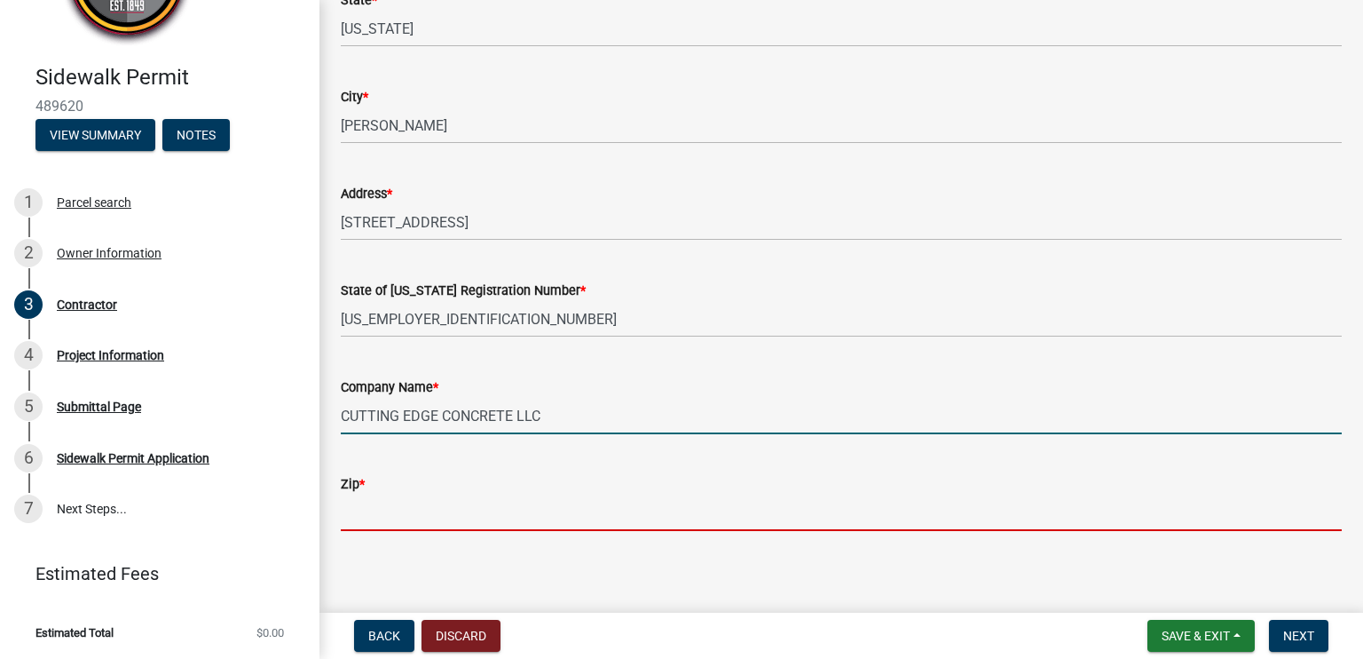
type input "50036"
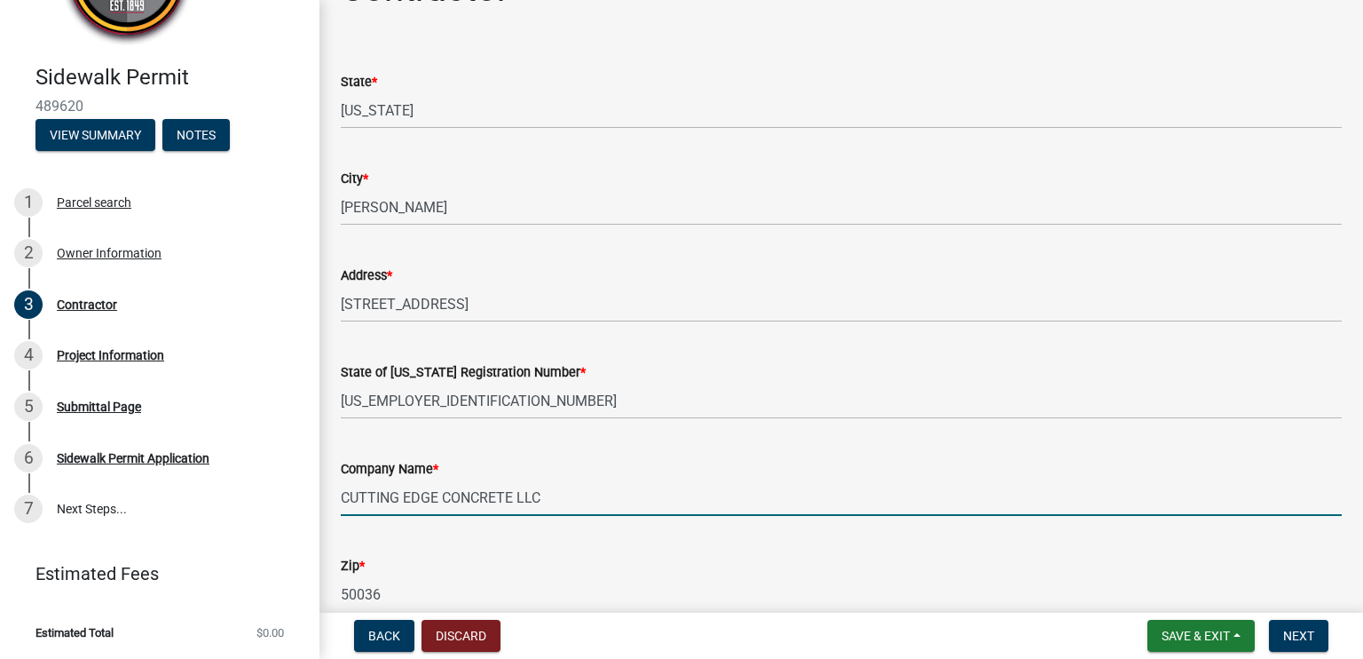
scroll to position [0, 0]
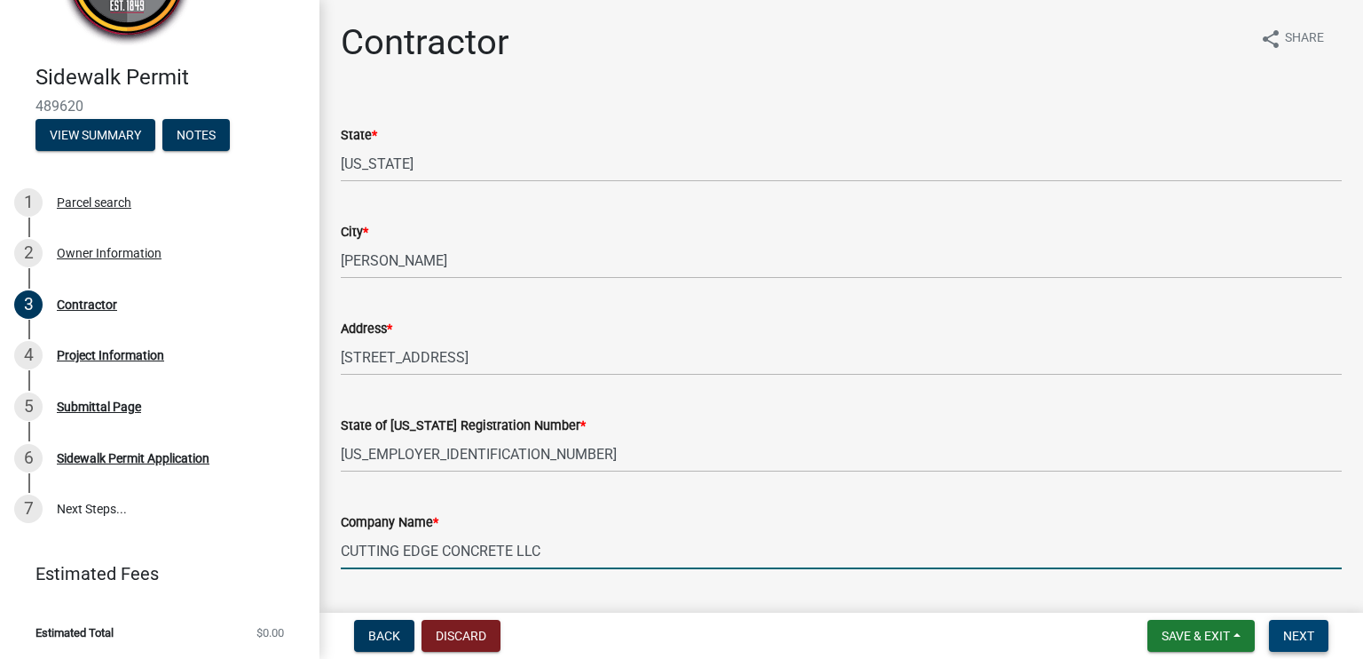
click at [1299, 627] on button "Next" at bounding box center [1298, 636] width 59 height 32
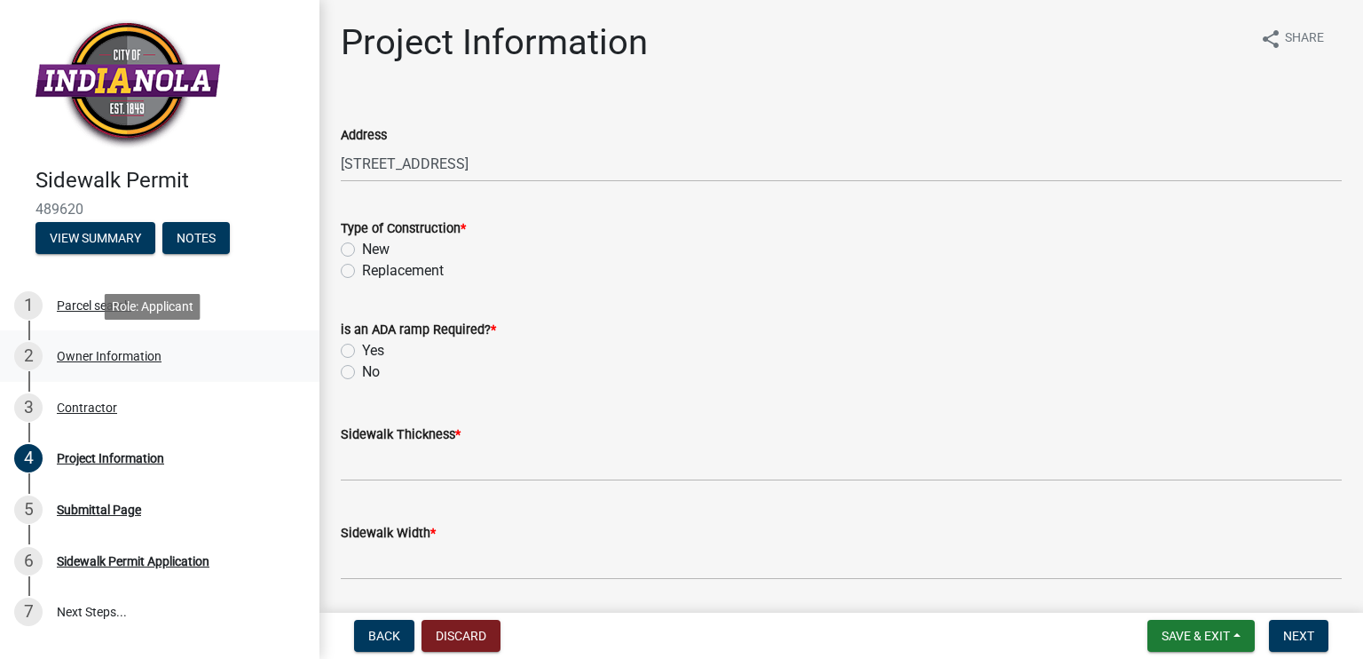
click at [117, 354] on div "Owner Information" at bounding box center [109, 356] width 105 height 12
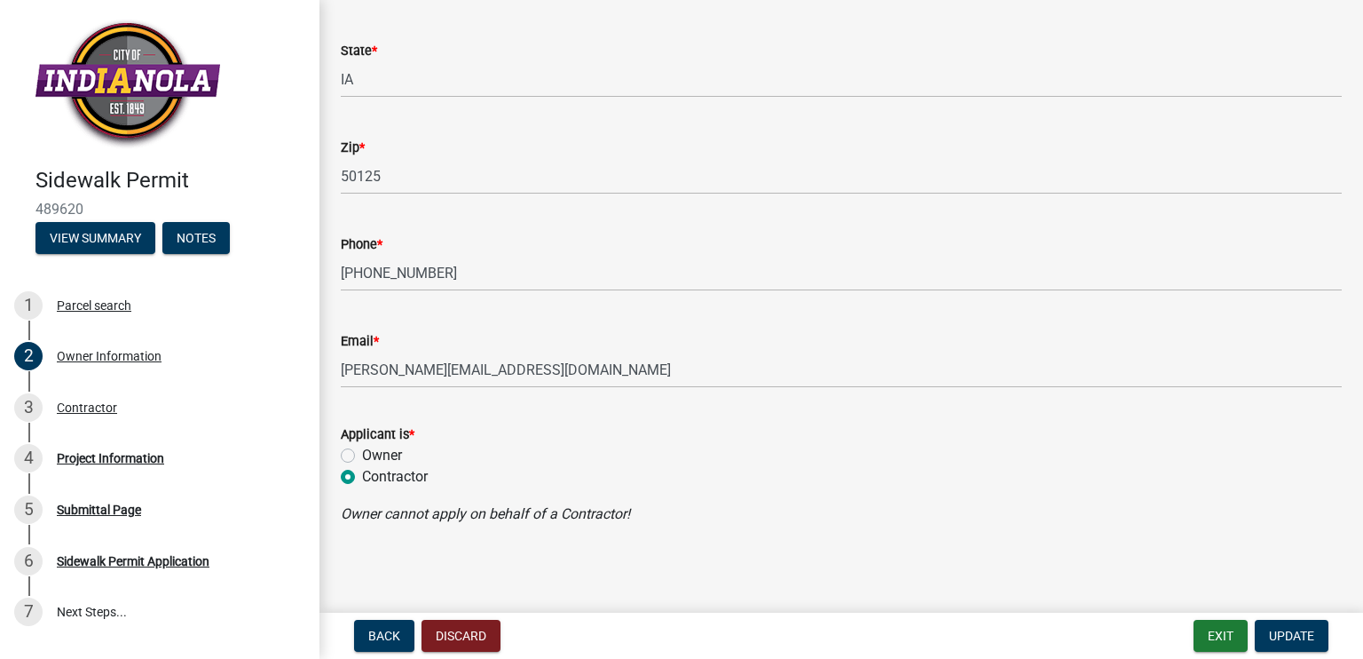
scroll to position [517, 0]
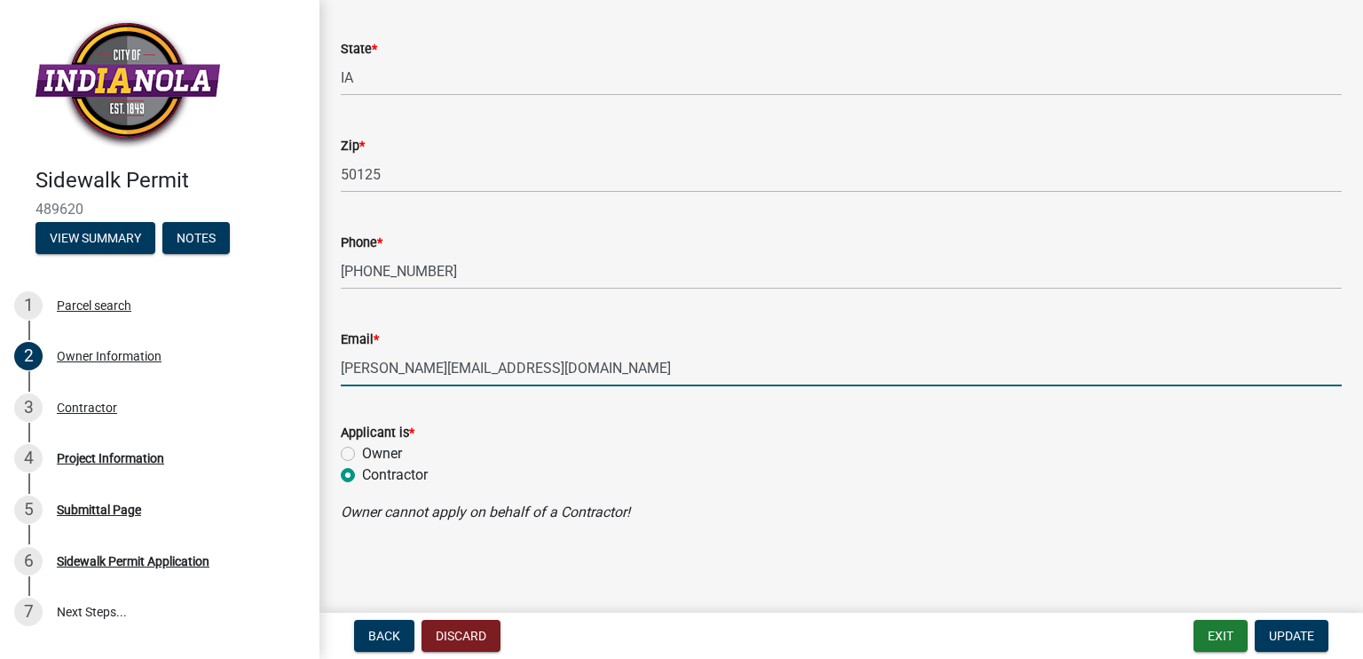
drag, startPoint x: 529, startPoint y: 370, endPoint x: 324, endPoint y: 342, distance: 207.0
click at [324, 342] on div "Owner Information share Share Owner Information First Name * First United Metho…" at bounding box center [842, 28] width 1044 height 1049
click at [428, 360] on input "jonah@cuttingedgeiowa.com" at bounding box center [841, 368] width 1001 height 36
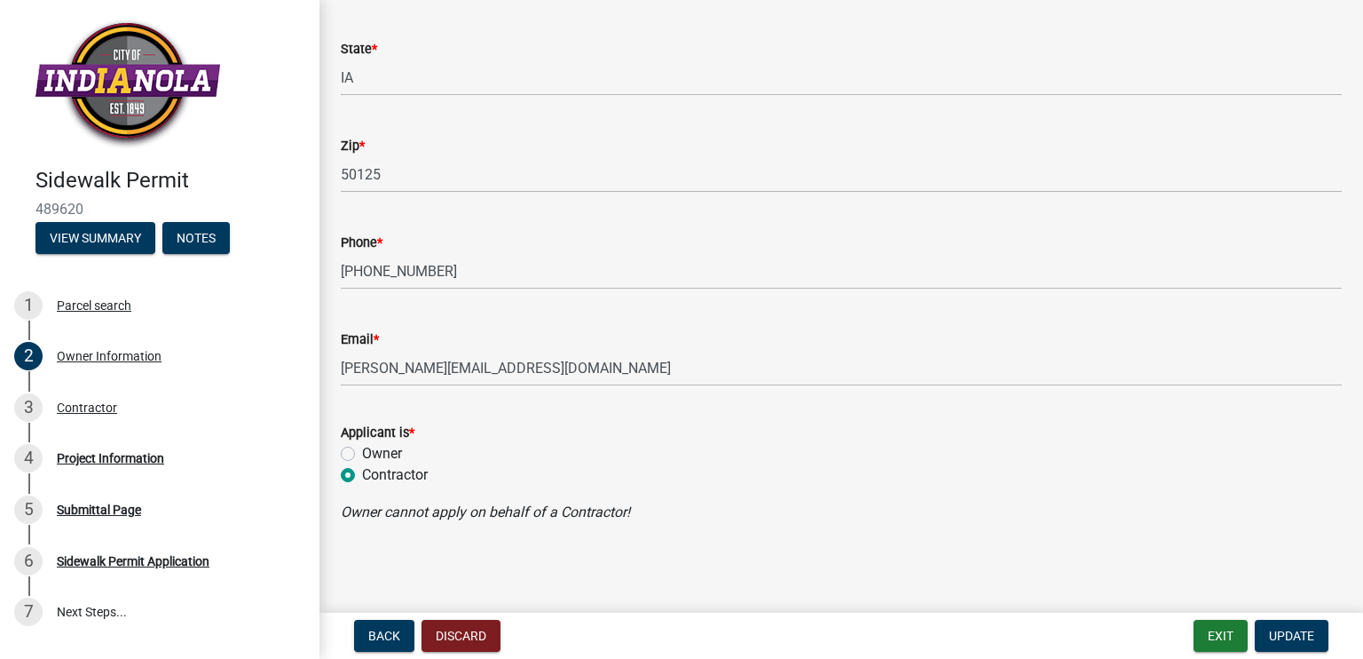
click at [746, 441] on div "Applicant is *" at bounding box center [841, 432] width 1001 height 21
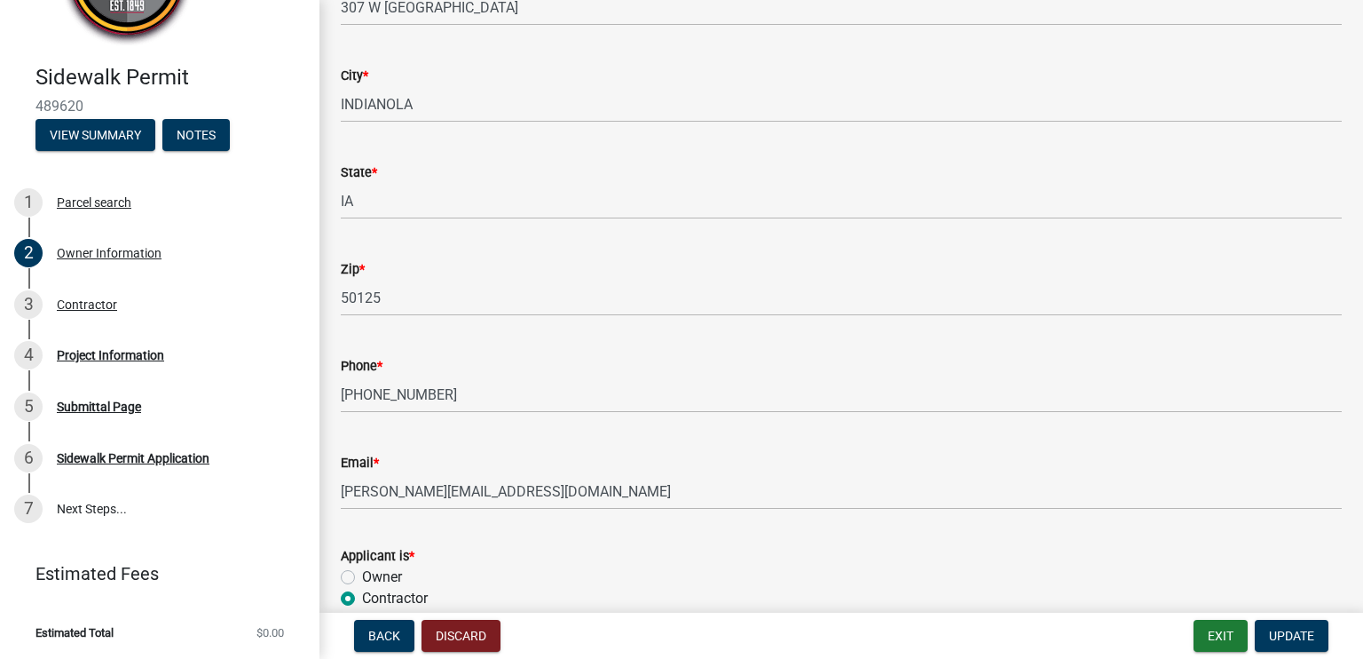
scroll to position [429, 0]
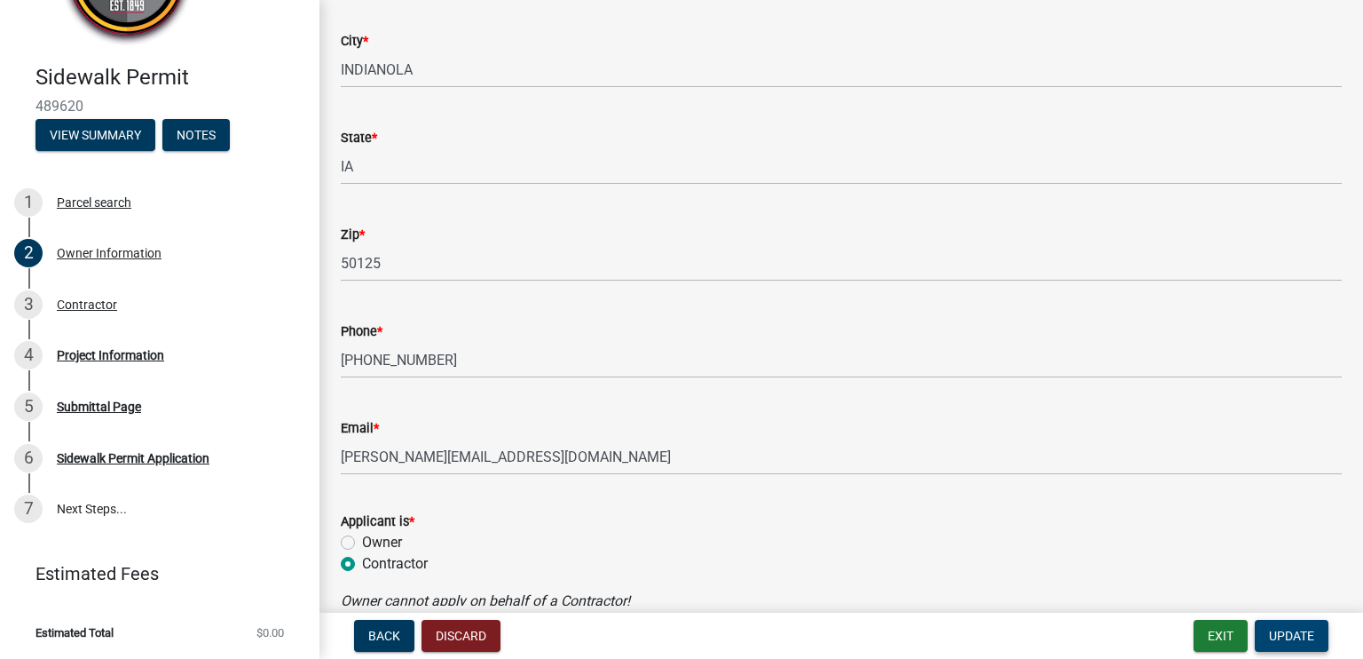
click at [1280, 635] on span "Update" at bounding box center [1291, 635] width 45 height 14
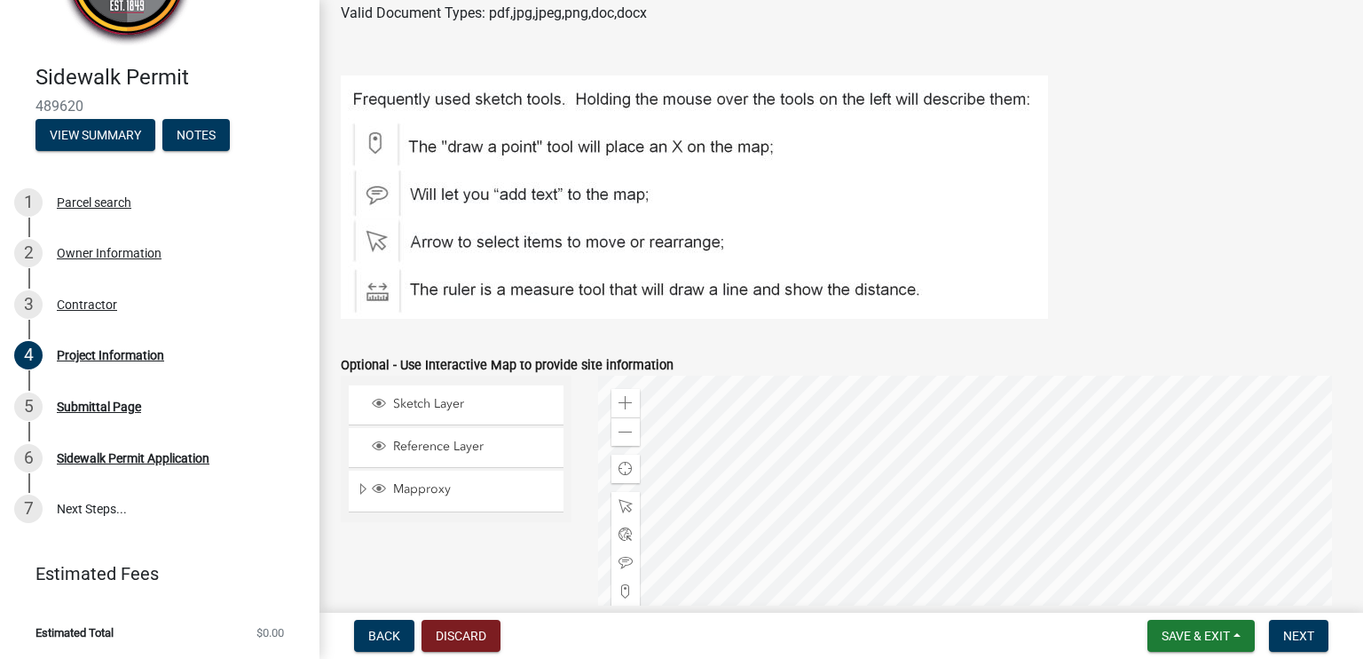
scroll to position [639, 0]
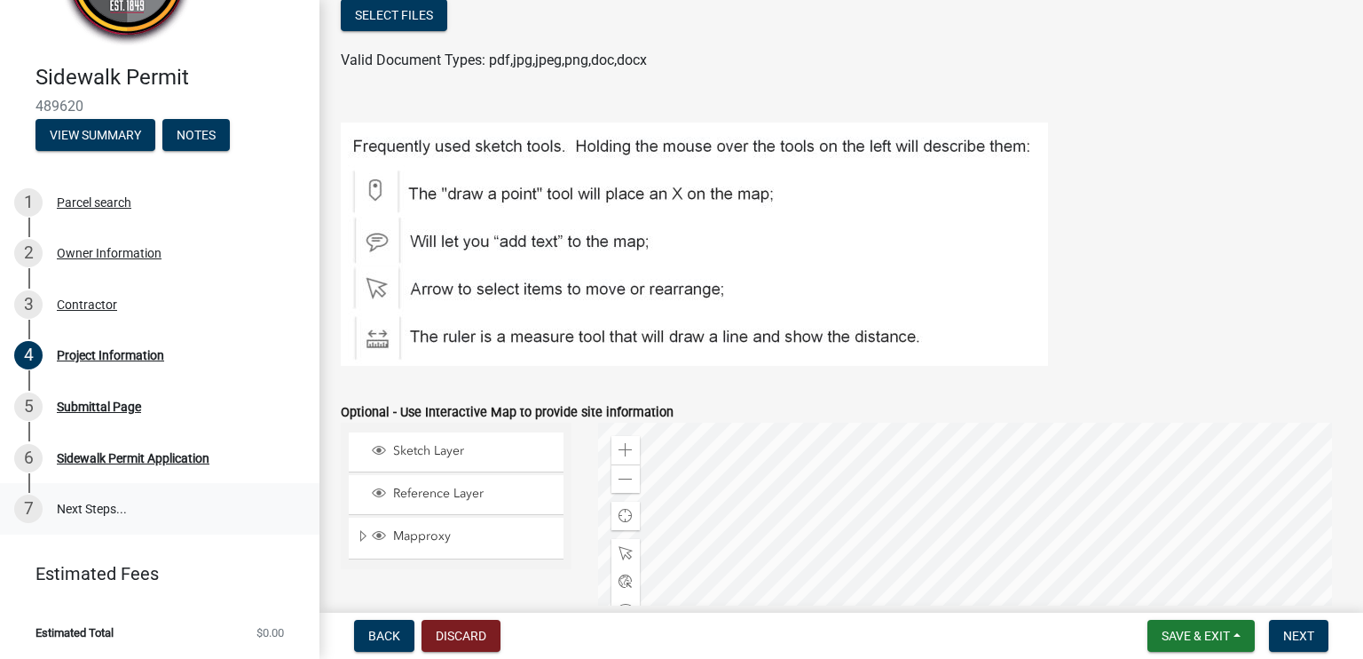
click at [111, 496] on link "7 Next Steps..." at bounding box center [160, 508] width 320 height 51
click at [111, 503] on link "7 Next Steps..." at bounding box center [160, 508] width 320 height 51
